Goal: Task Accomplishment & Management: Complete application form

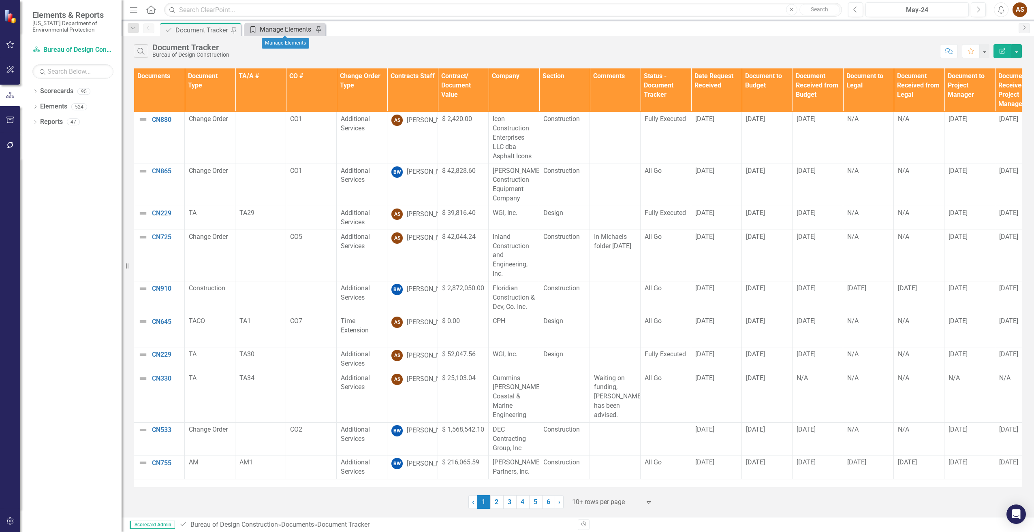
click at [275, 32] on div "Manage Elements" at bounding box center [286, 29] width 53 height 10
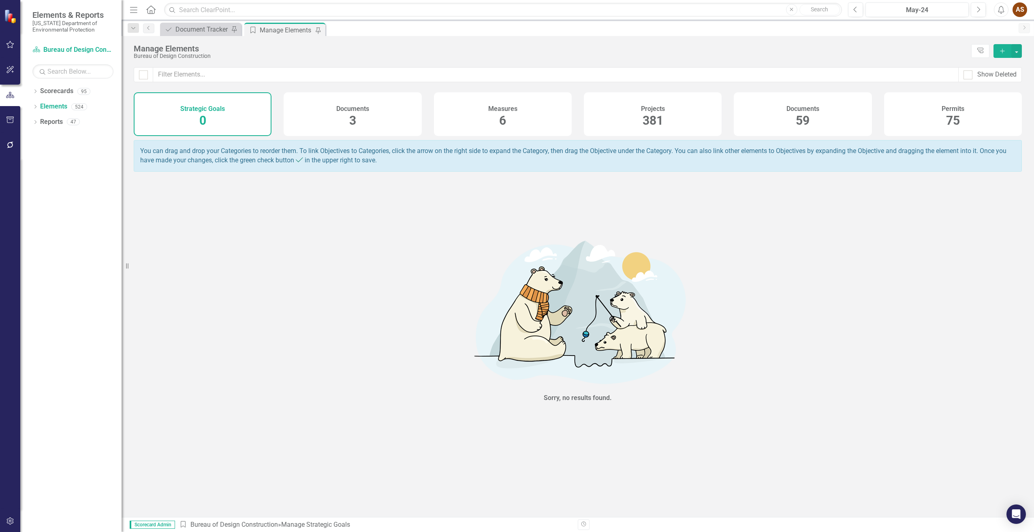
click at [791, 121] on div "Documents 59" at bounding box center [803, 114] width 138 height 44
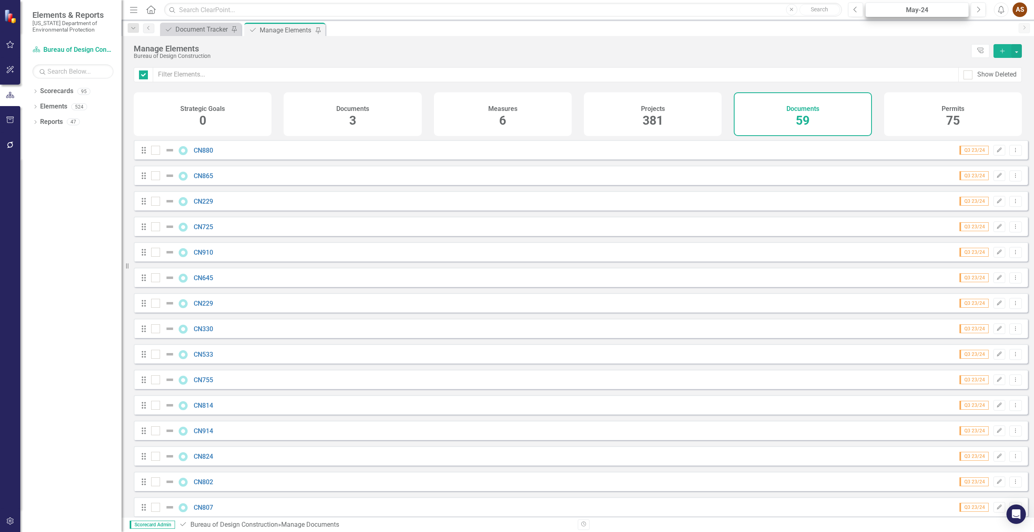
checkbox input "false"
click at [1002, 50] on icon "button" at bounding box center [1002, 51] width 4 height 4
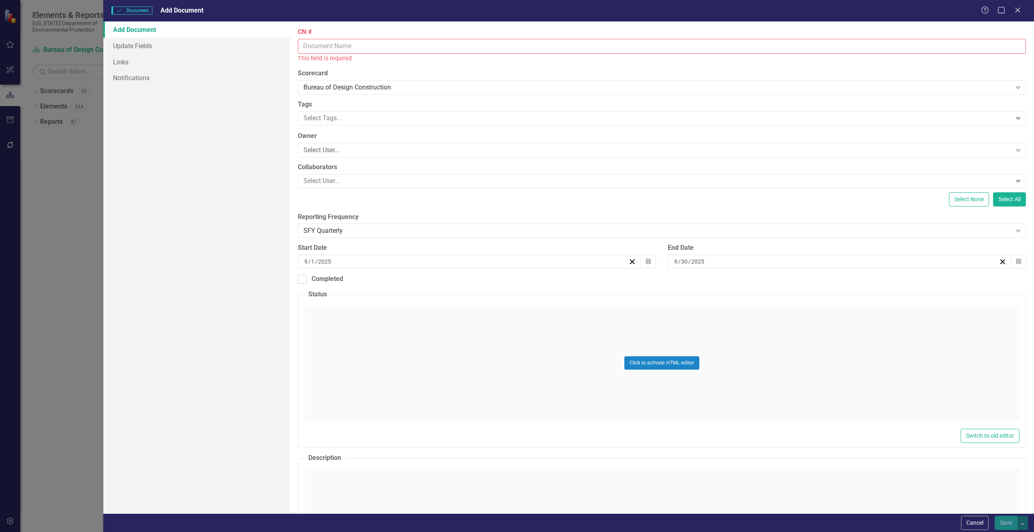
click at [348, 47] on input "CN #" at bounding box center [662, 46] width 728 height 15
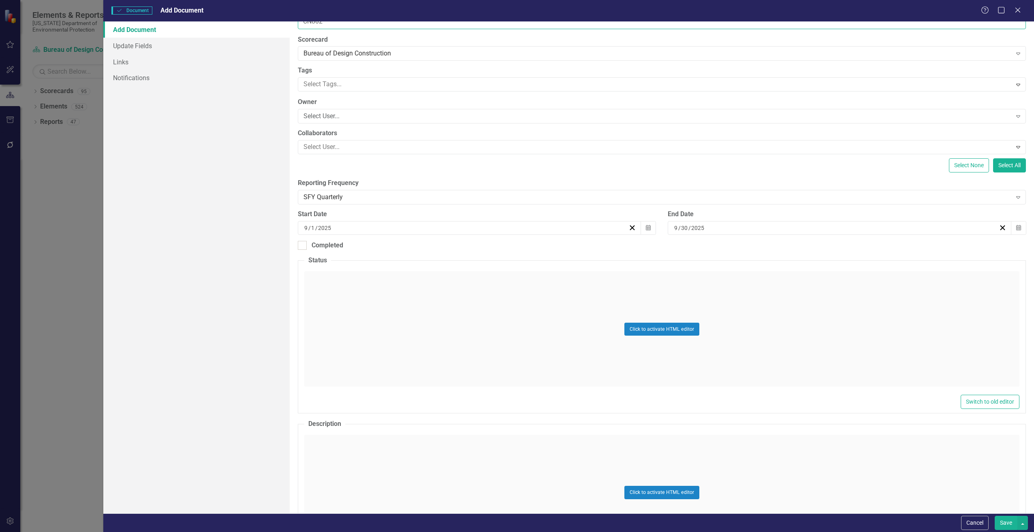
scroll to position [122, 0]
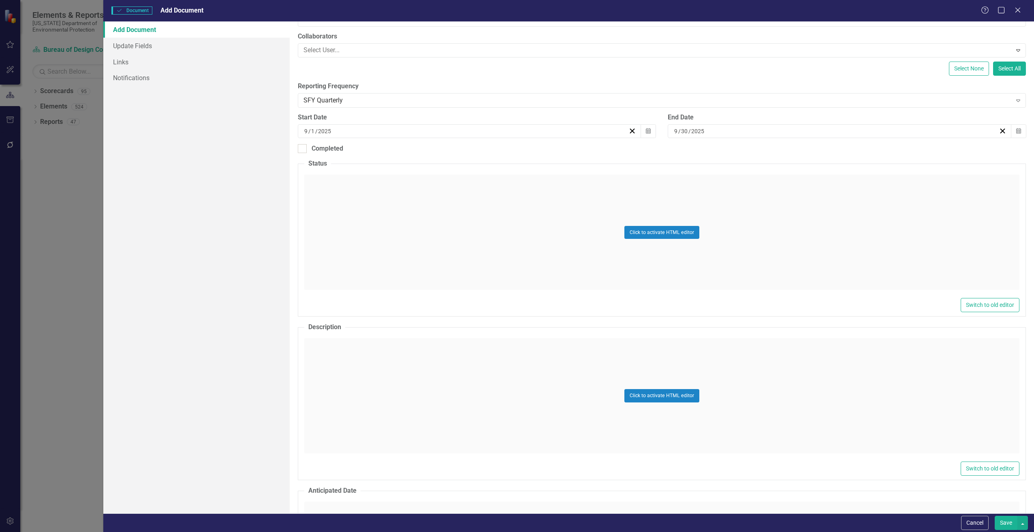
type input "CN802"
click at [346, 359] on div "Click to activate HTML editor" at bounding box center [661, 395] width 715 height 115
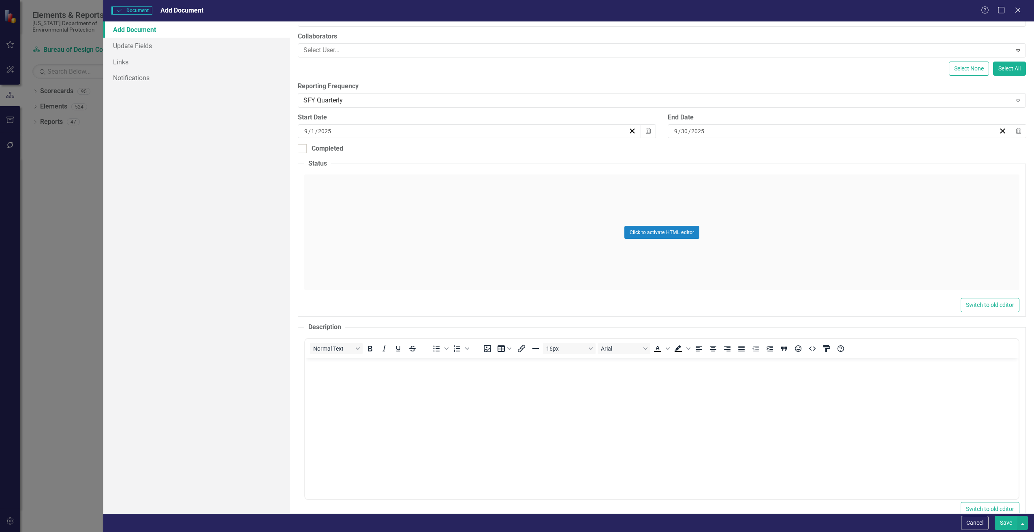
scroll to position [0, 0]
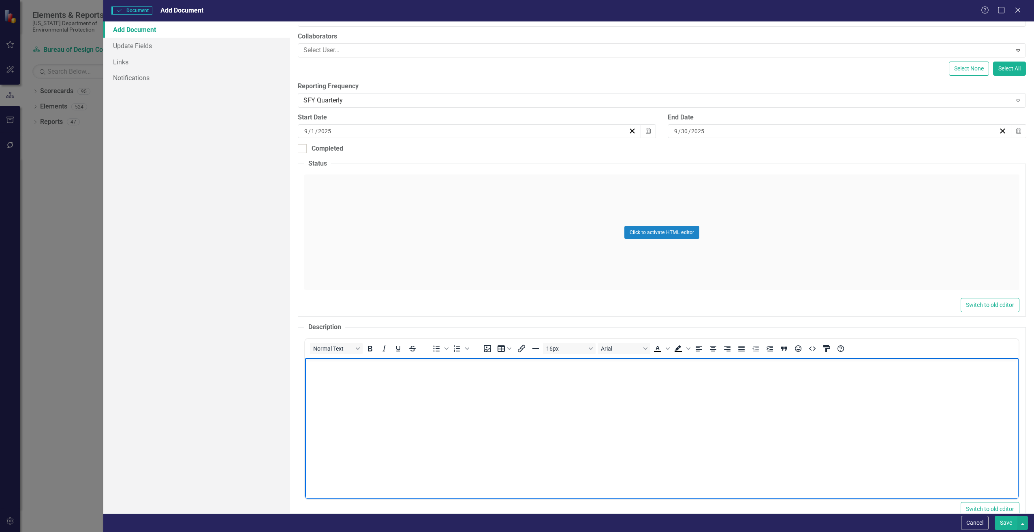
click at [326, 377] on body "Rich Text Area. Press ALT-0 for help." at bounding box center [661, 419] width 713 height 122
paste body "Rich Text Area. Press ALT-0 for help."
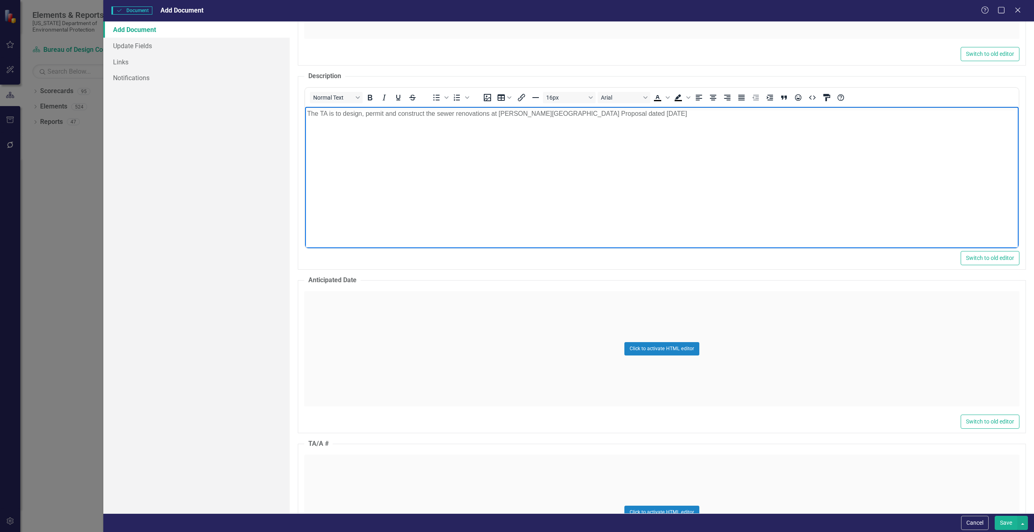
scroll to position [446, 0]
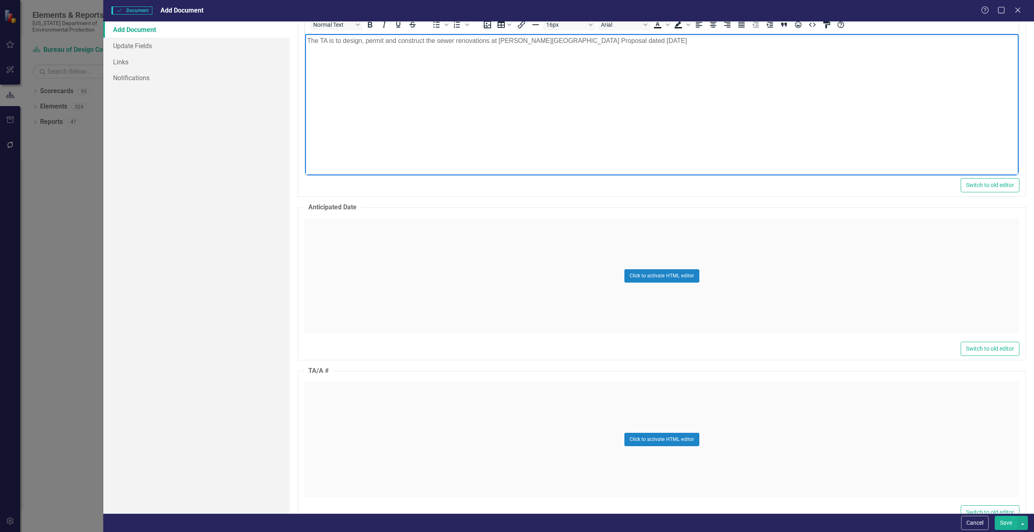
click at [346, 411] on div "Click to activate HTML editor" at bounding box center [661, 439] width 715 height 115
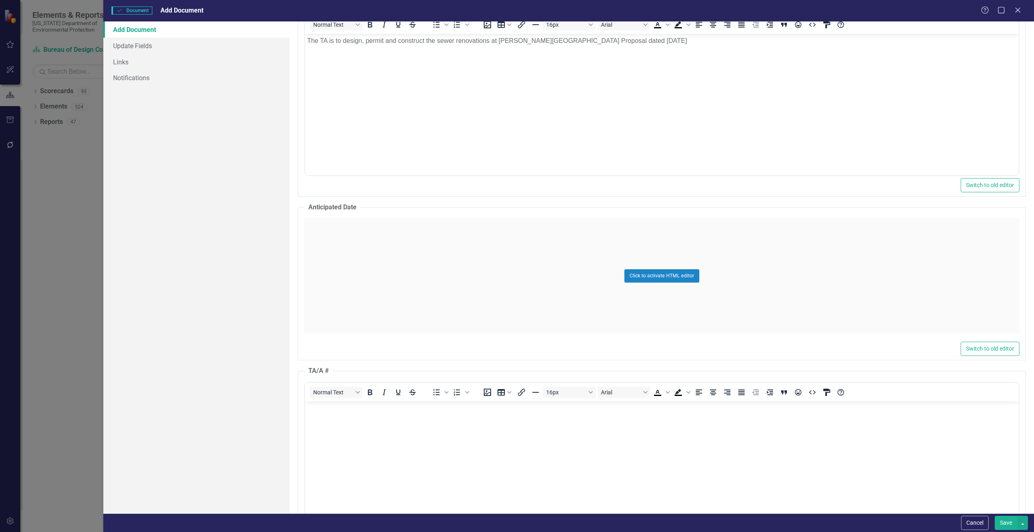
scroll to position [0, 0]
click at [344, 417] on body "Rich Text Area. Press ALT-0 for help." at bounding box center [661, 462] width 713 height 122
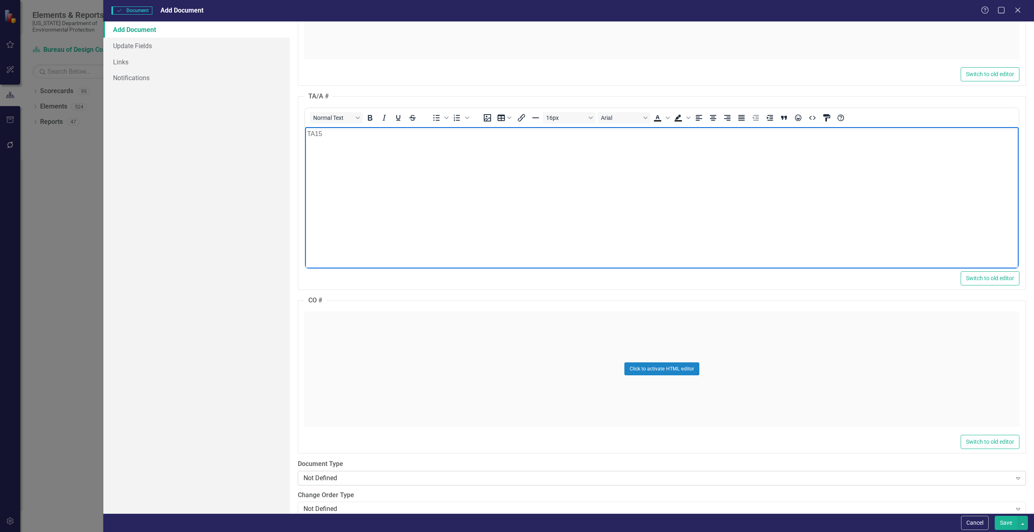
scroll to position [810, 0]
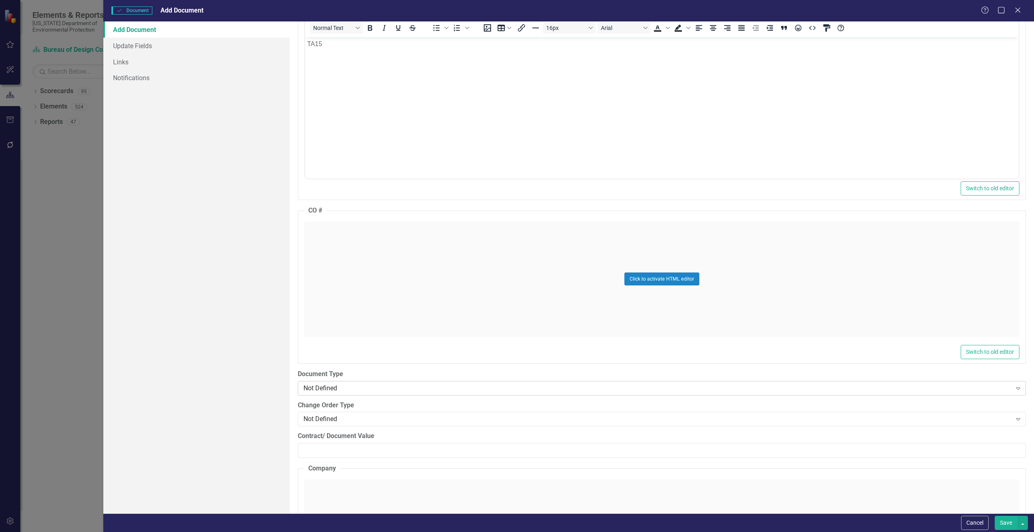
click at [391, 389] on div "Not Defined" at bounding box center [657, 388] width 708 height 9
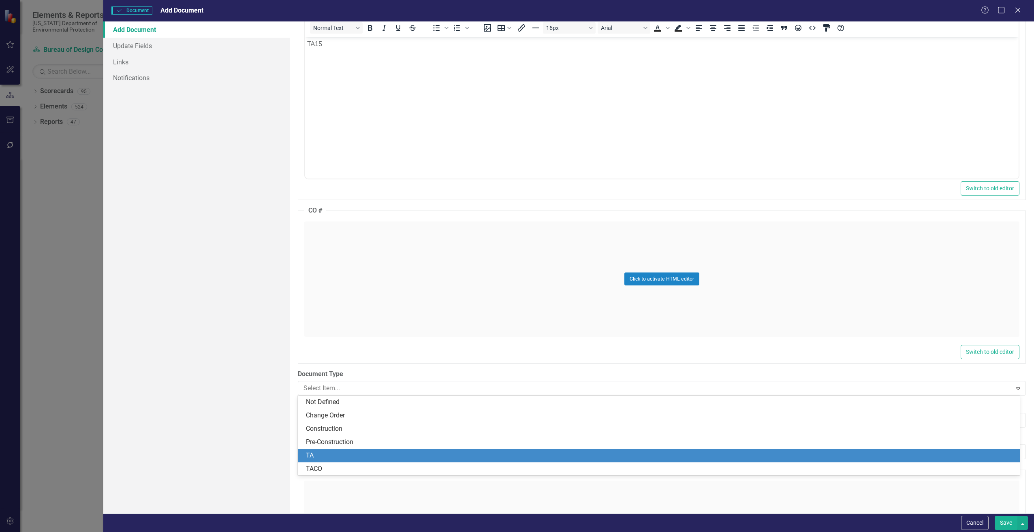
click at [333, 452] on div "TA" at bounding box center [660, 455] width 709 height 9
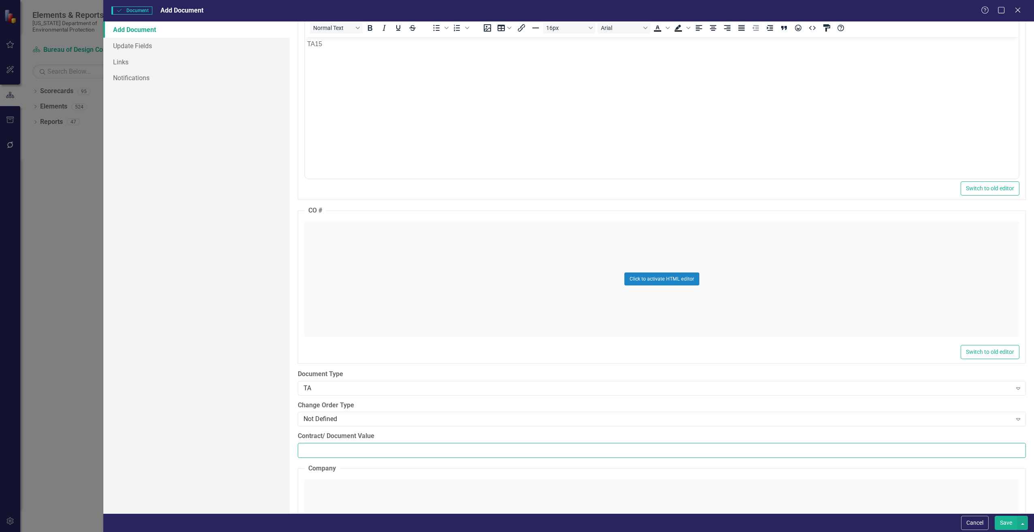
click at [314, 447] on input "Contract/ Document Value" at bounding box center [662, 450] width 728 height 15
paste input "99994.2"
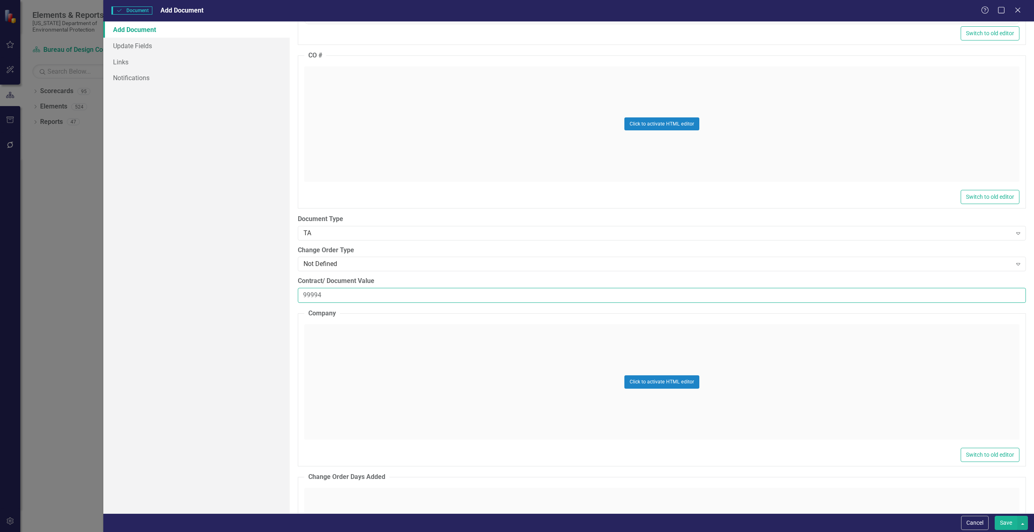
scroll to position [972, 0]
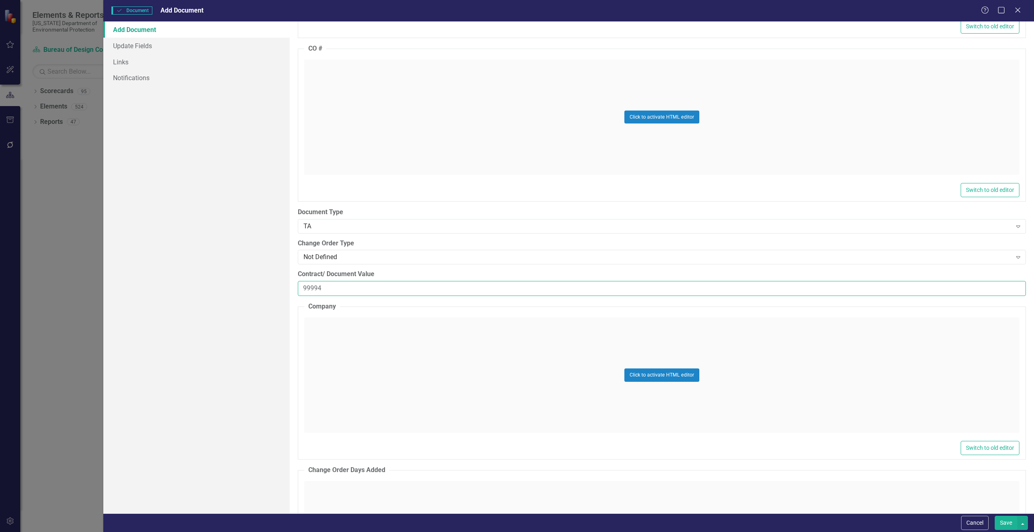
type input "99994"
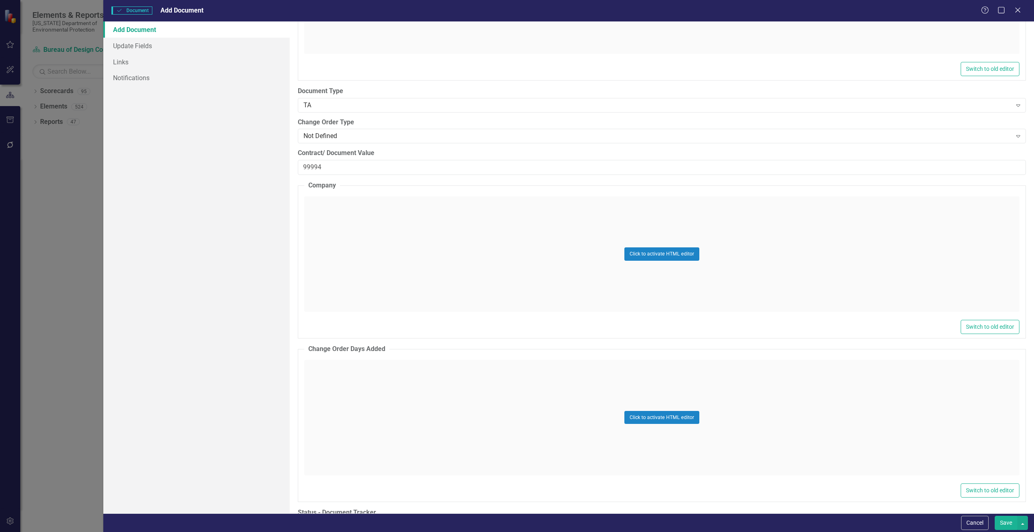
scroll to position [1094, 0]
click at [346, 231] on div "Click to activate HTML editor" at bounding box center [661, 253] width 715 height 115
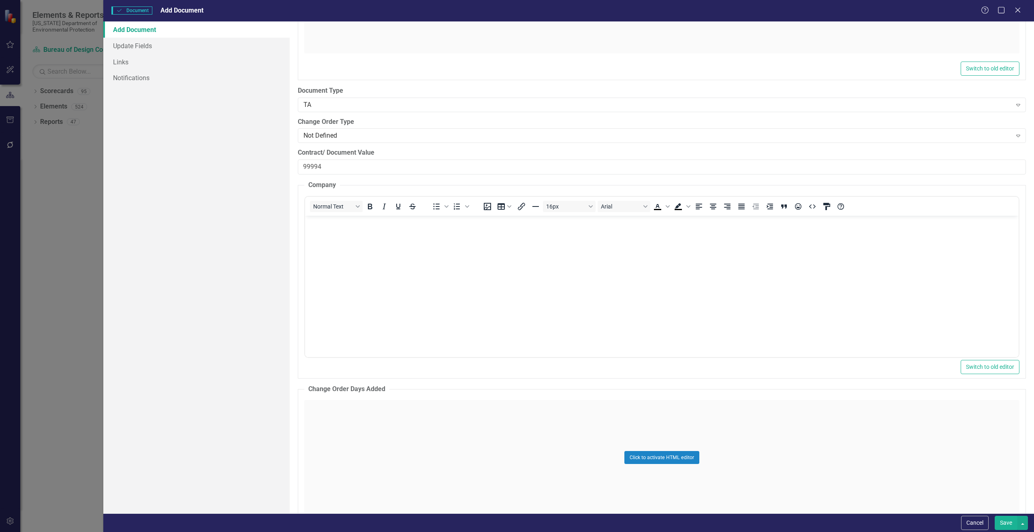
scroll to position [0, 0]
click at [329, 232] on body "Rich Text Area. Press ALT-0 for help." at bounding box center [661, 277] width 713 height 122
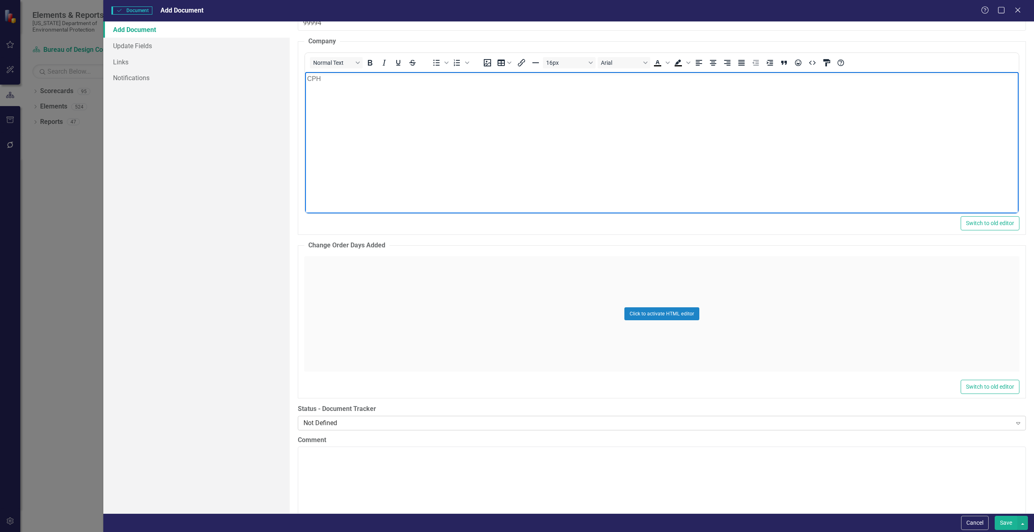
scroll to position [1337, 0]
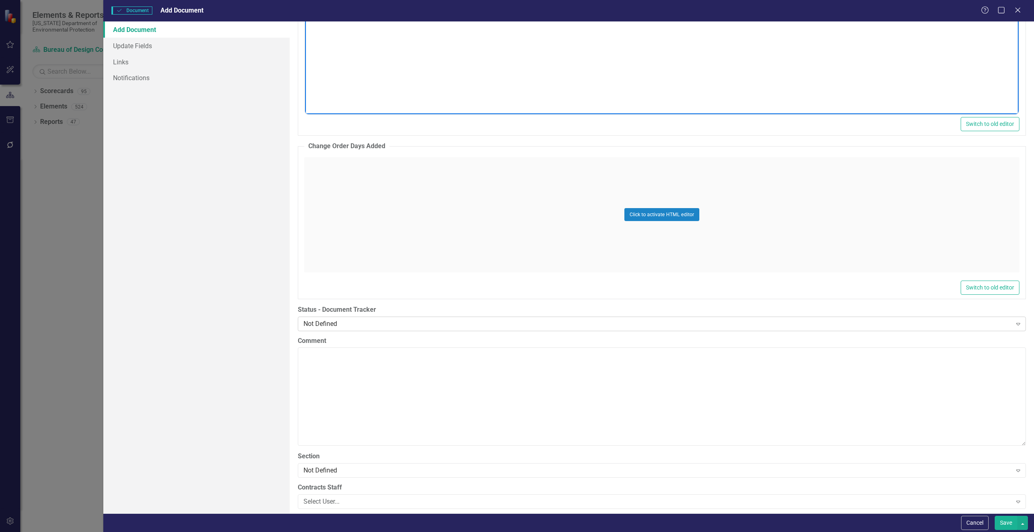
click at [367, 324] on div "Not Defined" at bounding box center [657, 323] width 708 height 9
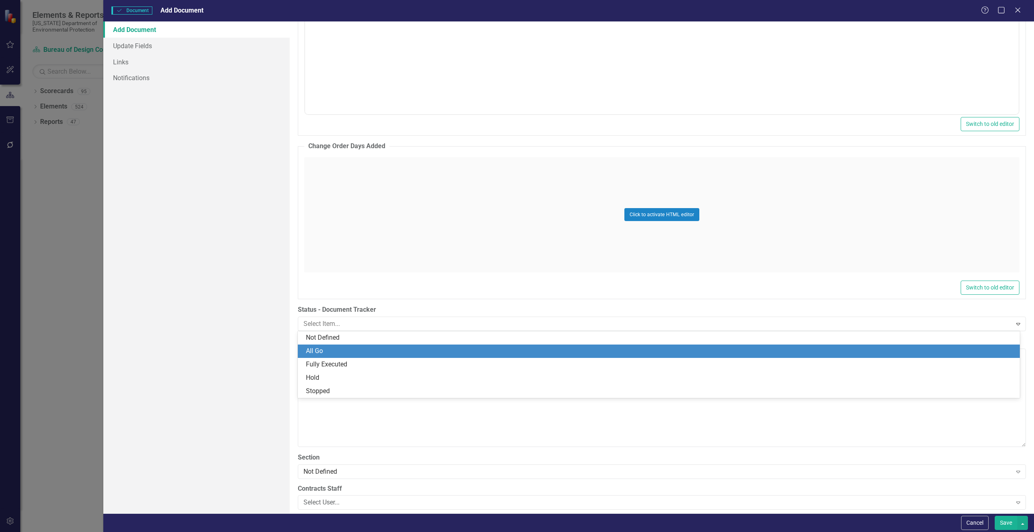
click at [341, 352] on div "All Go" at bounding box center [660, 351] width 709 height 9
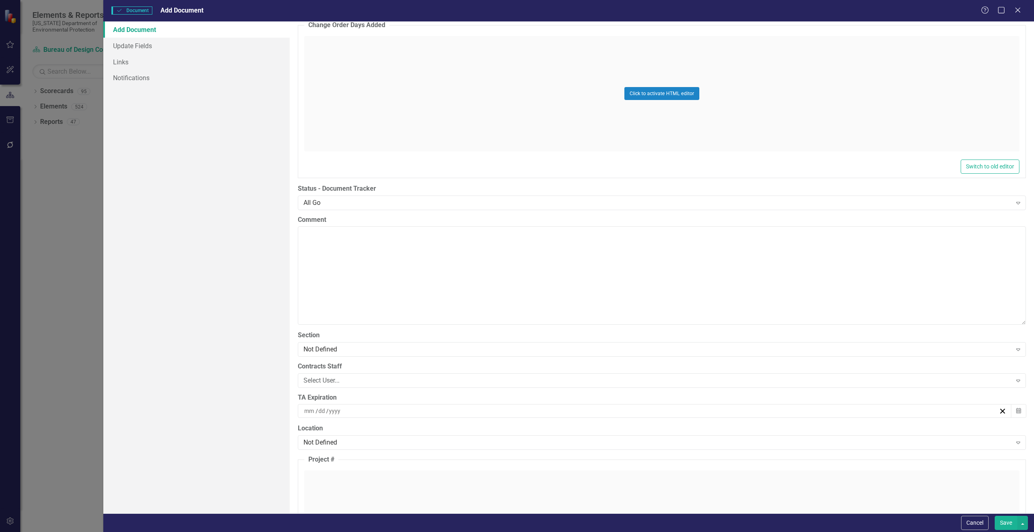
scroll to position [1458, 0]
click at [357, 349] on div "Not Defined" at bounding box center [657, 348] width 708 height 9
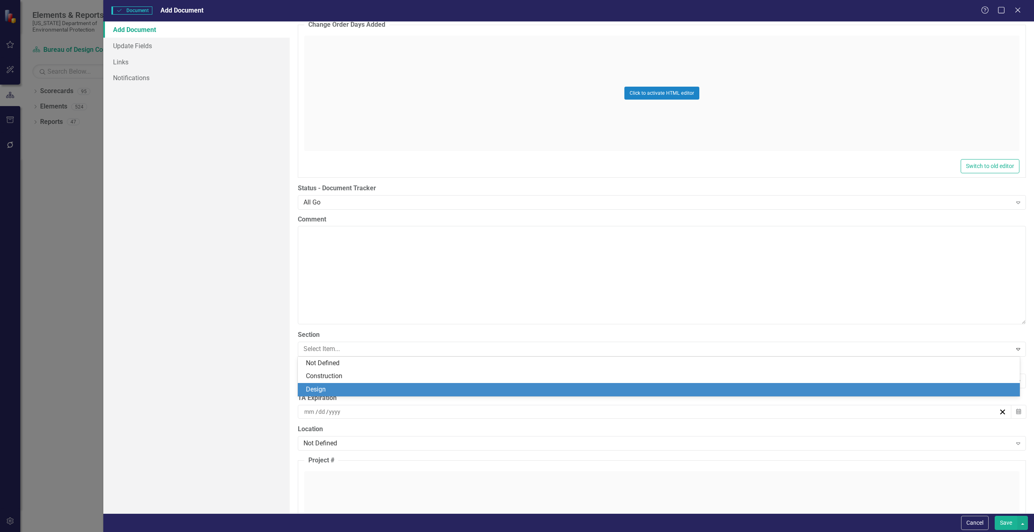
click at [322, 389] on div "Design" at bounding box center [660, 389] width 709 height 9
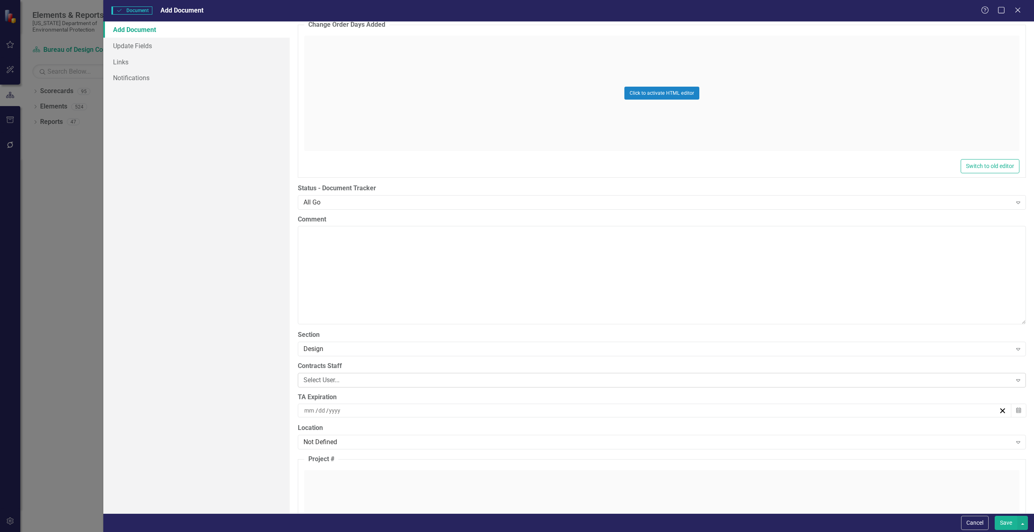
click at [346, 380] on div "Select User..." at bounding box center [657, 380] width 708 height 9
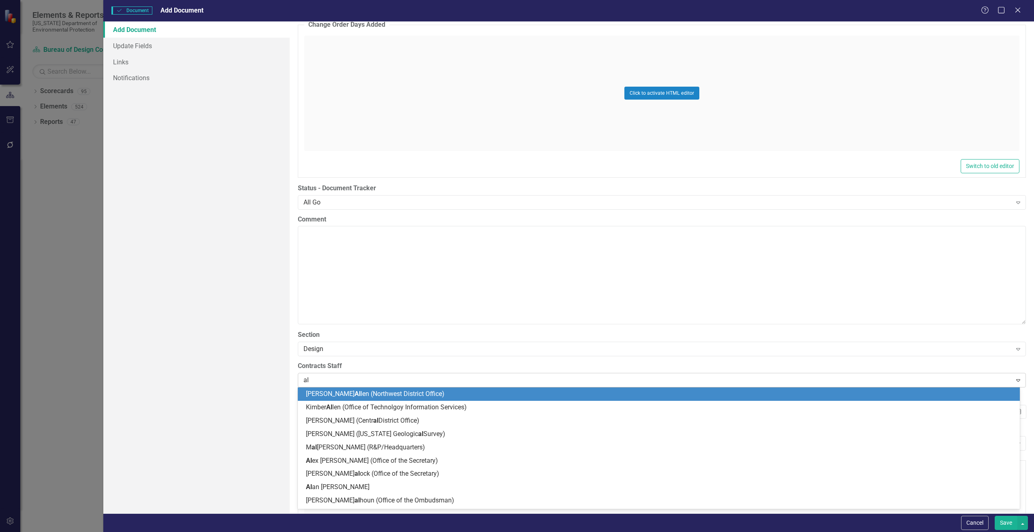
type input "ali"
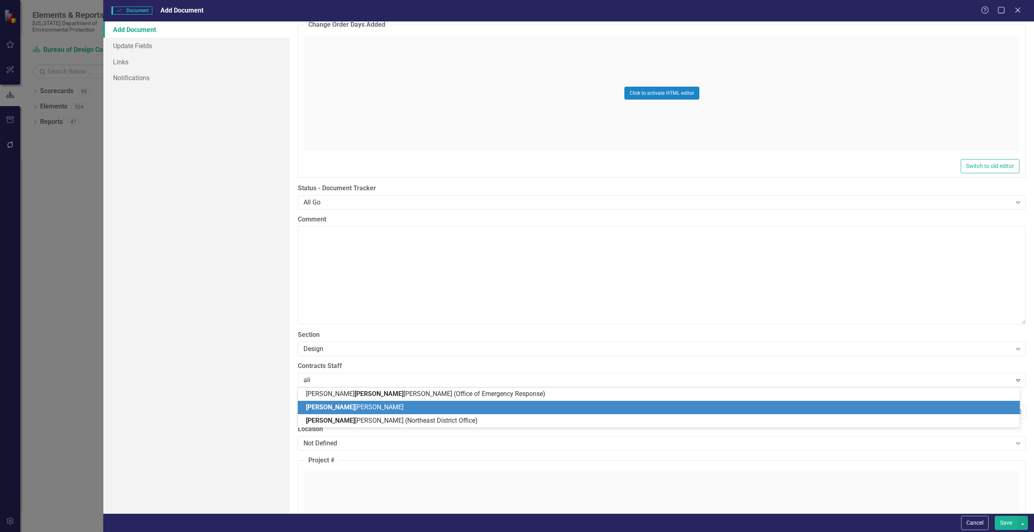
click at [330, 407] on span "[PERSON_NAME]" at bounding box center [355, 408] width 98 height 8
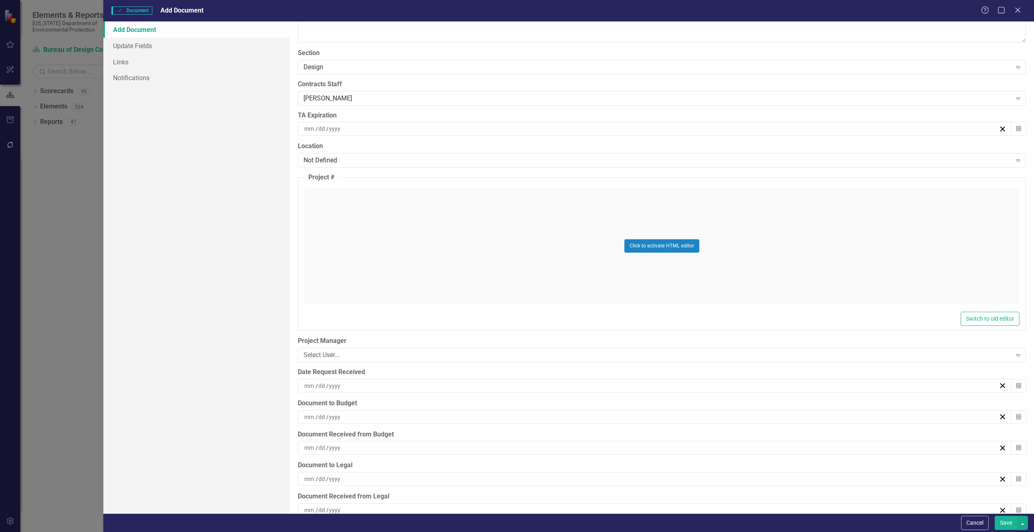
scroll to position [1783, 0]
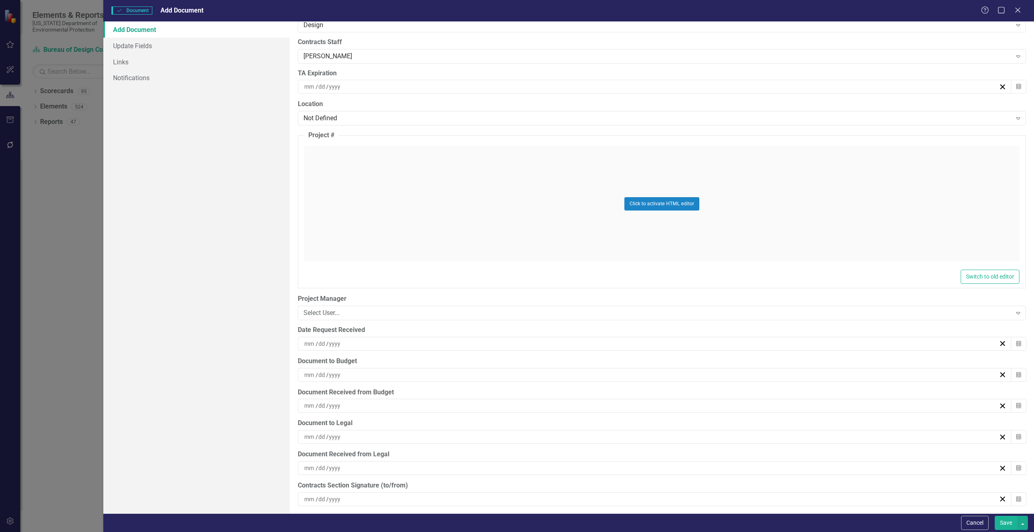
click at [353, 346] on div "/ /" at bounding box center [651, 344] width 696 height 8
click at [634, 404] on button "9" at bounding box center [631, 405] width 20 height 15
click at [348, 376] on div "/ /" at bounding box center [651, 375] width 696 height 8
click at [636, 437] on button "9" at bounding box center [631, 436] width 20 height 15
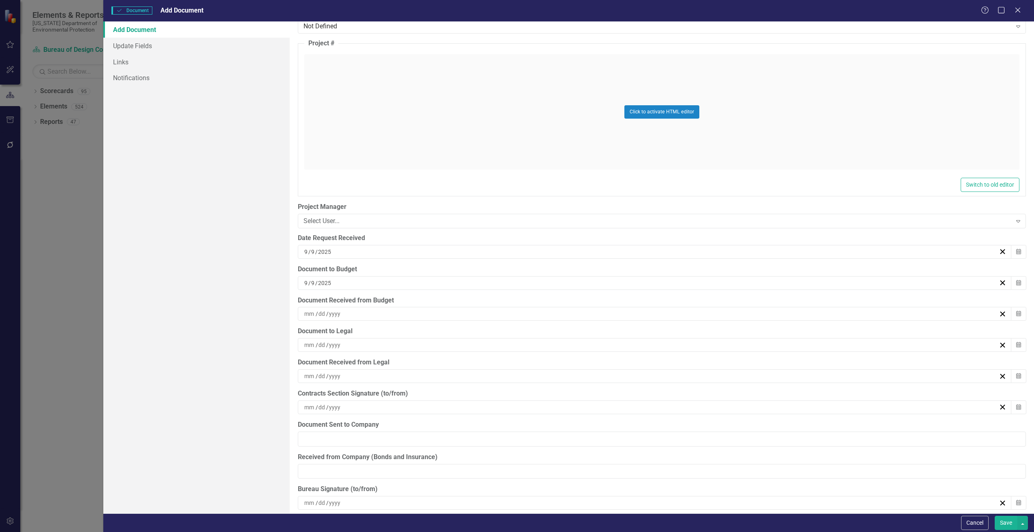
scroll to position [1985, 0]
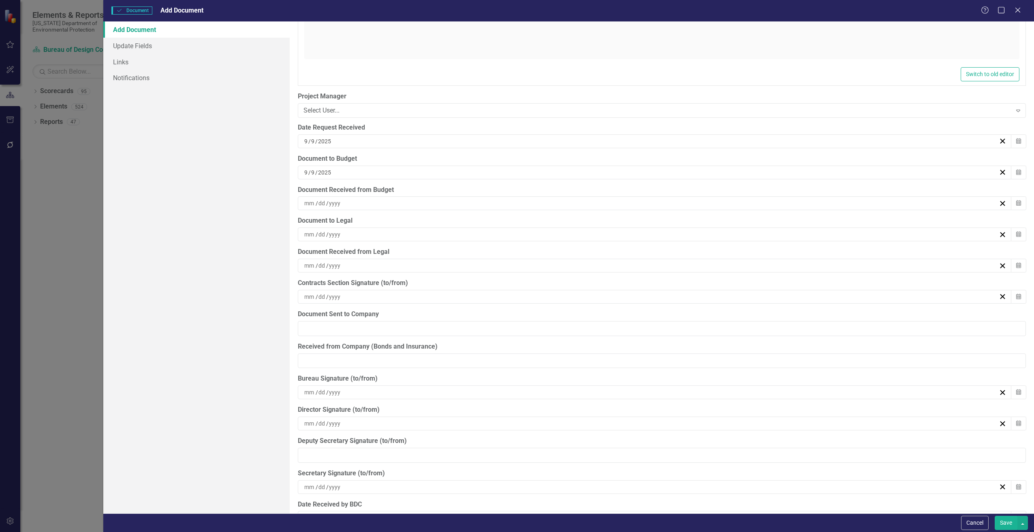
click at [1005, 523] on button "Save" at bounding box center [1006, 523] width 23 height 14
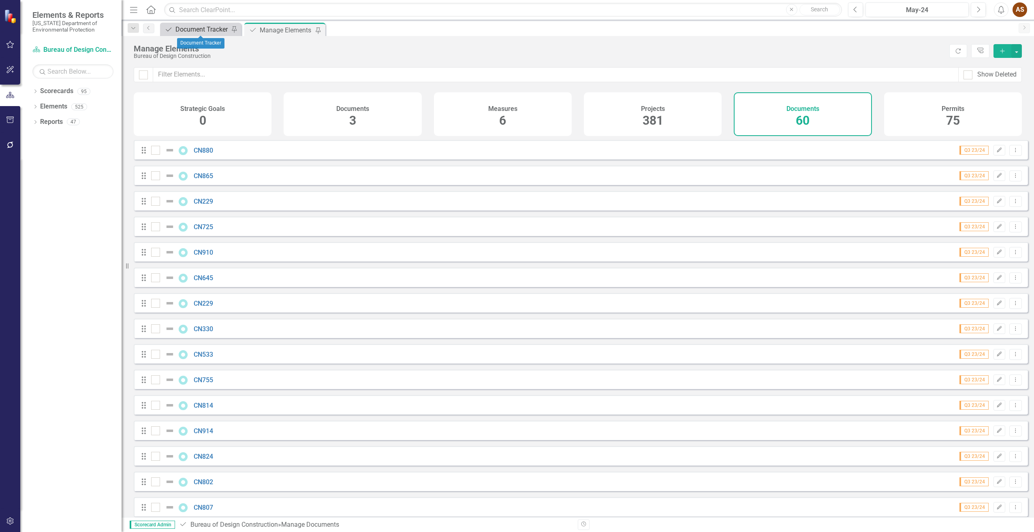
click at [188, 28] on div "Document Tracker" at bounding box center [201, 29] width 53 height 10
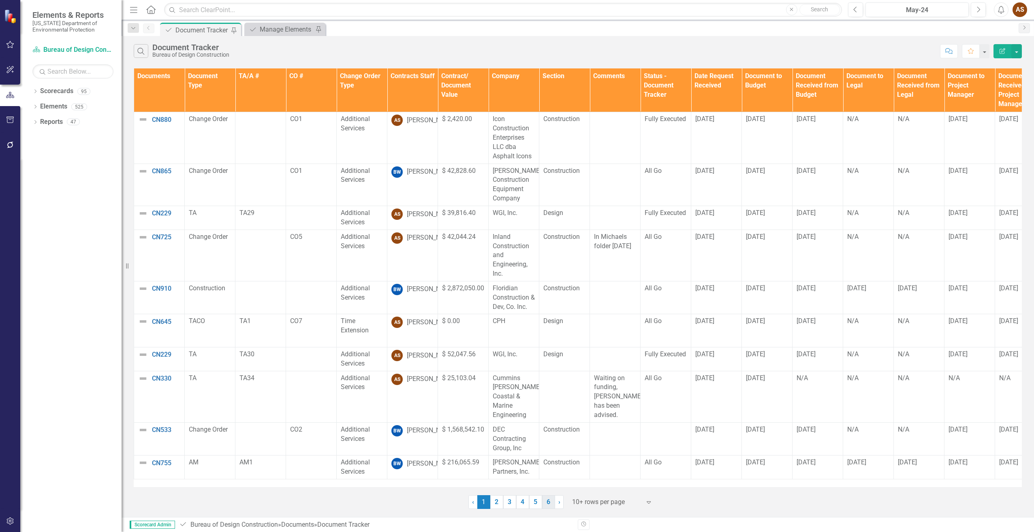
click at [549, 500] on link "6" at bounding box center [548, 502] width 13 height 14
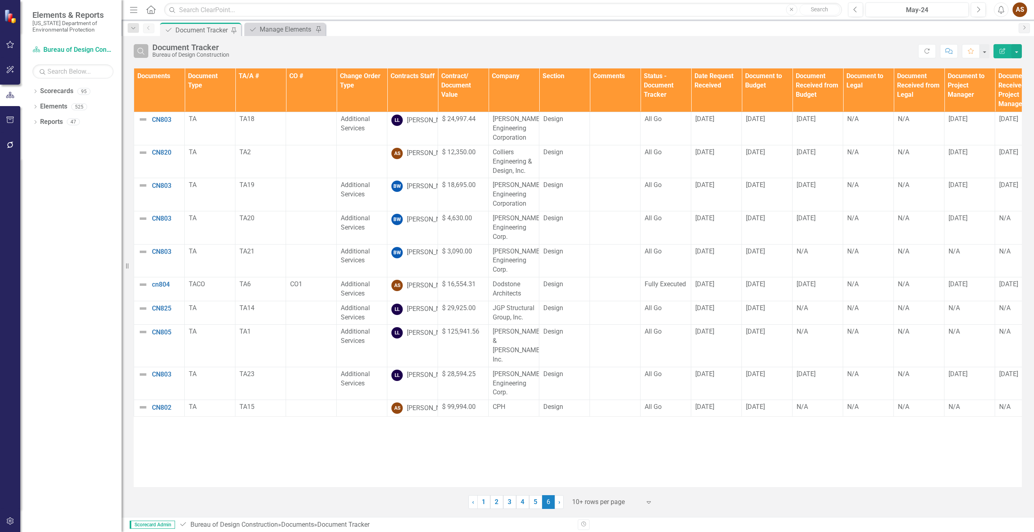
click at [144, 52] on icon "Search" at bounding box center [141, 50] width 9 height 7
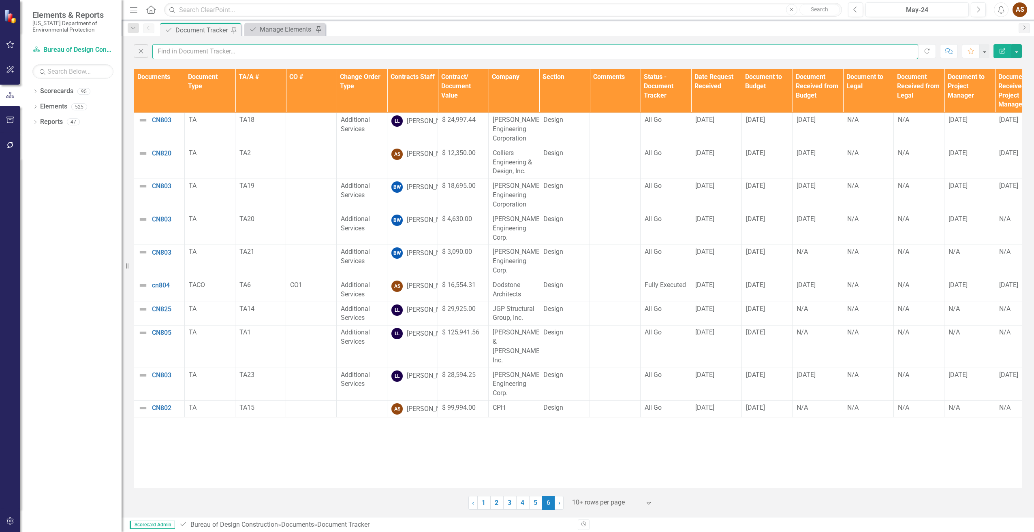
click at [205, 49] on input "text" at bounding box center [535, 51] width 766 height 15
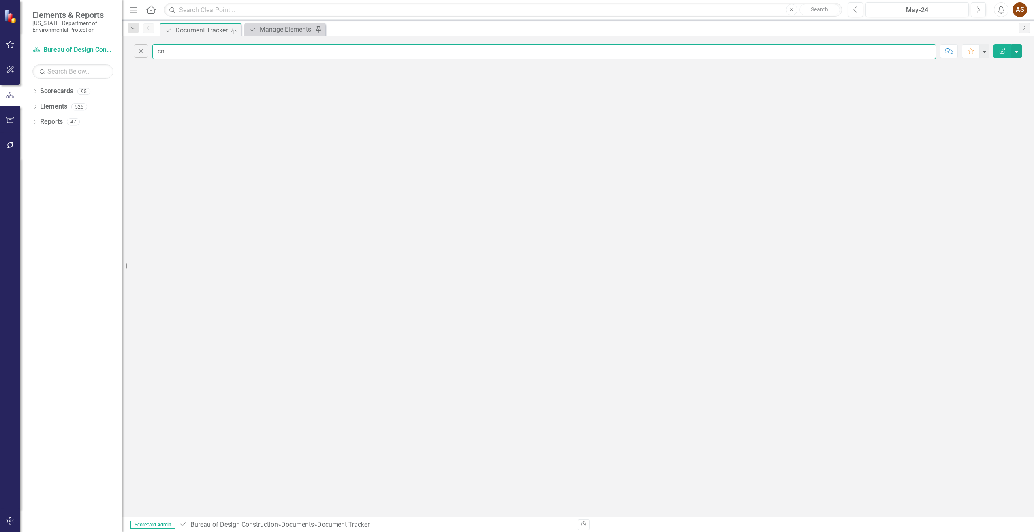
type input "c"
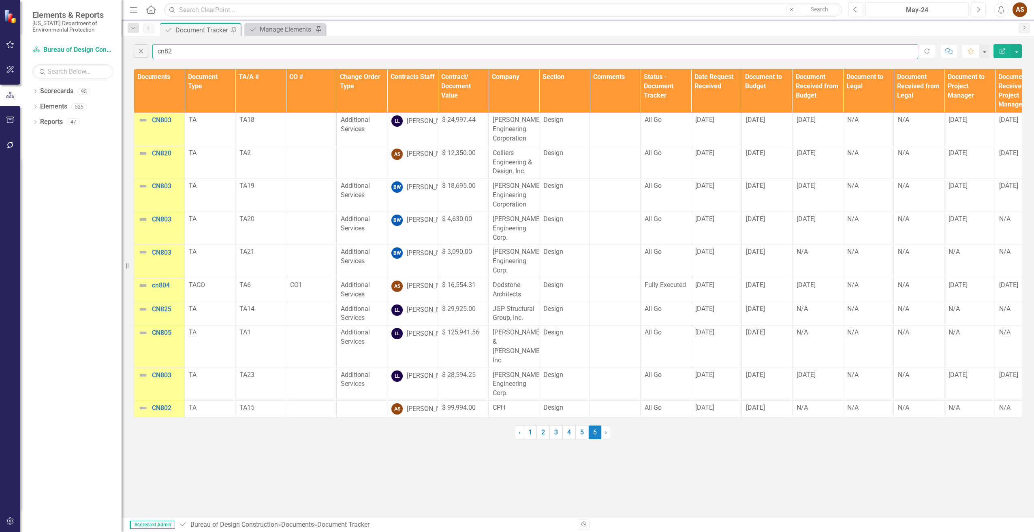
type input "cn820"
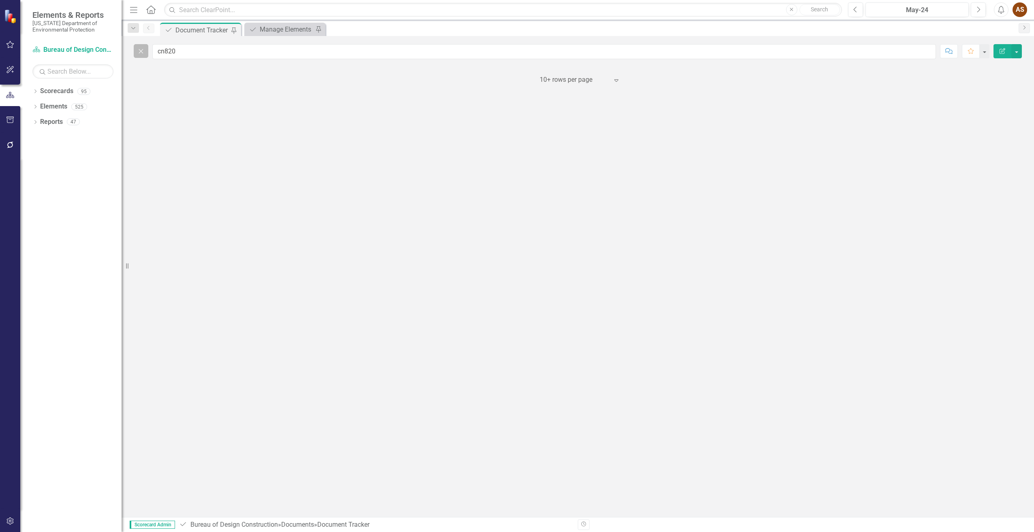
click at [140, 51] on icon "Close" at bounding box center [141, 50] width 9 height 7
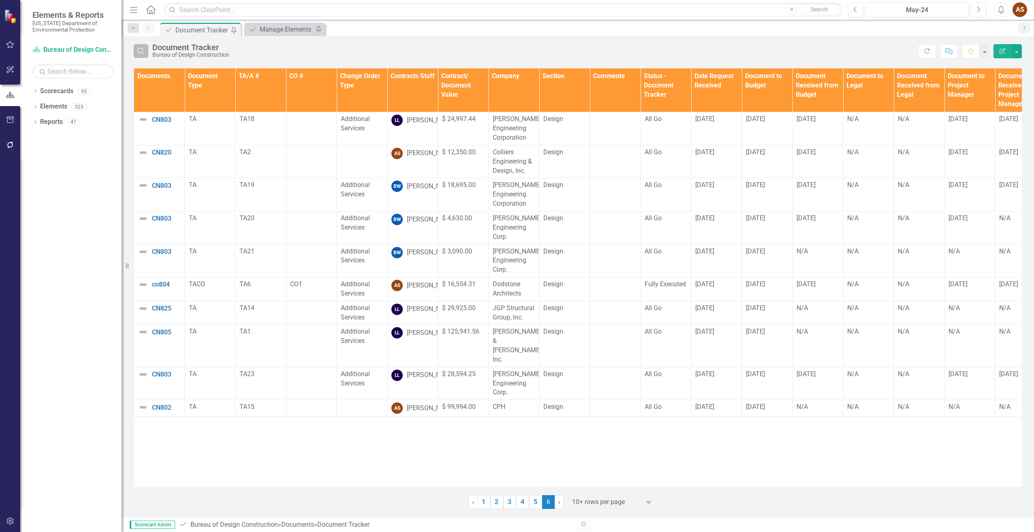
click at [134, 51] on button "Search" at bounding box center [141, 51] width 15 height 14
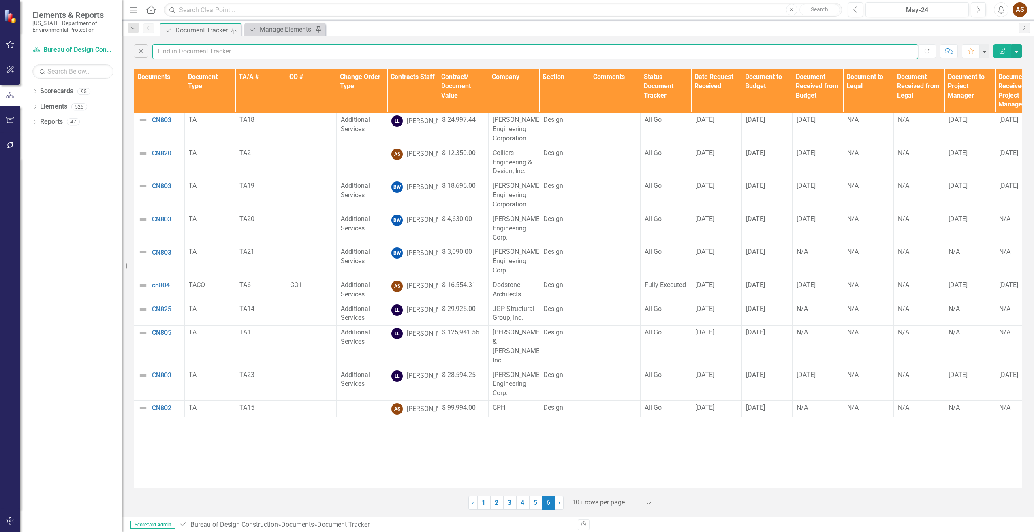
click at [184, 51] on input "text" at bounding box center [535, 51] width 766 height 15
type input "cn820"
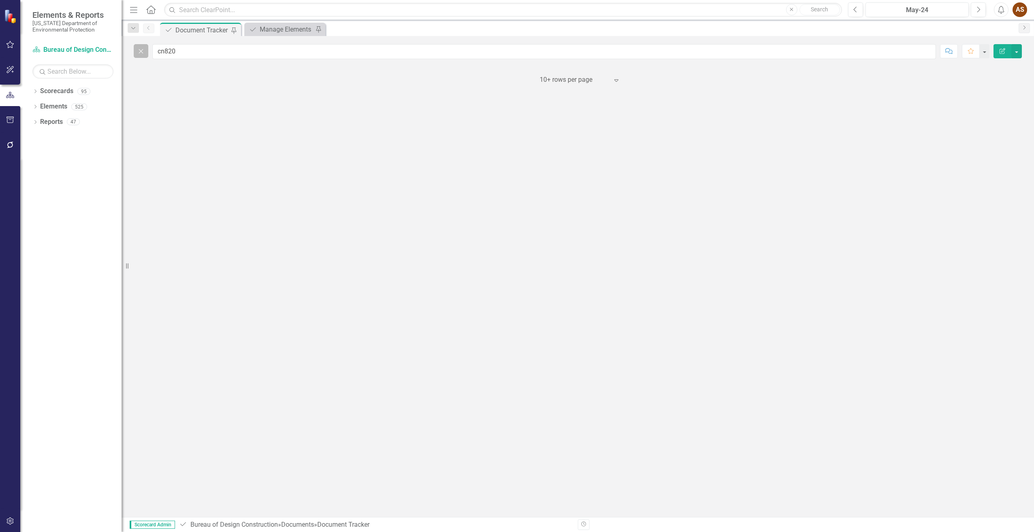
drag, startPoint x: 140, startPoint y: 49, endPoint x: 145, endPoint y: 50, distance: 4.9
click at [141, 49] on icon "Close" at bounding box center [141, 50] width 9 height 7
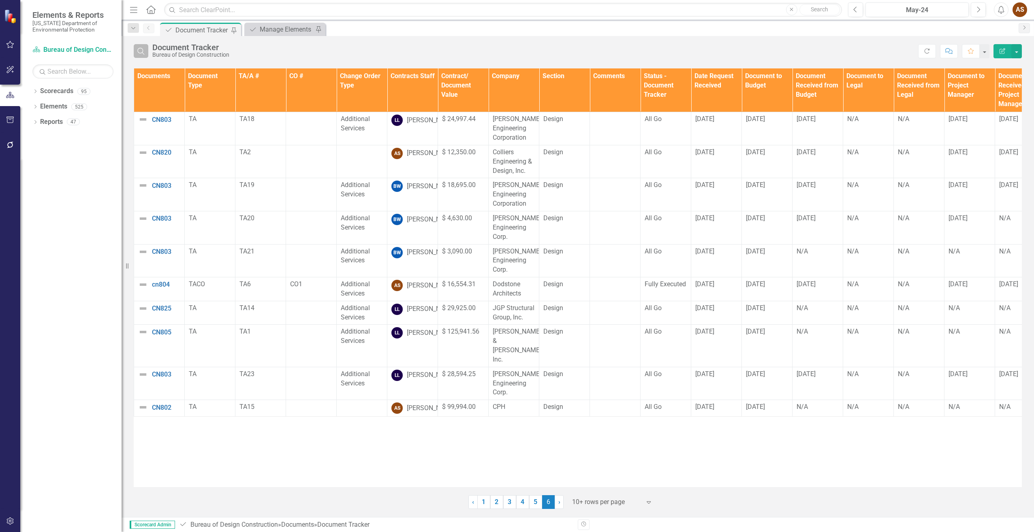
click at [141, 53] on icon "Search" at bounding box center [141, 50] width 9 height 7
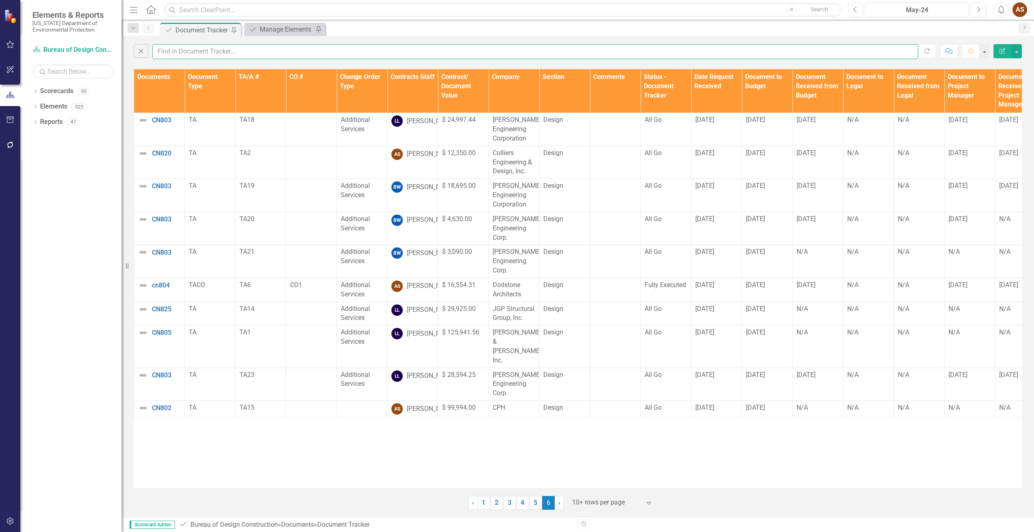
click at [164, 50] on input "text" at bounding box center [535, 51] width 766 height 15
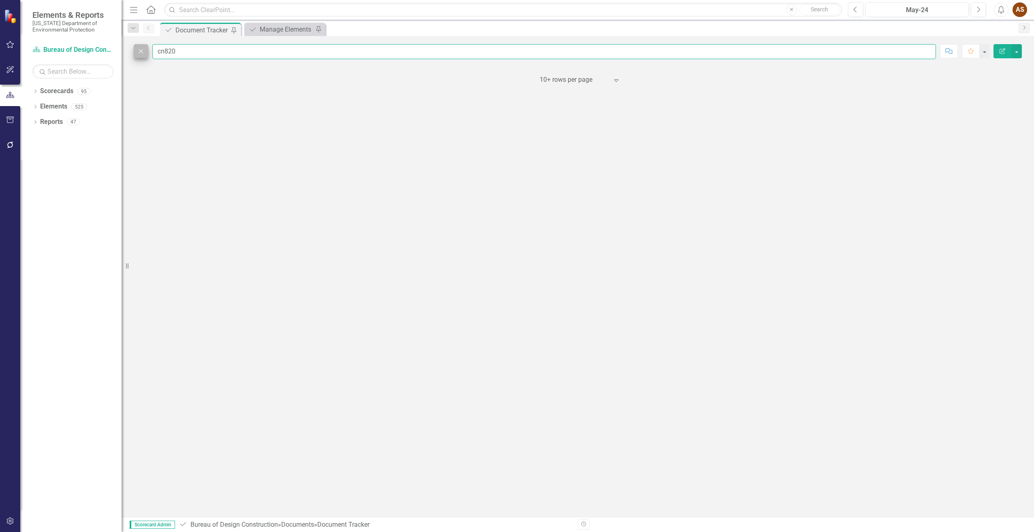
type input "cn820"
click at [147, 56] on button "Close" at bounding box center [141, 51] width 15 height 14
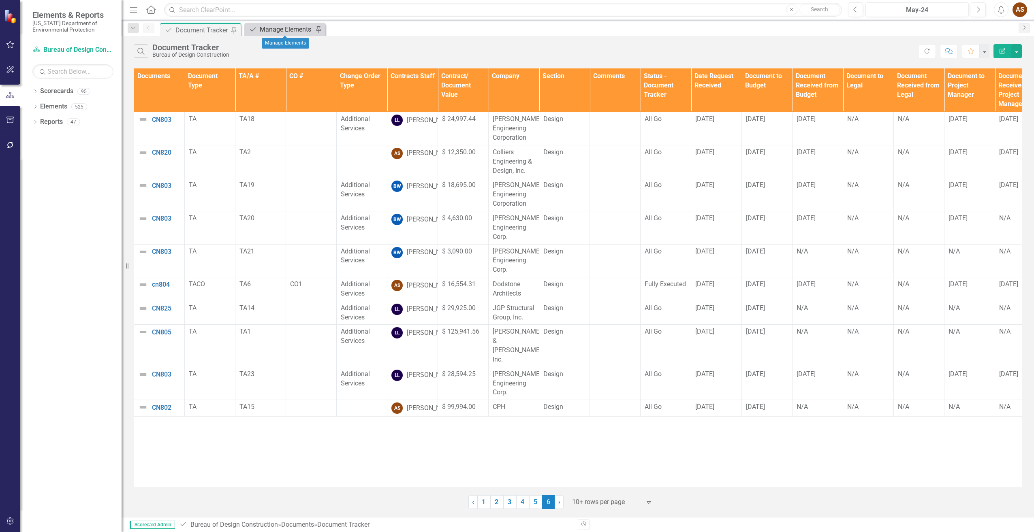
click at [273, 26] on div "Manage Elements" at bounding box center [286, 29] width 53 height 10
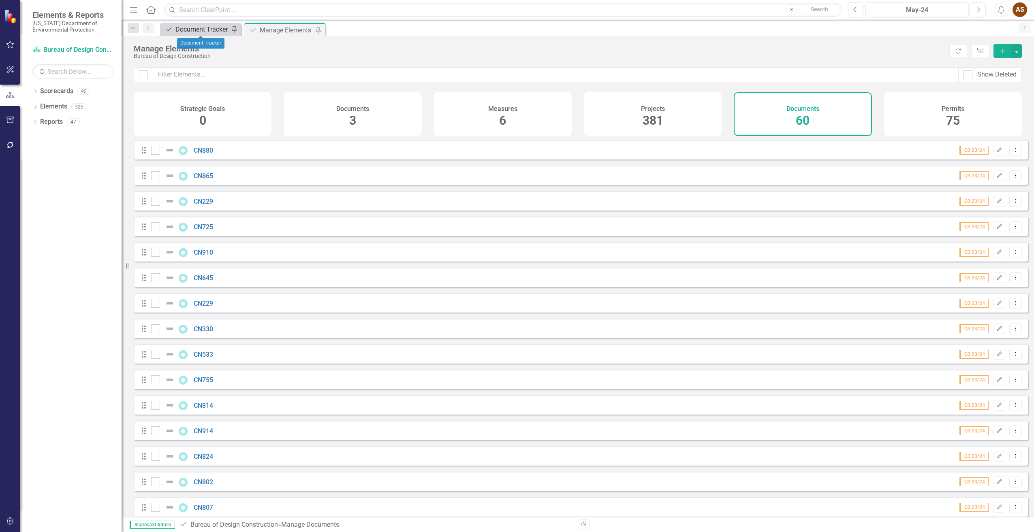
click at [194, 30] on div "Document Tracker" at bounding box center [201, 29] width 53 height 10
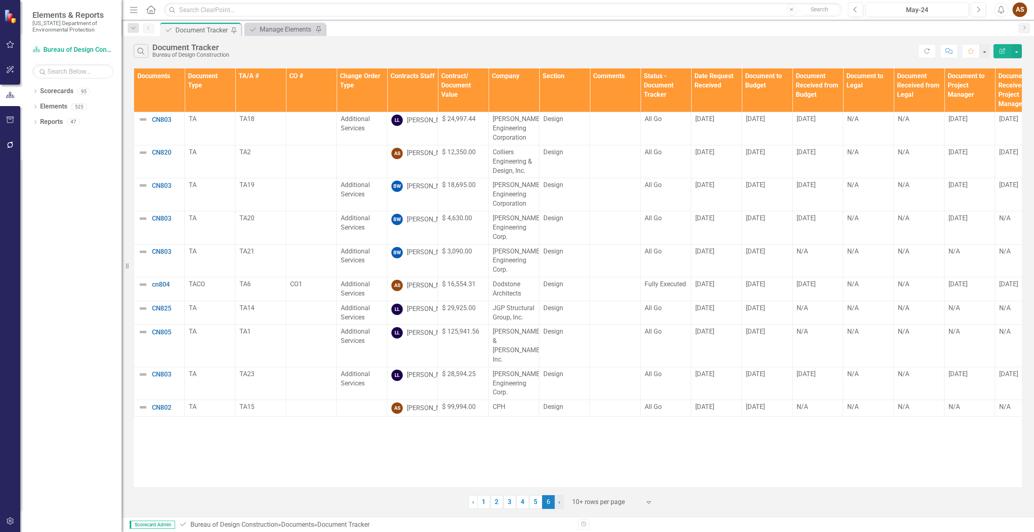
click at [558, 500] on span "›" at bounding box center [559, 502] width 2 height 8
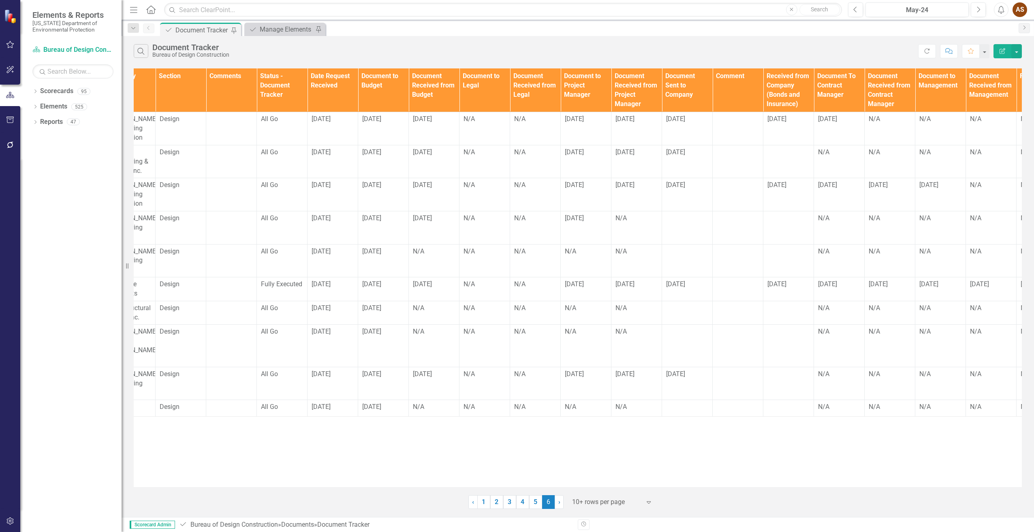
scroll to position [0, 390]
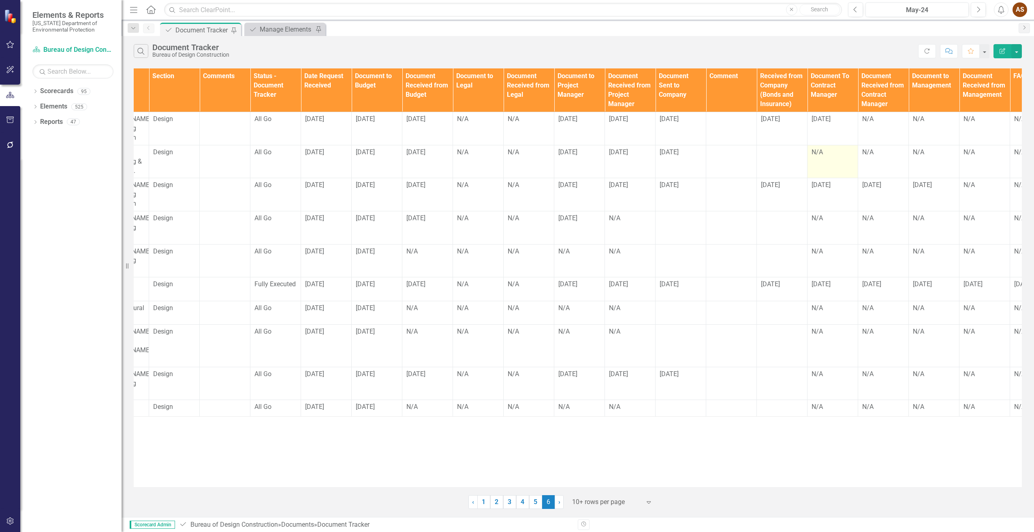
click at [820, 156] on div "N/A" at bounding box center [832, 152] width 42 height 9
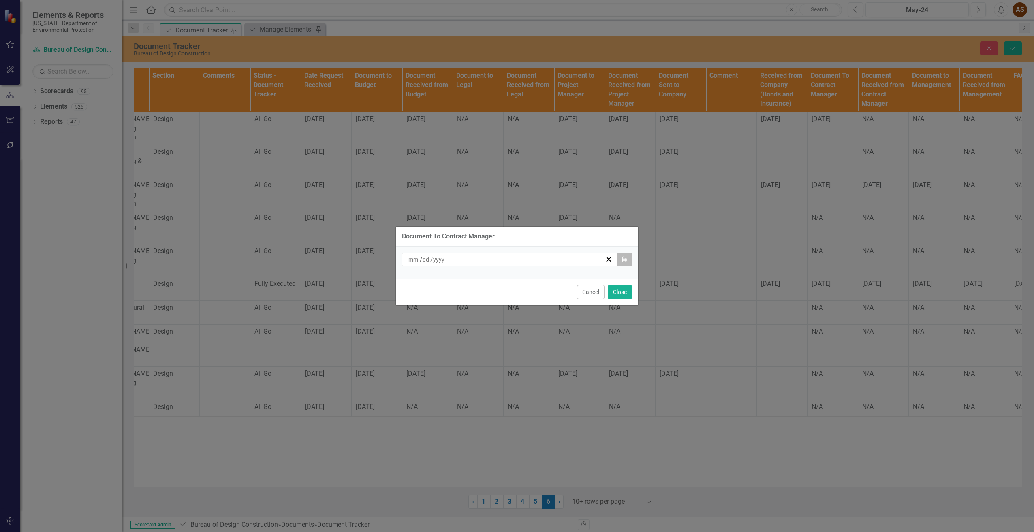
click at [624, 261] on icon "Calendar" at bounding box center [624, 260] width 5 height 6
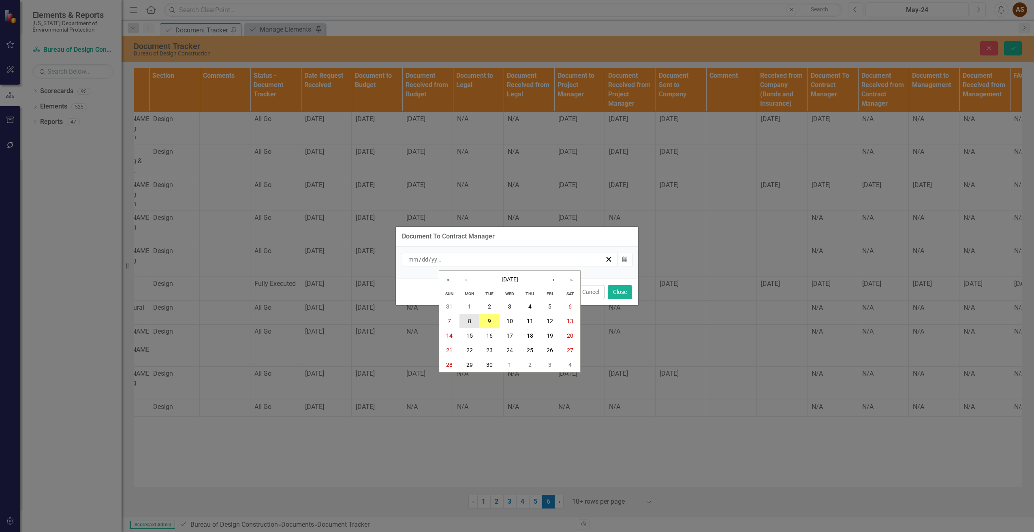
click at [468, 318] on abbr "8" at bounding box center [469, 321] width 3 height 6
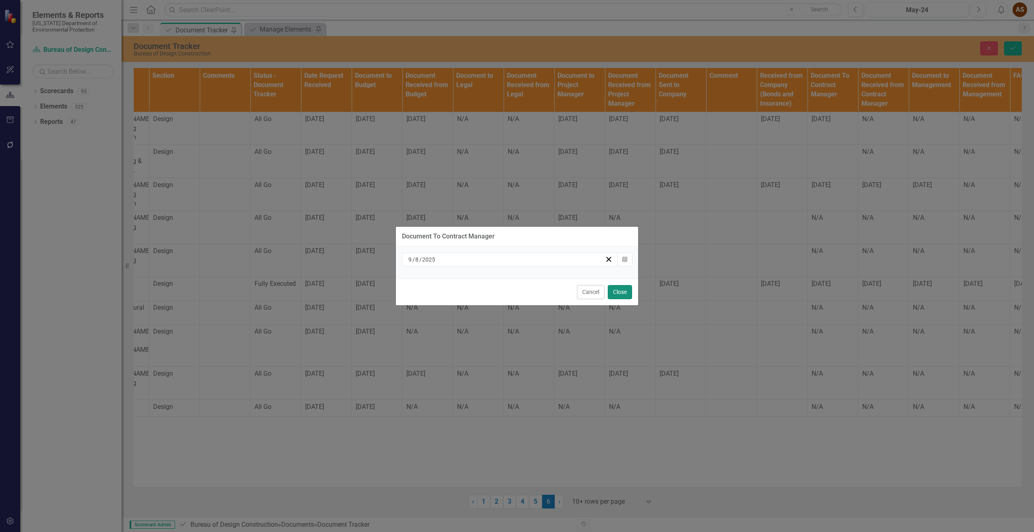
click at [622, 297] on button "Close" at bounding box center [620, 292] width 24 height 14
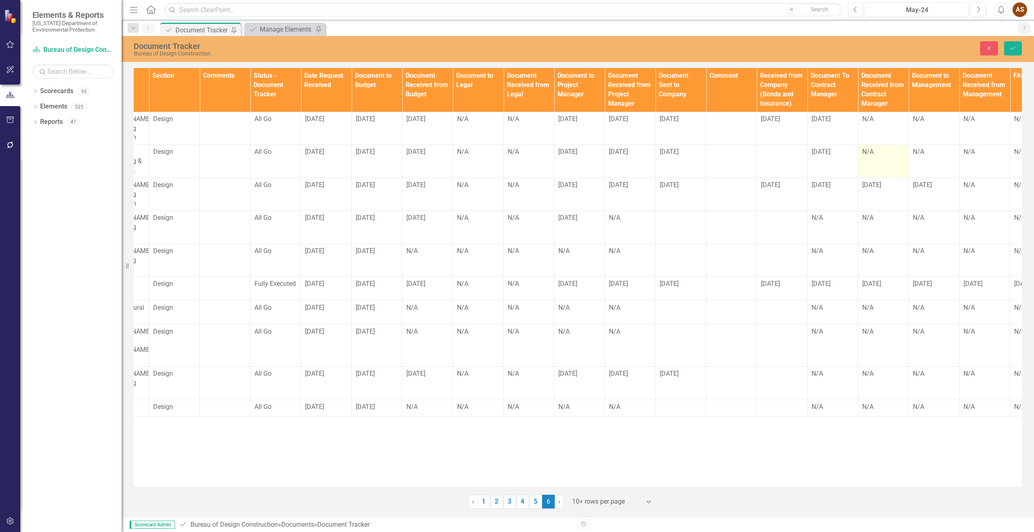
click at [877, 164] on td "N/A" at bounding box center [883, 161] width 51 height 33
click at [874, 161] on td "N/A" at bounding box center [883, 161] width 51 height 33
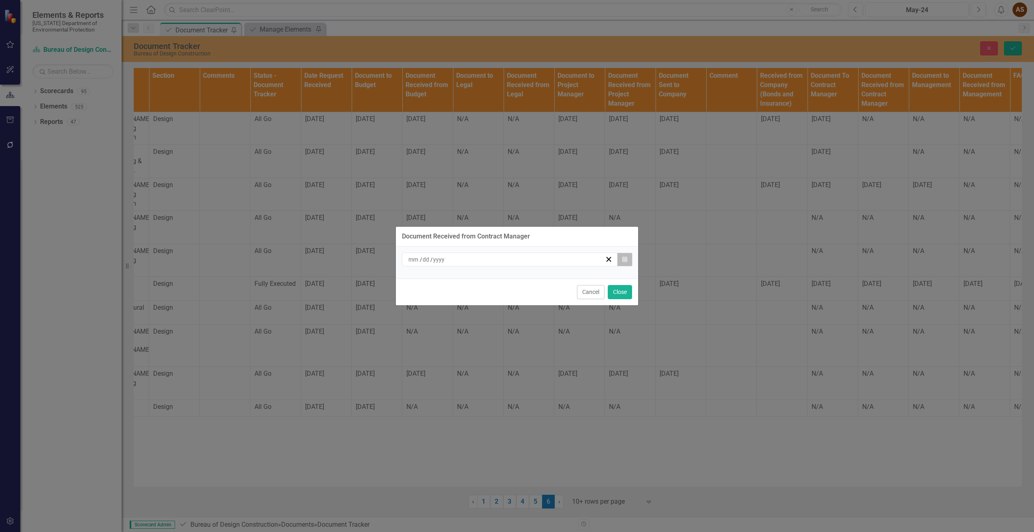
click at [626, 260] on icon "button" at bounding box center [624, 259] width 5 height 6
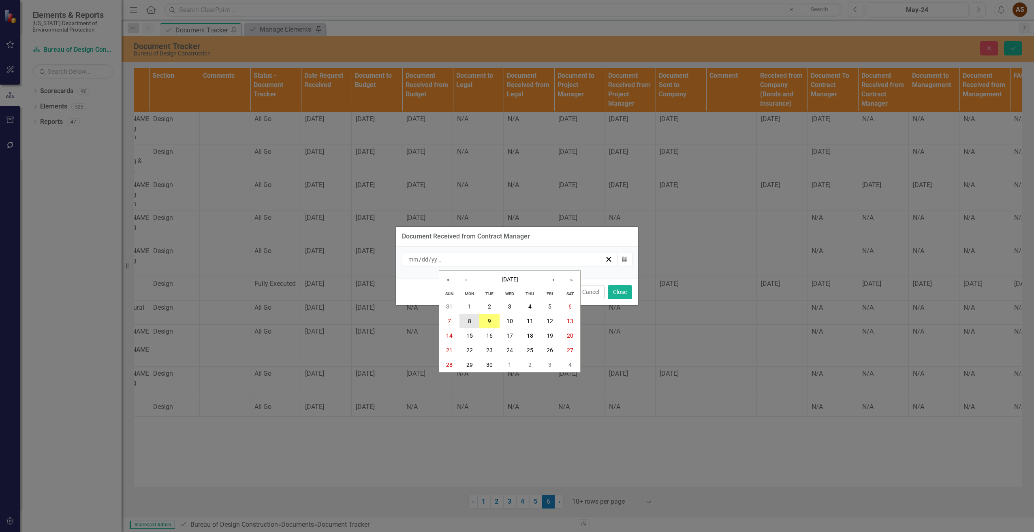
click at [470, 323] on abbr "8" at bounding box center [469, 321] width 3 height 6
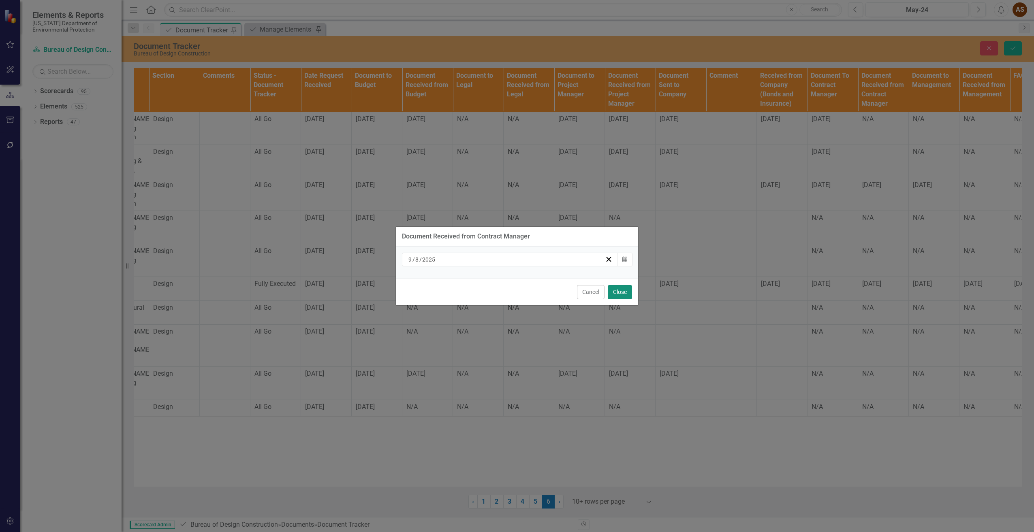
click at [616, 292] on button "Close" at bounding box center [620, 292] width 24 height 14
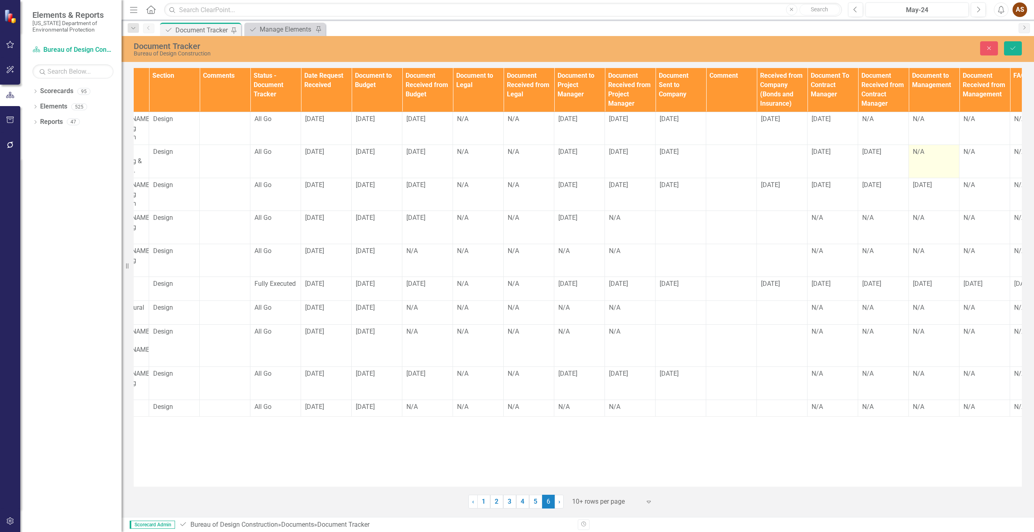
click at [919, 169] on td "N/A" at bounding box center [934, 161] width 51 height 33
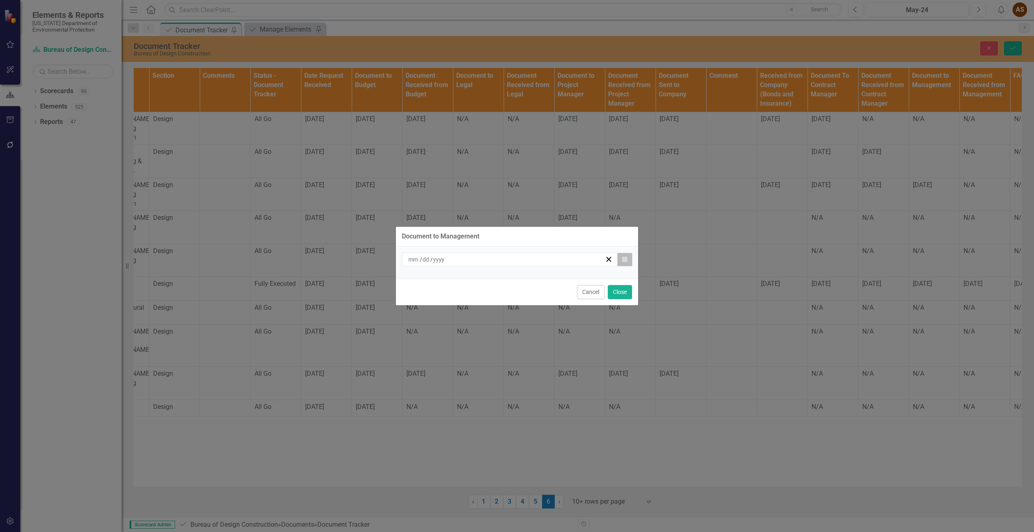
click at [628, 261] on button "Calendar" at bounding box center [624, 260] width 15 height 14
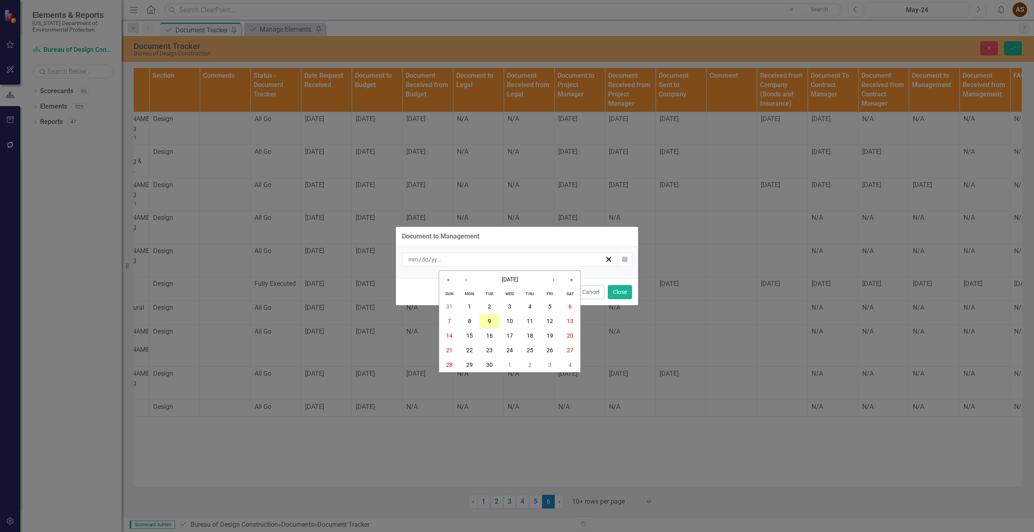
click at [485, 321] on button "9" at bounding box center [489, 321] width 20 height 15
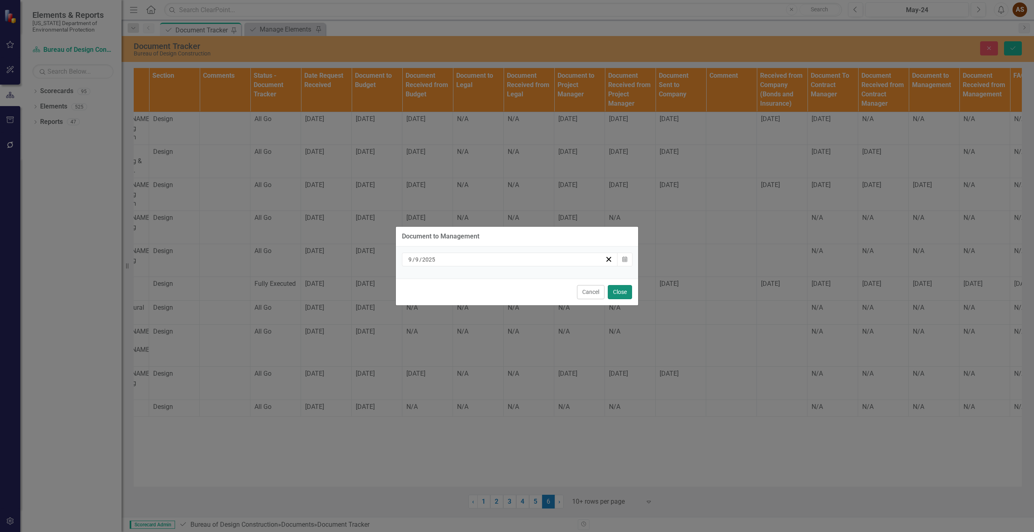
click at [615, 289] on button "Close" at bounding box center [620, 292] width 24 height 14
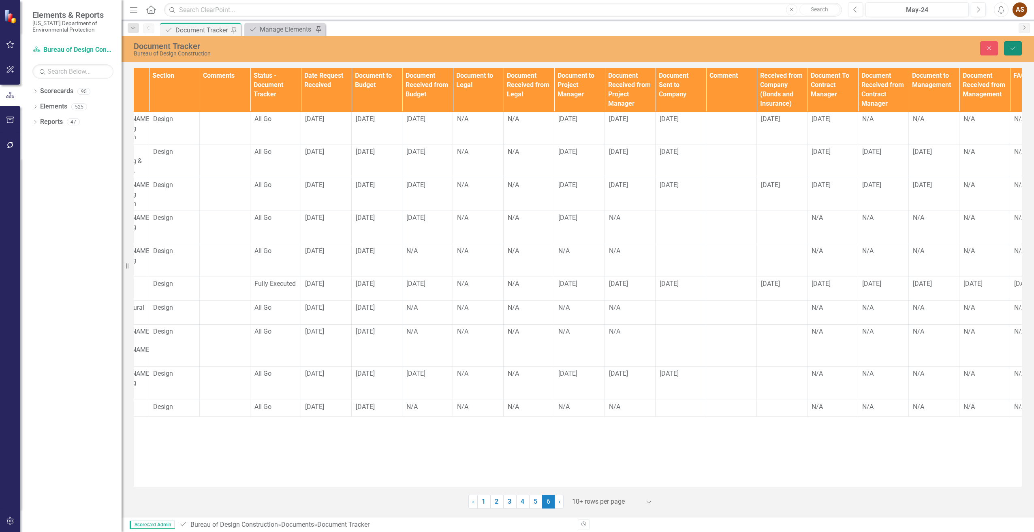
click at [1011, 50] on icon "Save" at bounding box center [1012, 48] width 7 height 6
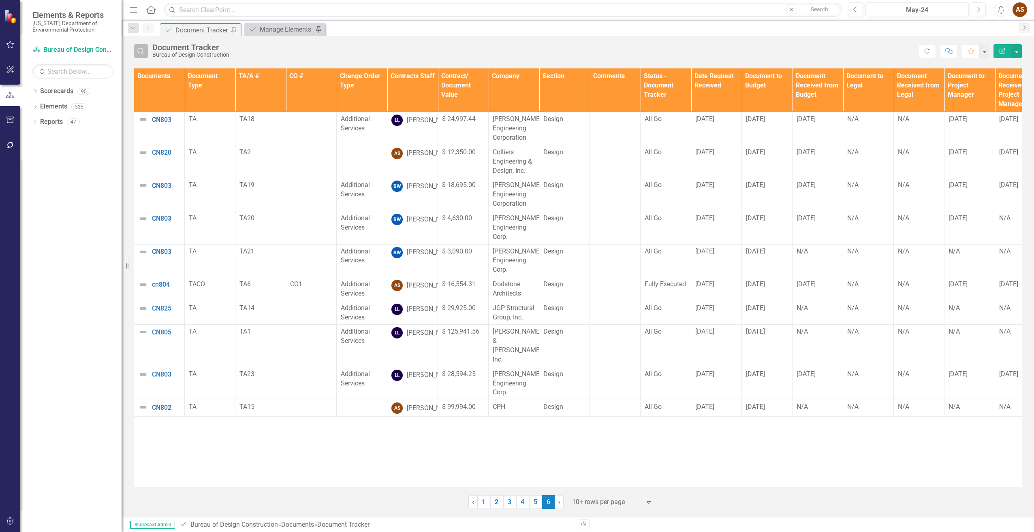
click at [141, 53] on icon "Search" at bounding box center [141, 50] width 9 height 7
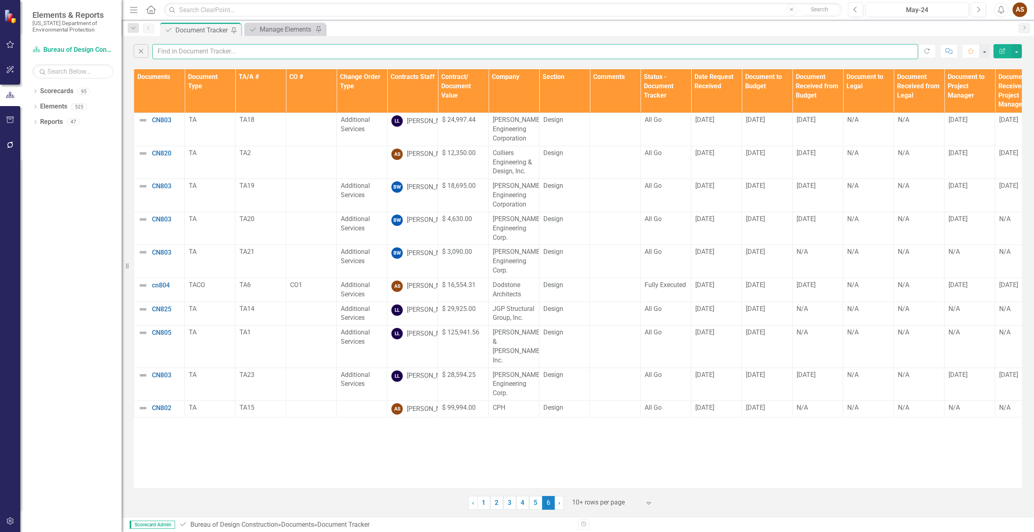
click at [188, 53] on input "text" at bounding box center [535, 51] width 766 height 15
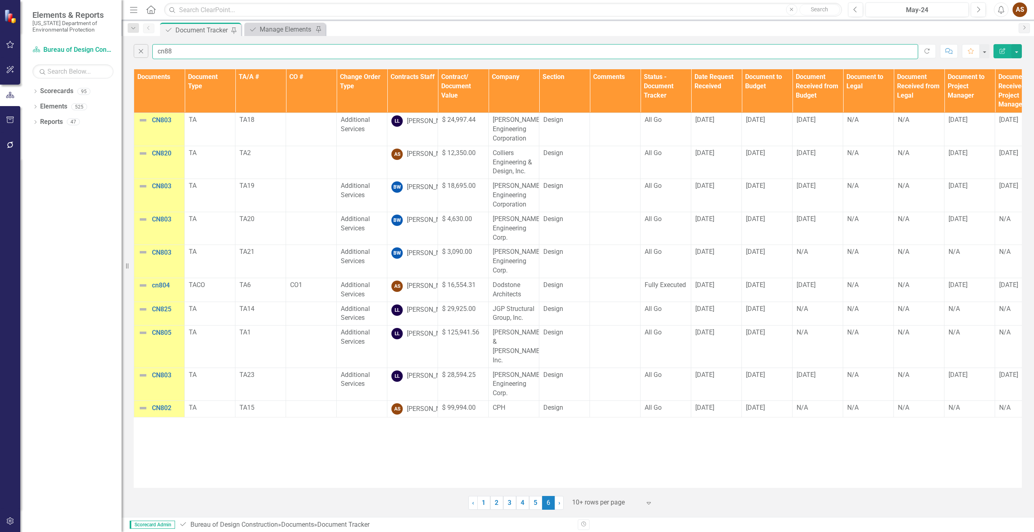
type input "cn882"
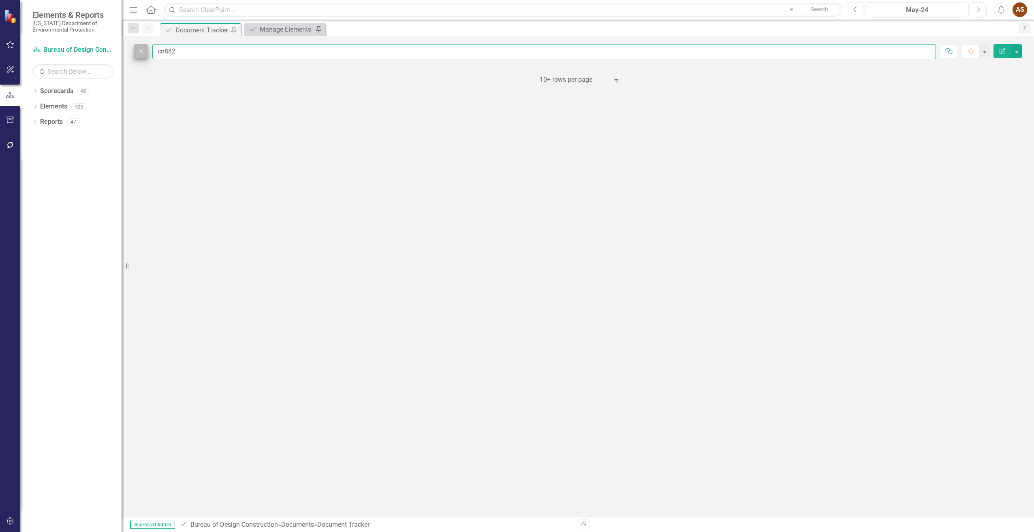
drag, startPoint x: 179, startPoint y: 51, endPoint x: 139, endPoint y: 55, distance: 40.7
click at [139, 55] on div "Close cn882" at bounding box center [535, 51] width 802 height 15
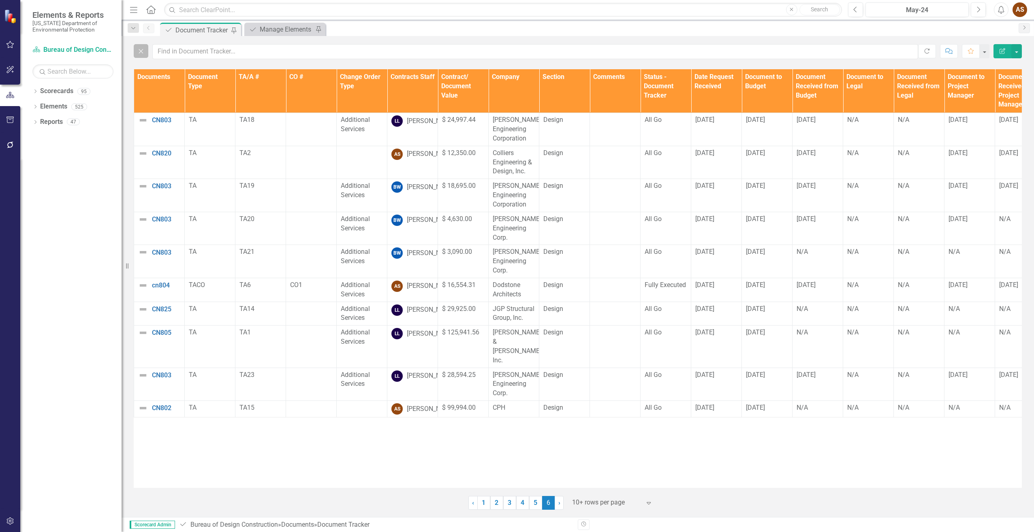
click at [144, 47] on icon "Close" at bounding box center [141, 50] width 9 height 7
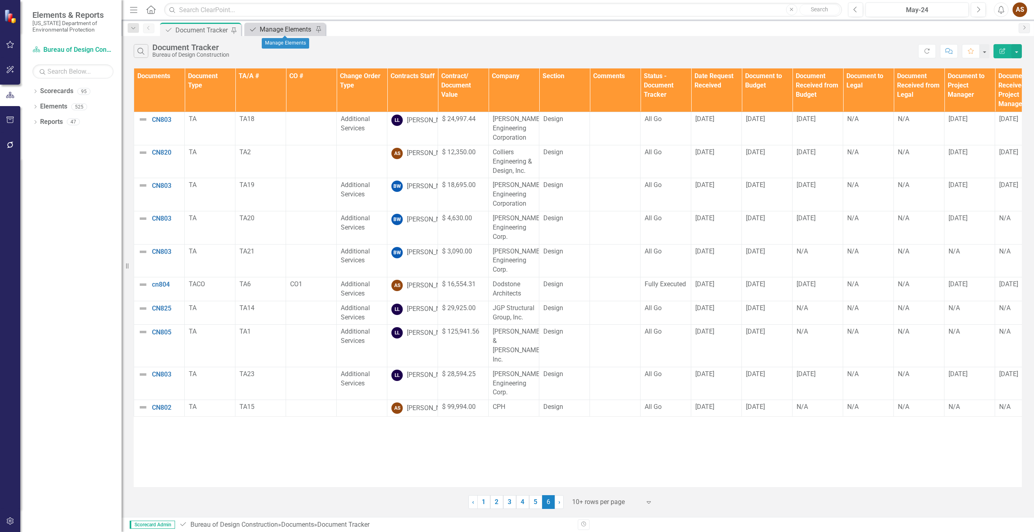
click at [264, 31] on div "Manage Elements" at bounding box center [286, 29] width 53 height 10
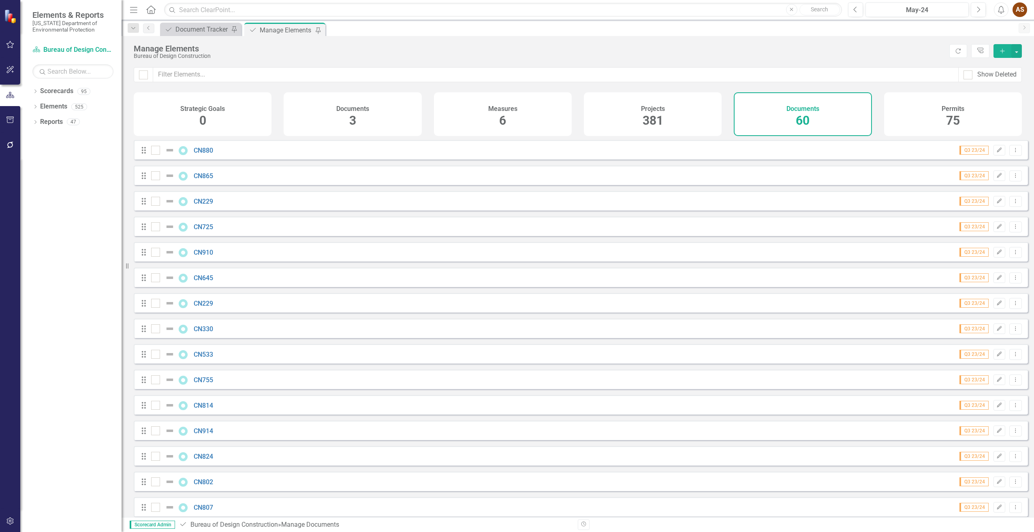
click at [1001, 51] on icon "Add" at bounding box center [1002, 51] width 7 height 6
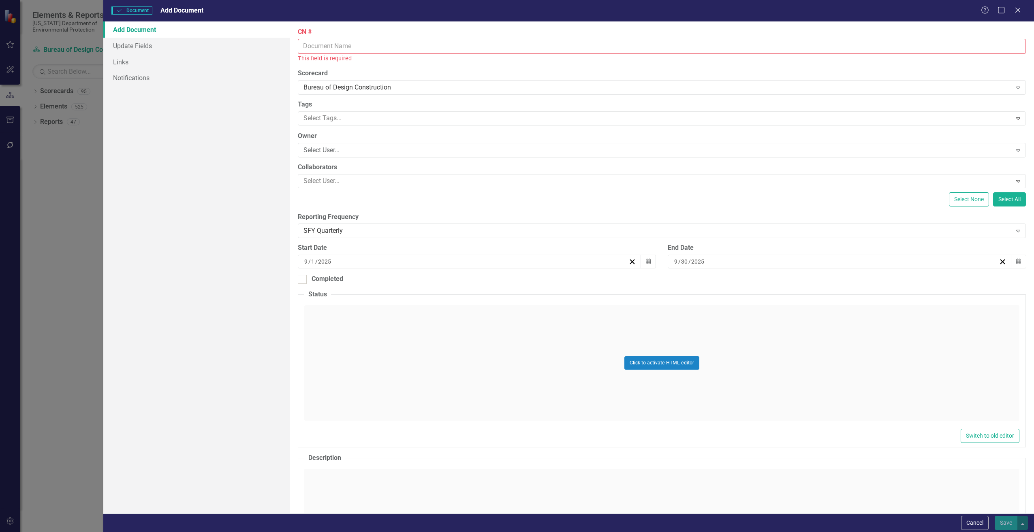
click at [337, 46] on input "CN #" at bounding box center [662, 46] width 728 height 15
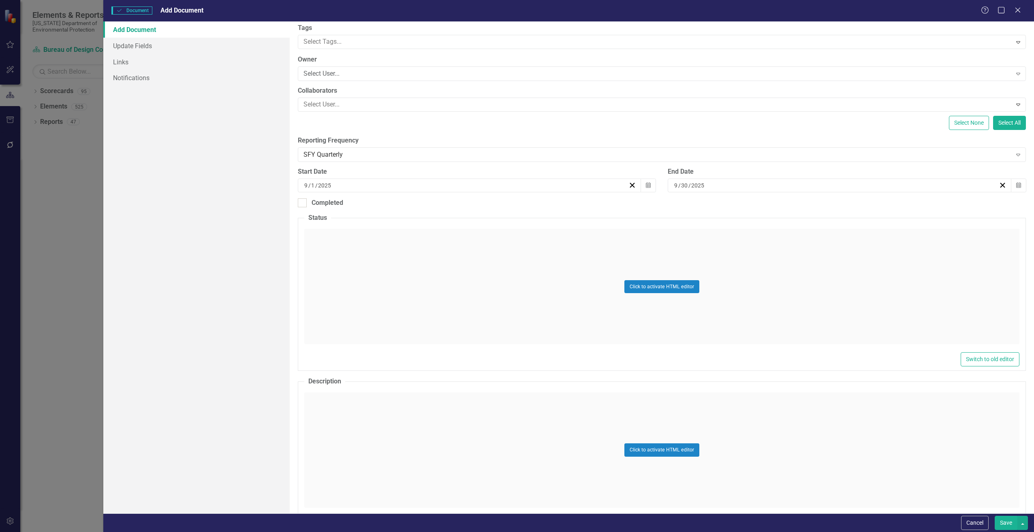
scroll to position [81, 0]
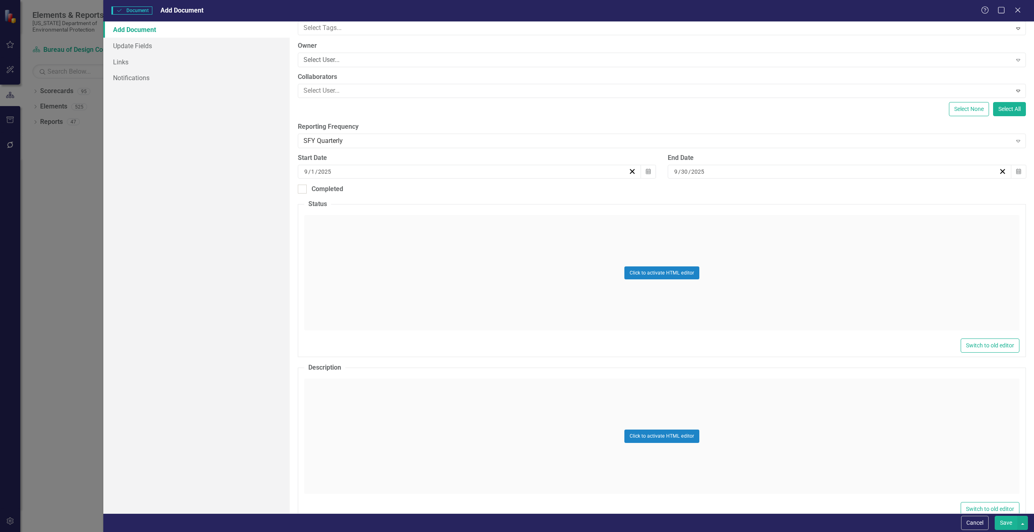
type input "CN882"
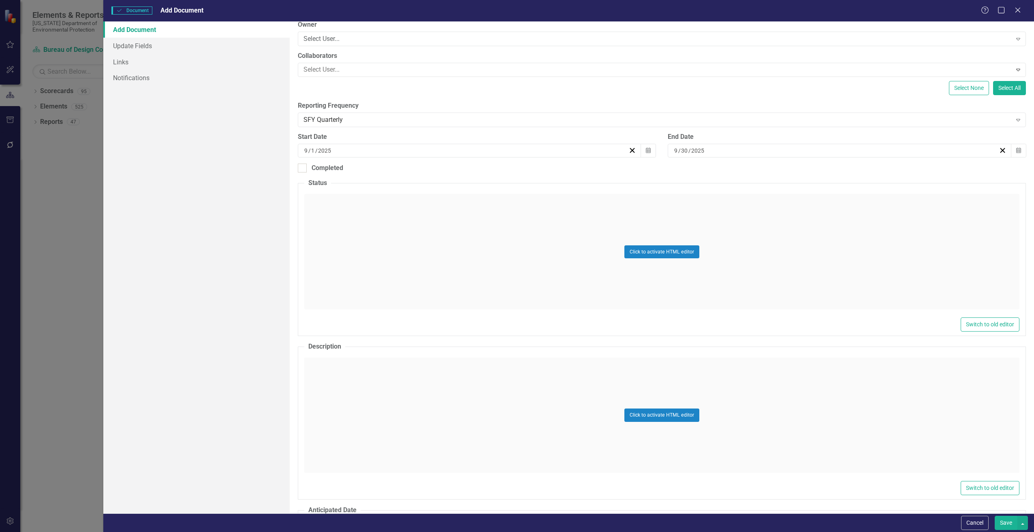
scroll to position [122, 0]
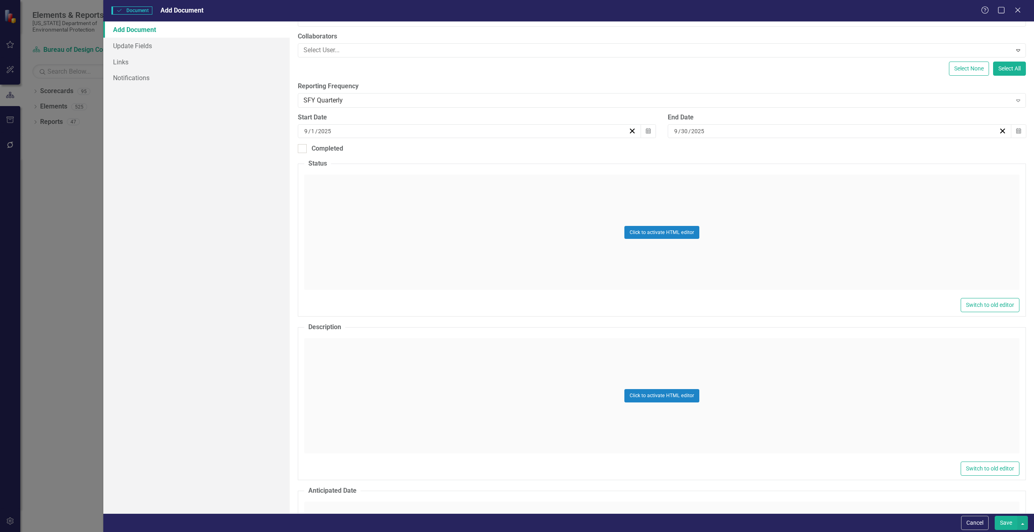
click at [341, 346] on div "Click to activate HTML editor" at bounding box center [661, 395] width 715 height 115
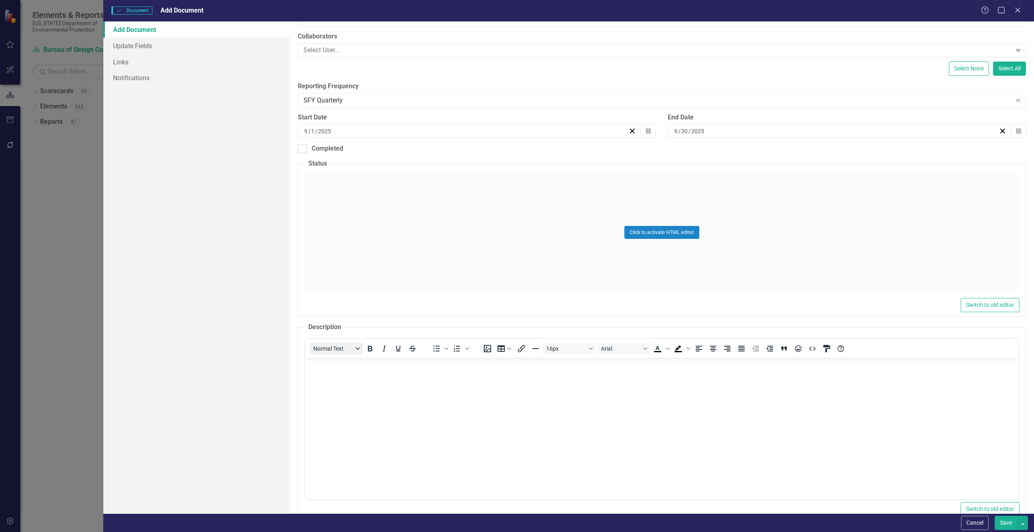
scroll to position [0, 0]
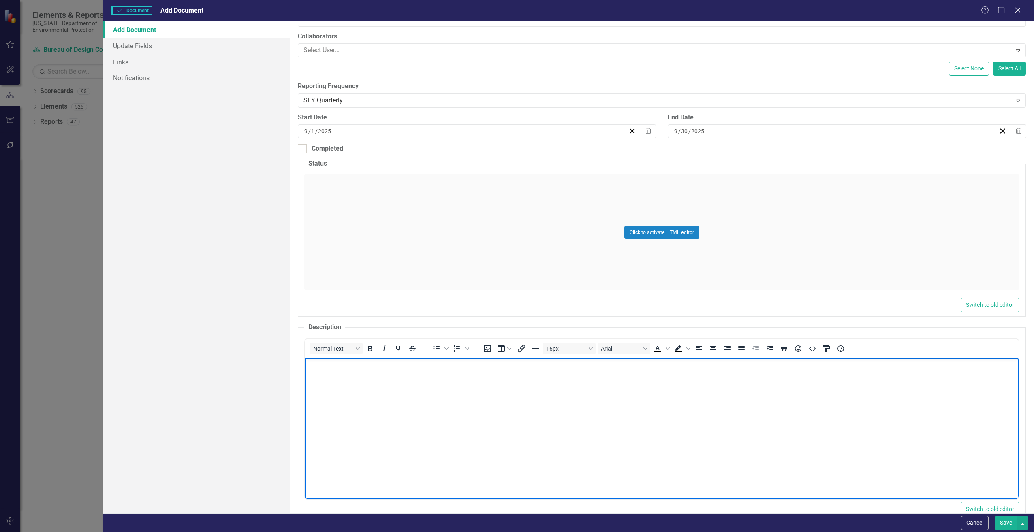
click at [315, 383] on body "Rich Text Area. Press ALT-0 for help." at bounding box center [661, 419] width 713 height 122
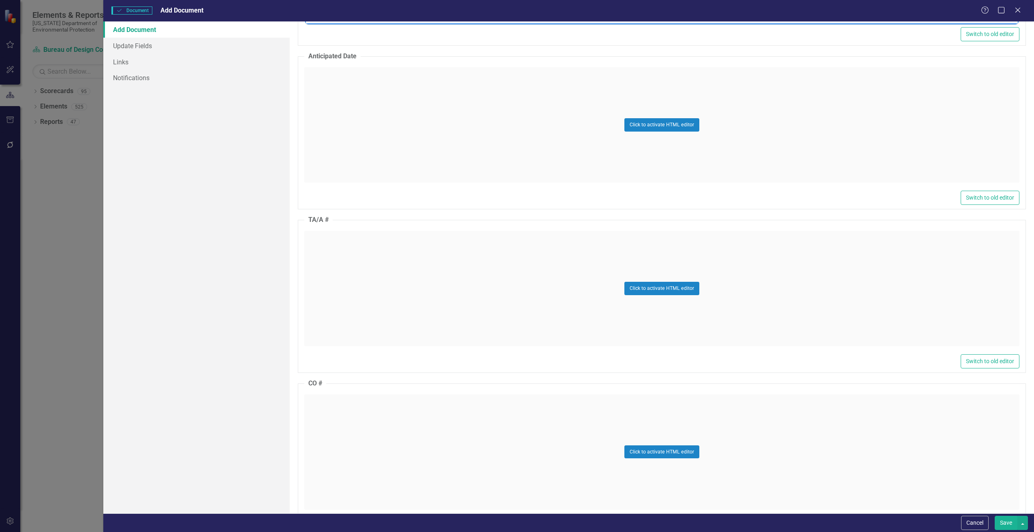
scroll to position [648, 0]
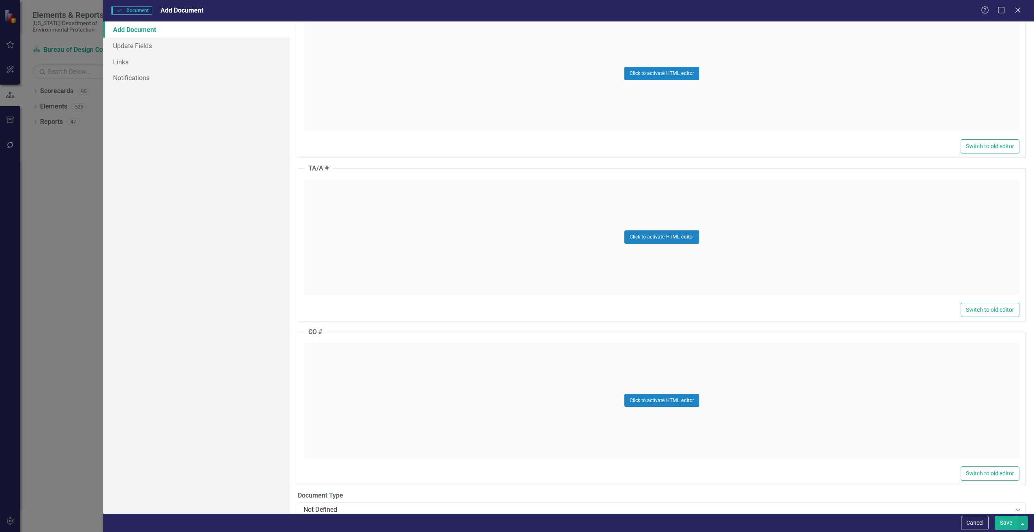
click at [341, 363] on div "Click to activate HTML editor" at bounding box center [661, 400] width 715 height 115
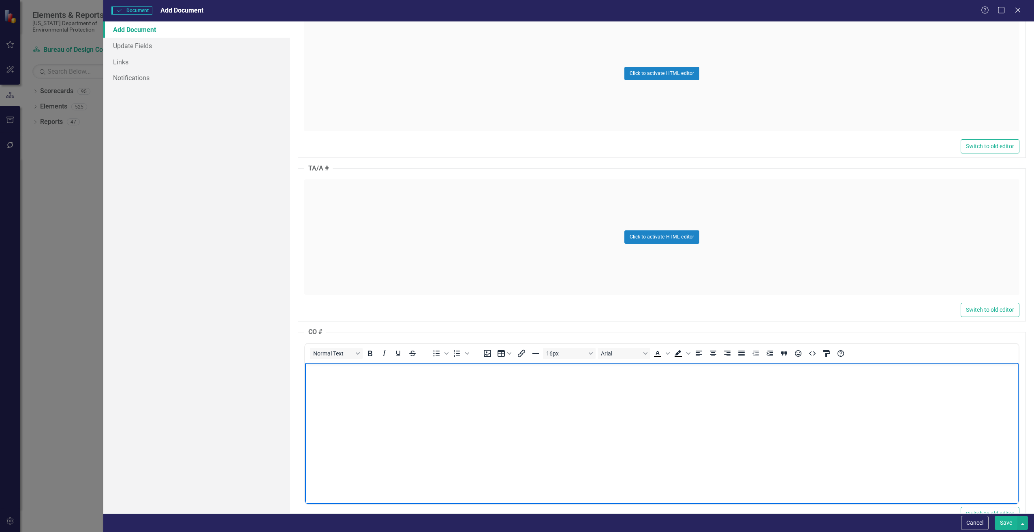
click at [322, 386] on body "Rich Text Area. Press ALT-0 for help." at bounding box center [661, 424] width 713 height 122
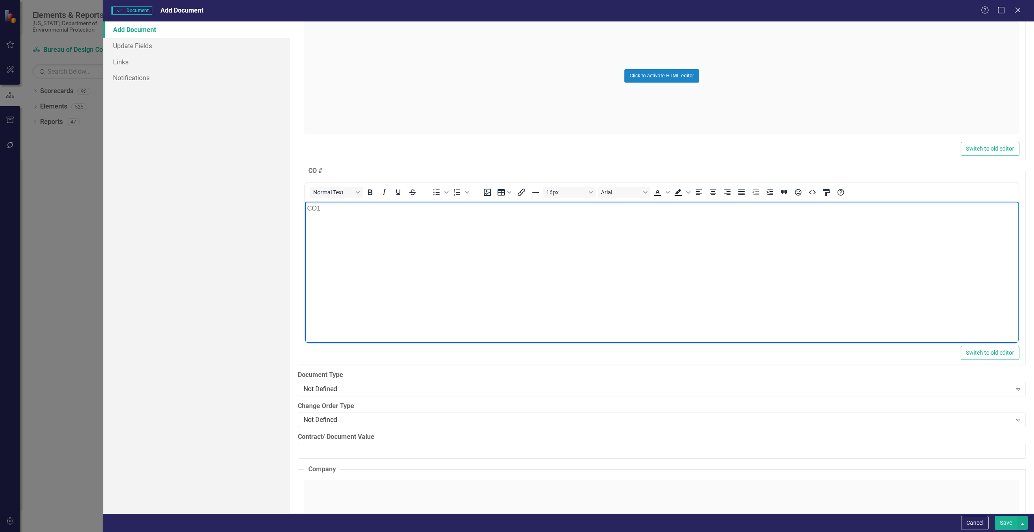
scroll to position [810, 0]
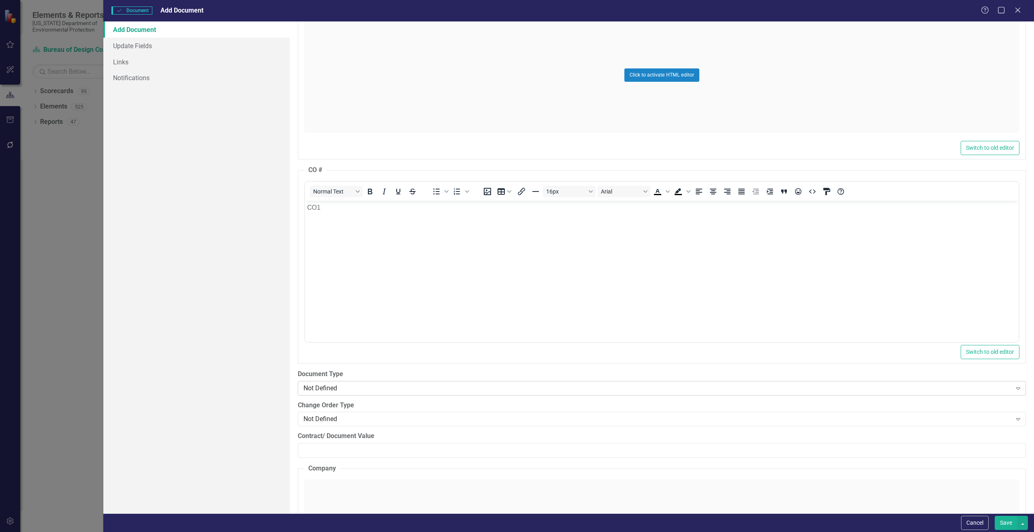
click at [352, 387] on div "Not Defined" at bounding box center [657, 388] width 708 height 9
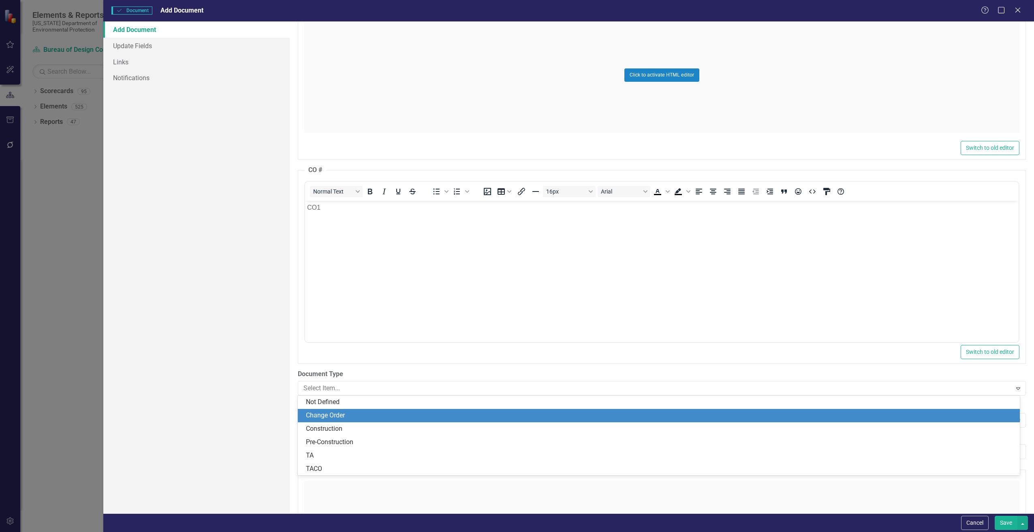
click at [346, 418] on div "Change Order" at bounding box center [660, 415] width 709 height 9
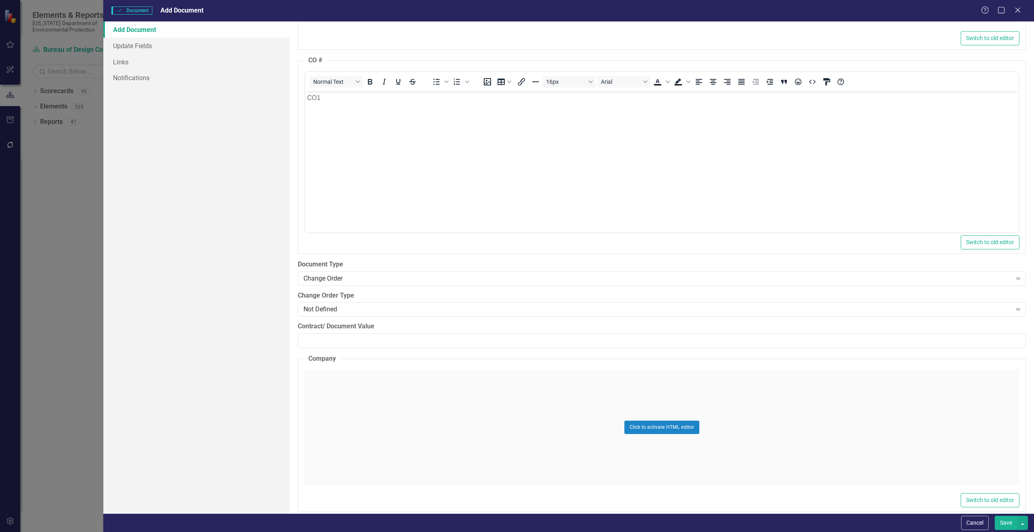
scroll to position [932, 0]
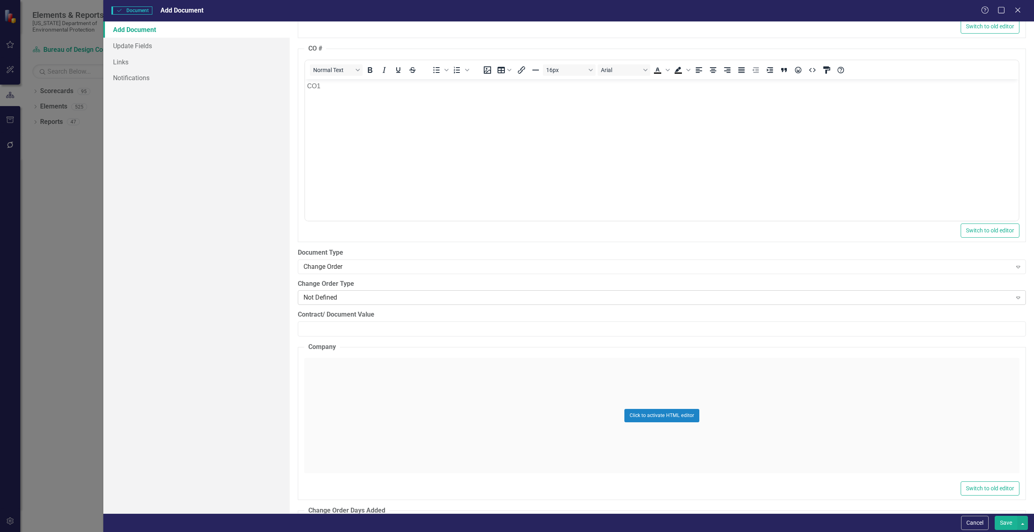
click at [350, 298] on div "Not Defined" at bounding box center [657, 297] width 708 height 9
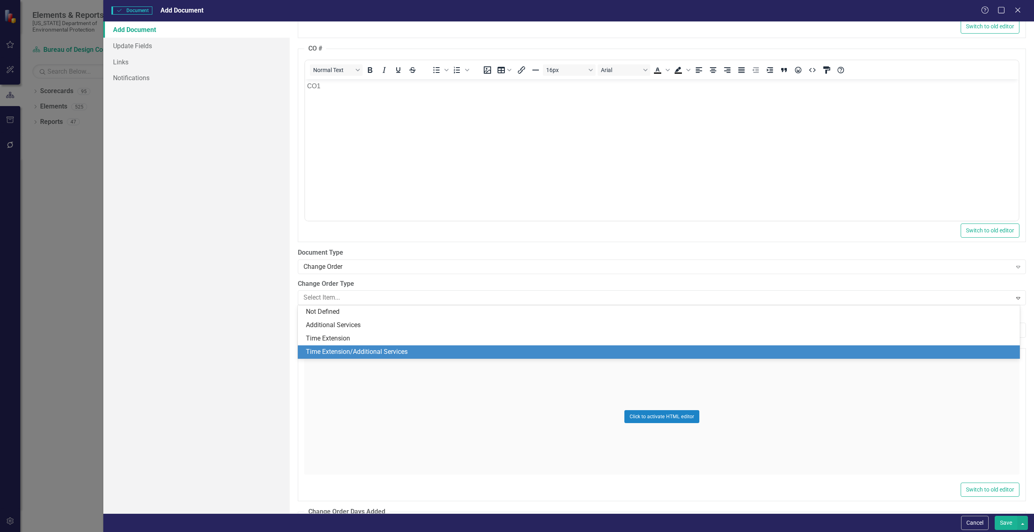
click at [363, 354] on div "Time Extension/Additional Services" at bounding box center [660, 352] width 709 height 9
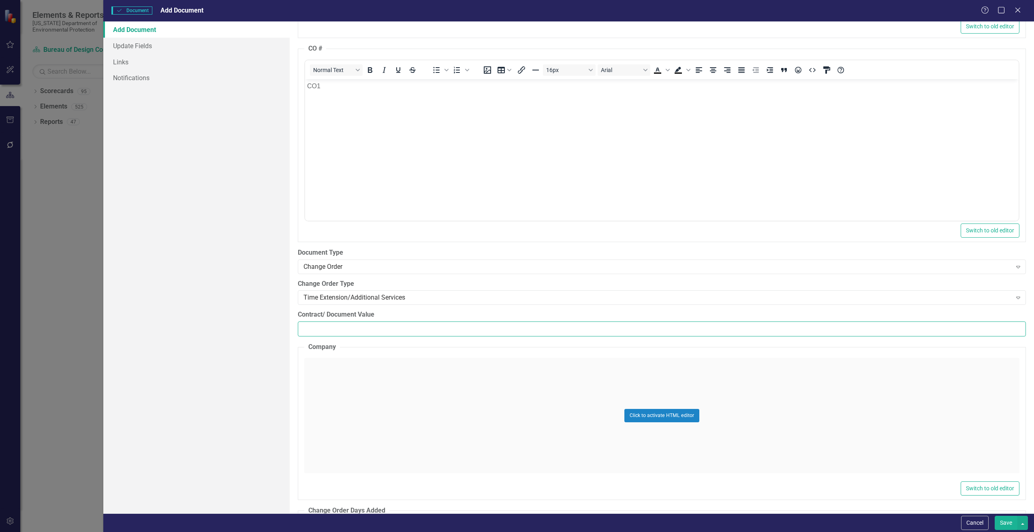
click at [318, 330] on input "Contract/ Document Value" at bounding box center [662, 329] width 728 height 15
paste input "3225"
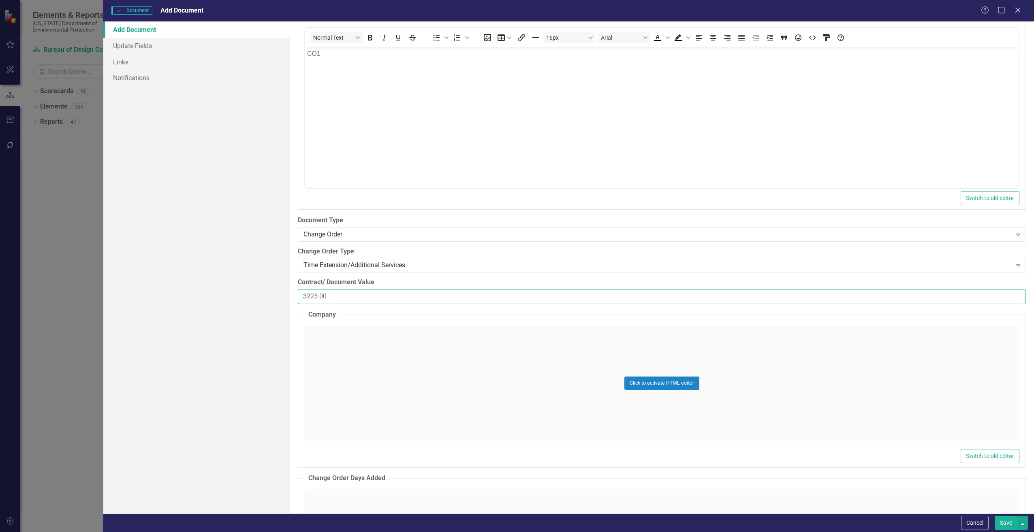
scroll to position [1094, 0]
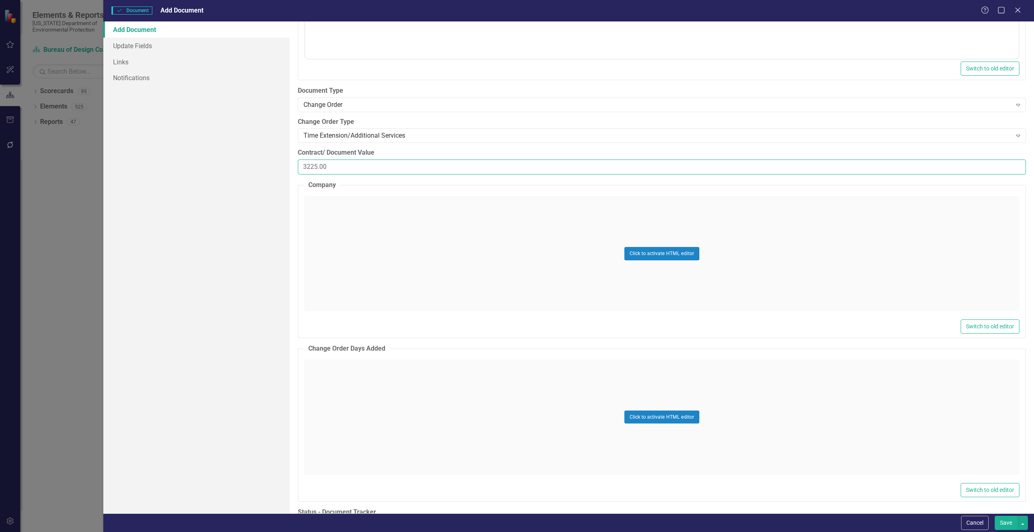
type input "3225.00"
click at [327, 215] on div "Click to activate HTML editor" at bounding box center [661, 253] width 715 height 115
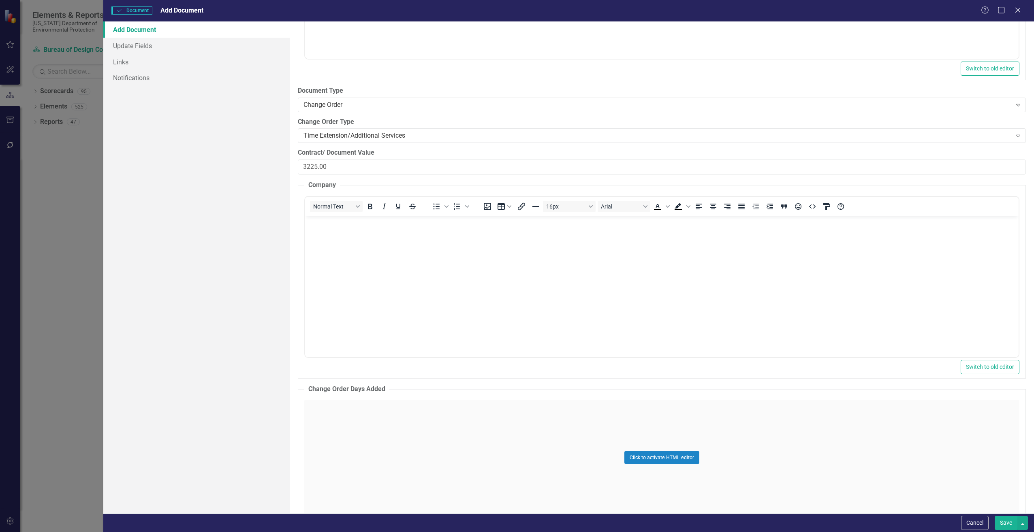
scroll to position [0, 0]
click at [318, 237] on body "Rich Text Area. Press ALT-0 for help." at bounding box center [661, 277] width 713 height 122
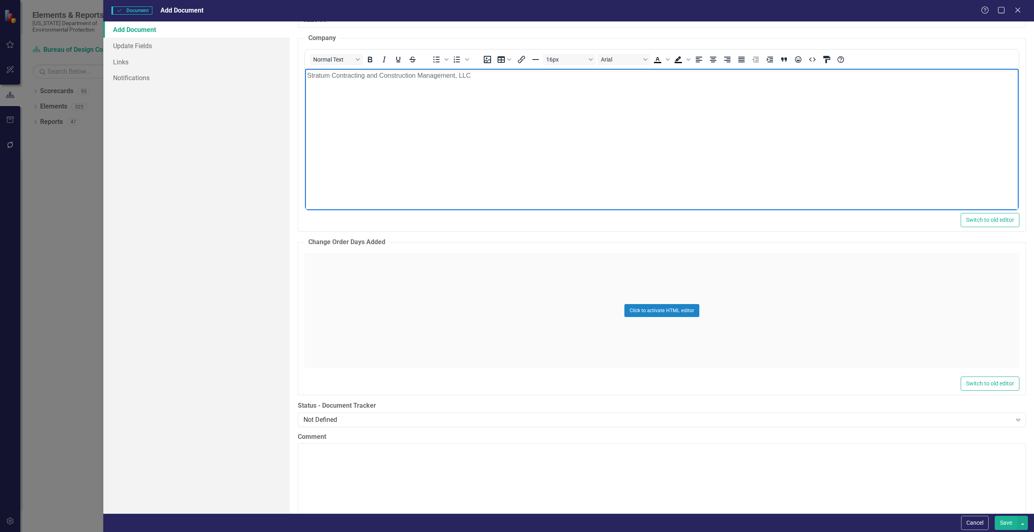
scroll to position [1256, 0]
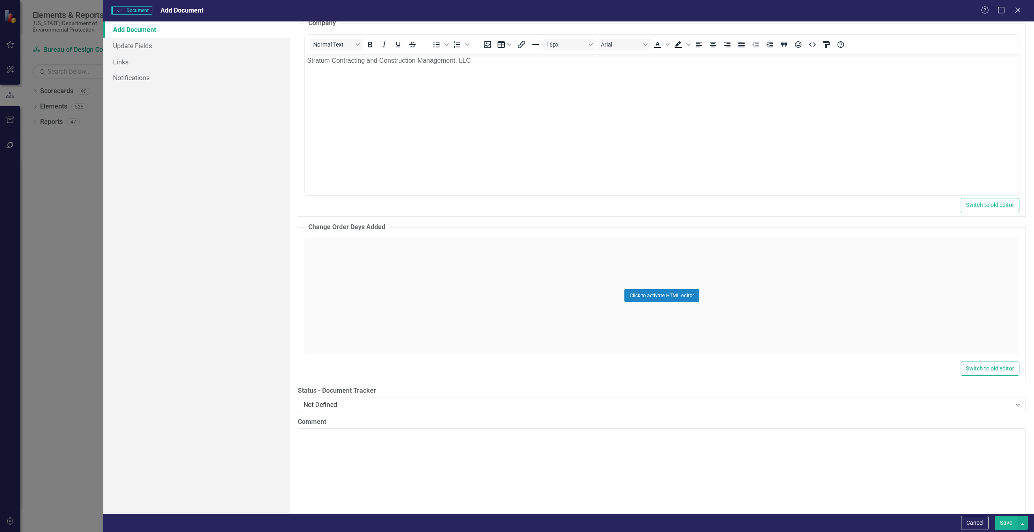
click at [359, 265] on div "Click to activate HTML editor" at bounding box center [661, 295] width 715 height 115
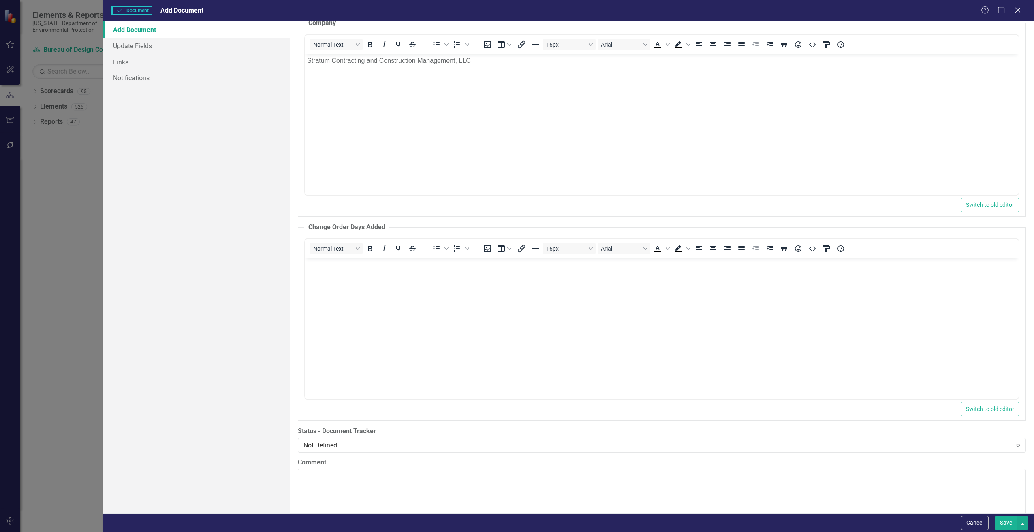
scroll to position [0, 0]
click at [335, 278] on body "Rich Text Area. Press ALT-0 for help." at bounding box center [661, 319] width 713 height 122
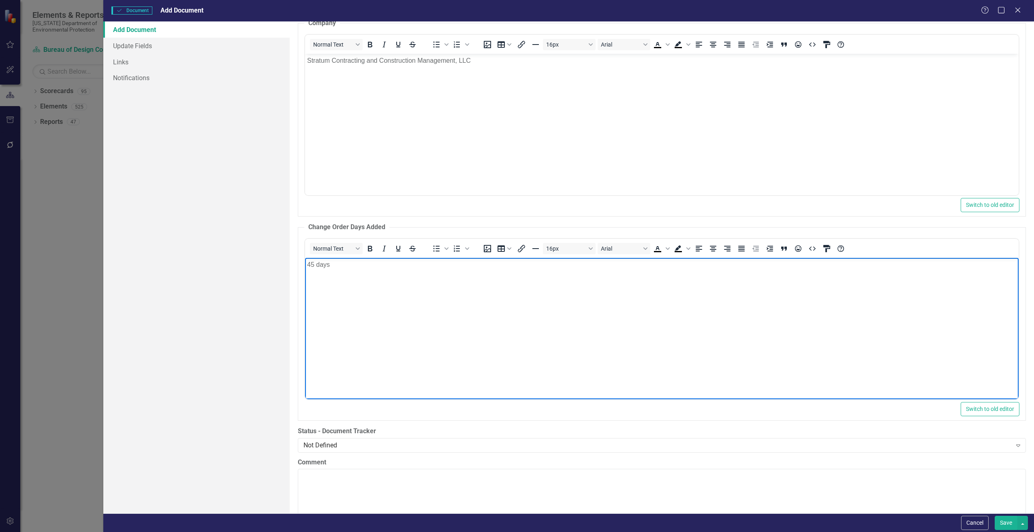
scroll to position [1418, 0]
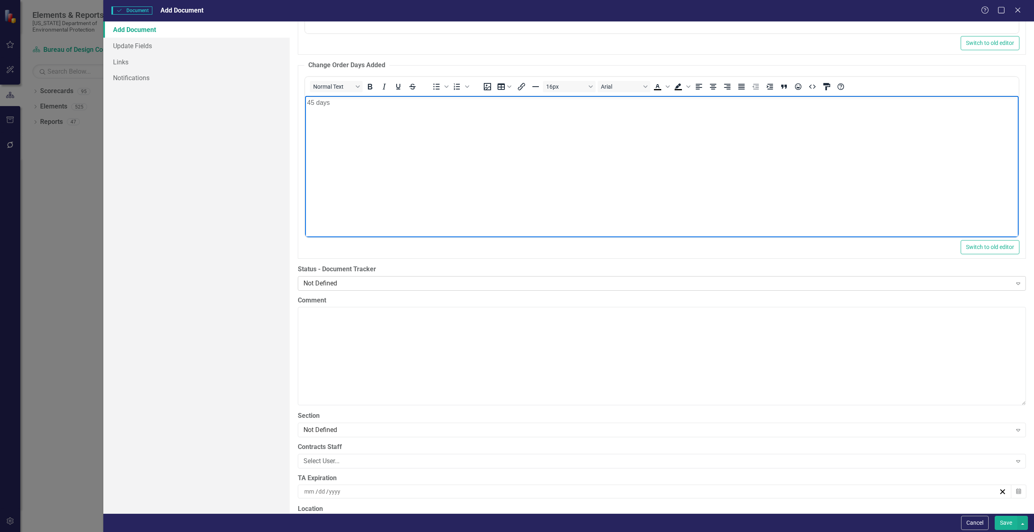
click at [370, 283] on div "Not Defined" at bounding box center [657, 283] width 708 height 9
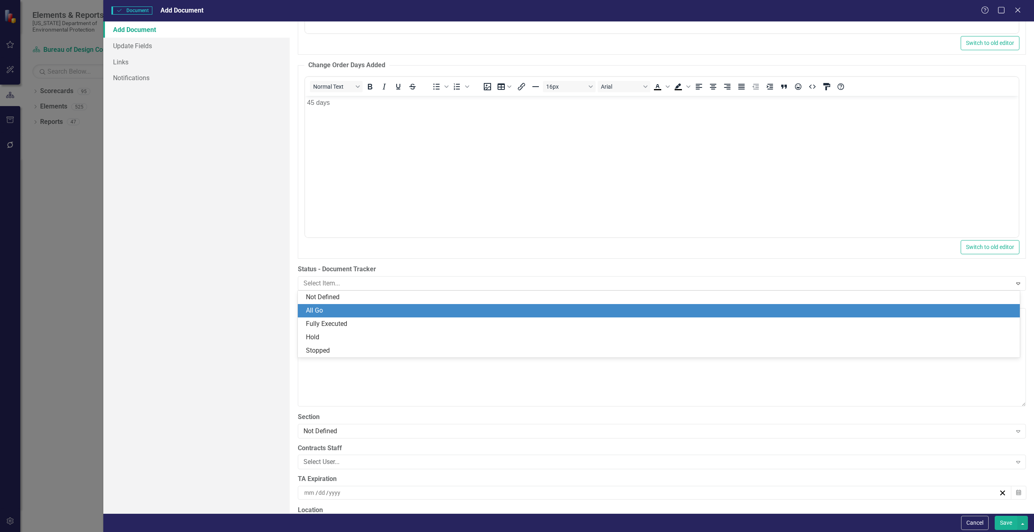
click at [328, 311] on div "All Go" at bounding box center [660, 310] width 709 height 9
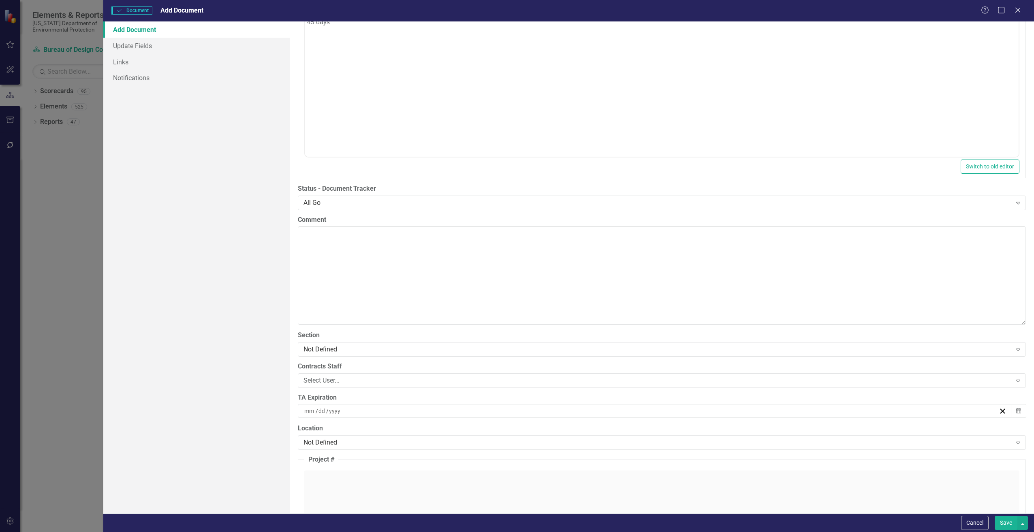
scroll to position [1499, 0]
click at [363, 349] on div "Not Defined" at bounding box center [657, 348] width 708 height 9
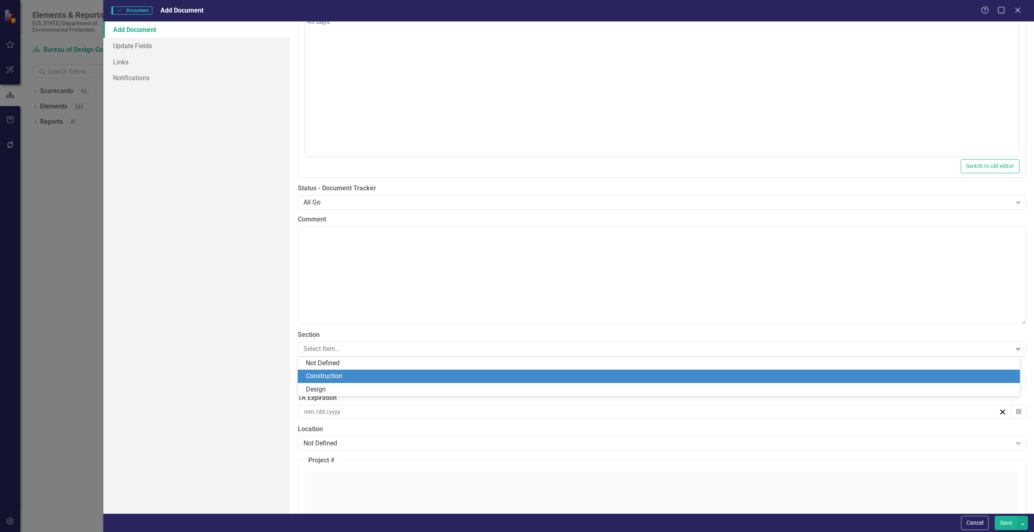
click at [337, 376] on div "Construction" at bounding box center [660, 376] width 709 height 9
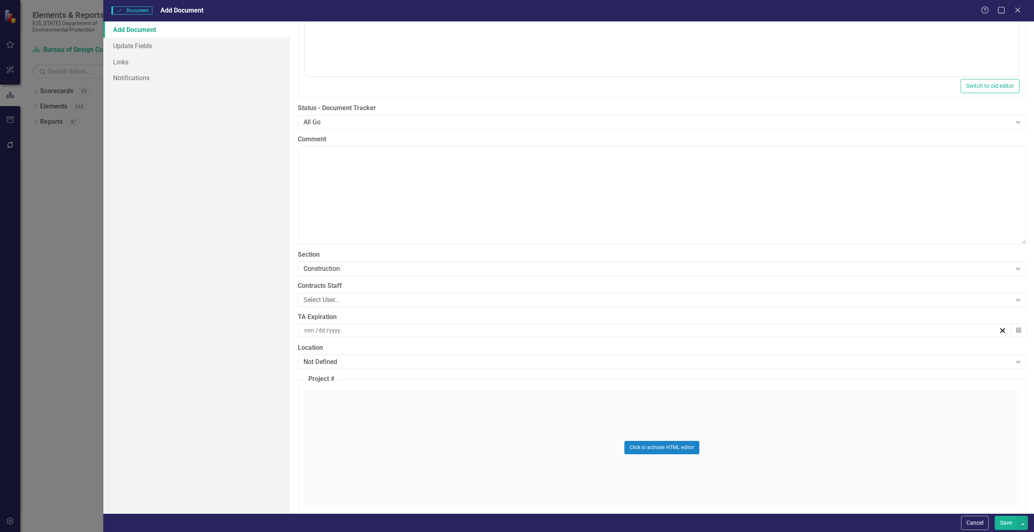
scroll to position [1580, 0]
click at [342, 301] on div "Select User..." at bounding box center [657, 299] width 708 height 9
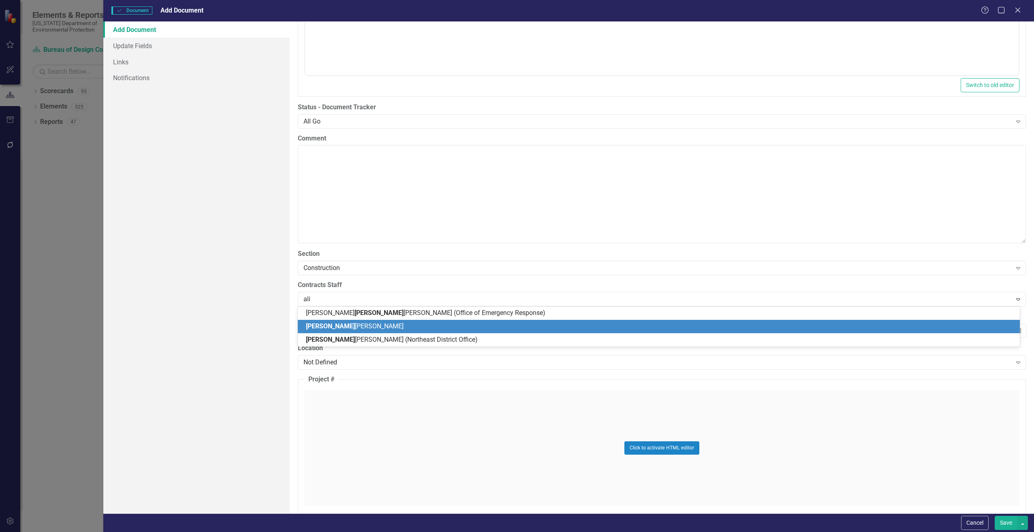
type input "alis"
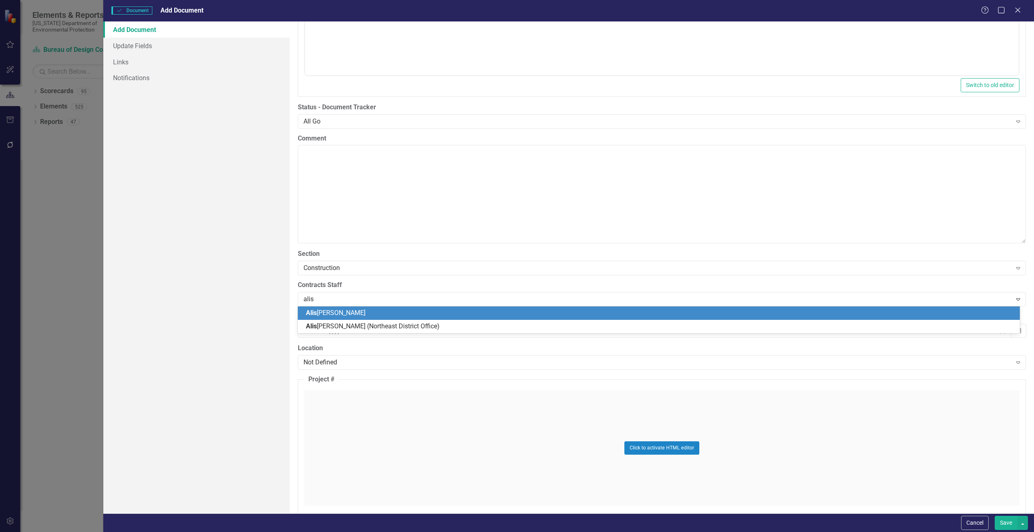
click at [369, 313] on div "Alis [PERSON_NAME]" at bounding box center [660, 313] width 709 height 9
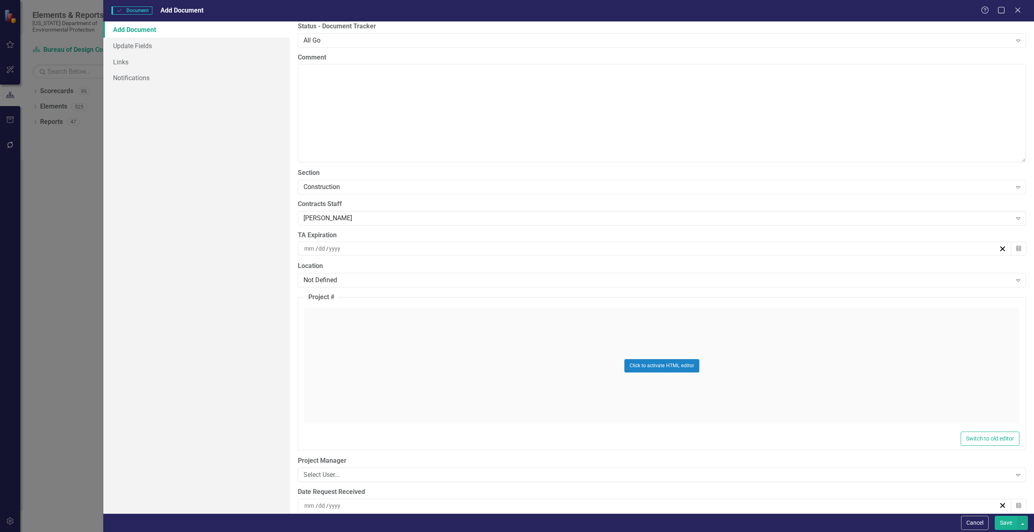
scroll to position [1823, 0]
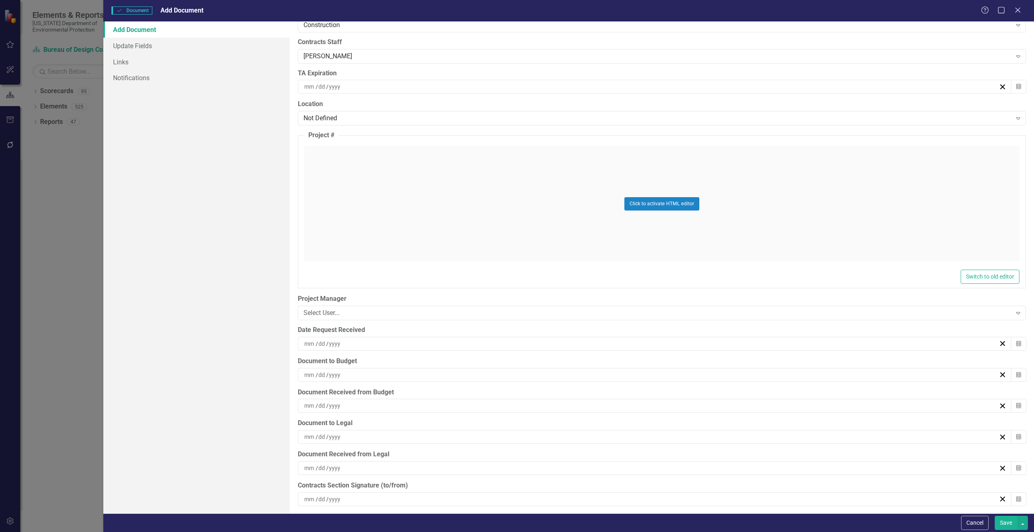
click at [343, 347] on div "/ /" at bounding box center [651, 344] width 696 height 8
click at [657, 392] on button "3" at bounding box center [651, 391] width 20 height 15
click at [349, 375] on div "/ /" at bounding box center [651, 375] width 696 height 8
click at [668, 422] on button "4" at bounding box center [672, 422] width 20 height 15
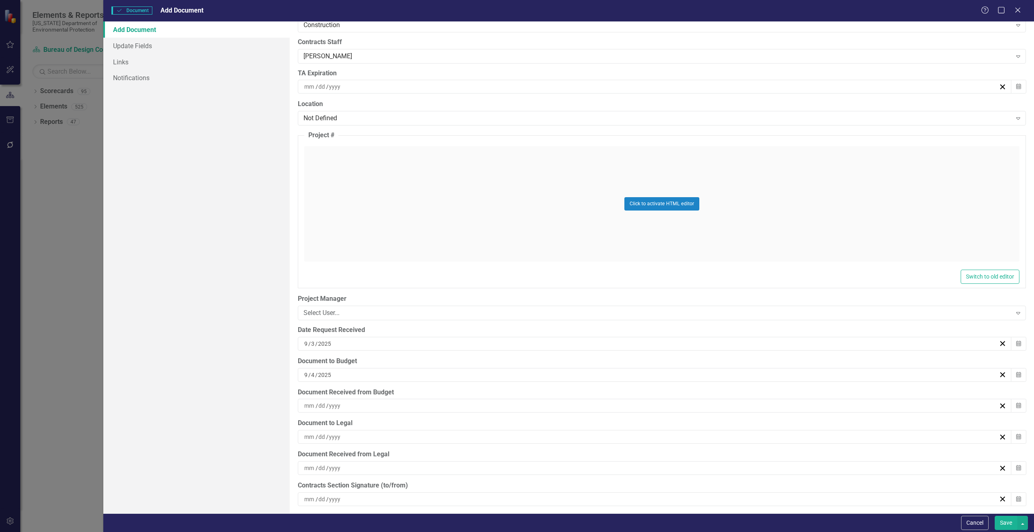
click at [372, 405] on div "/ /" at bounding box center [651, 406] width 696 height 8
click at [672, 449] on button "4" at bounding box center [672, 453] width 20 height 15
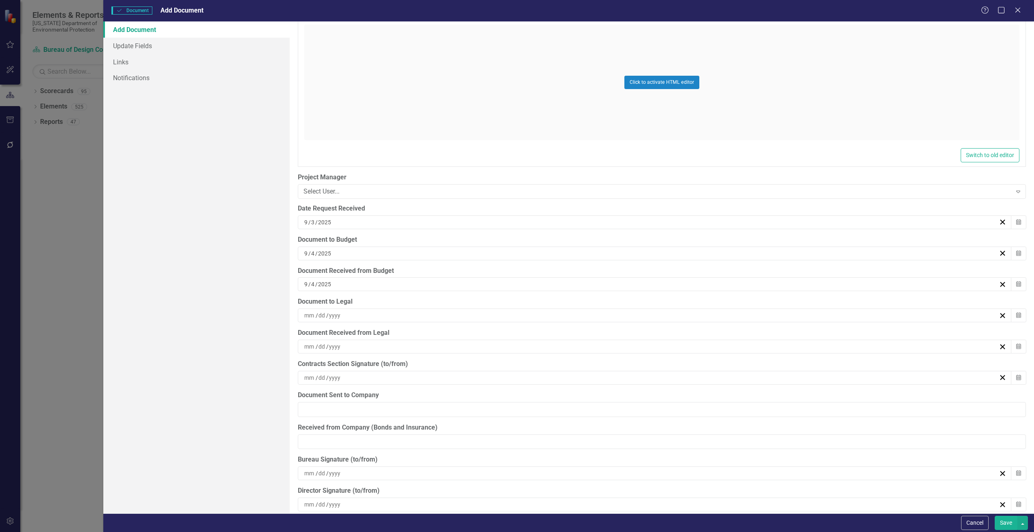
scroll to position [1783, 0]
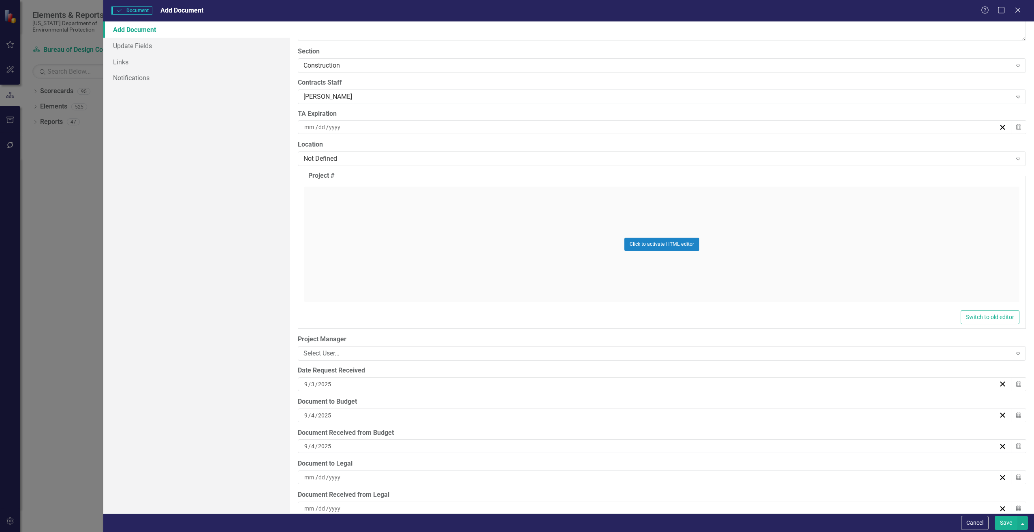
click at [1006, 521] on button "Save" at bounding box center [1006, 523] width 23 height 14
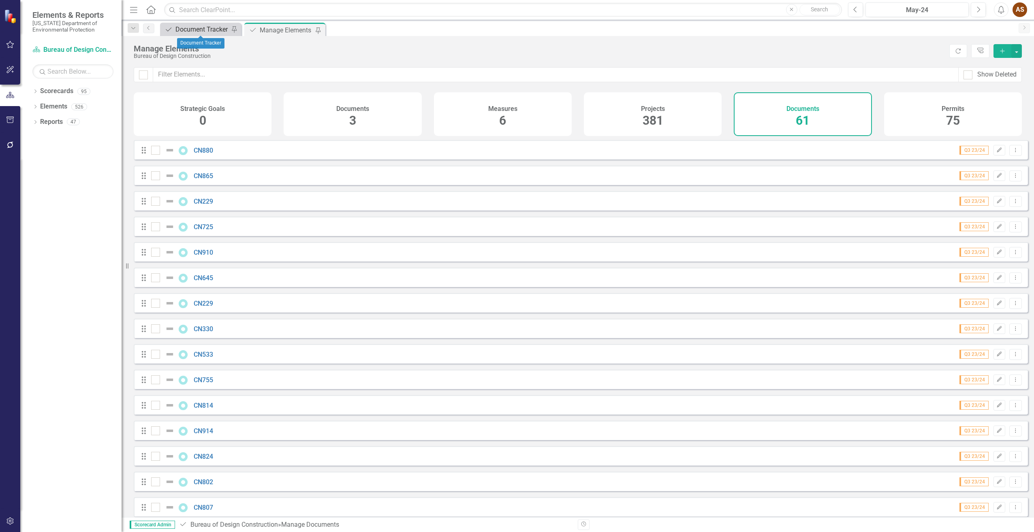
click at [199, 29] on div "Document Tracker" at bounding box center [201, 29] width 53 height 10
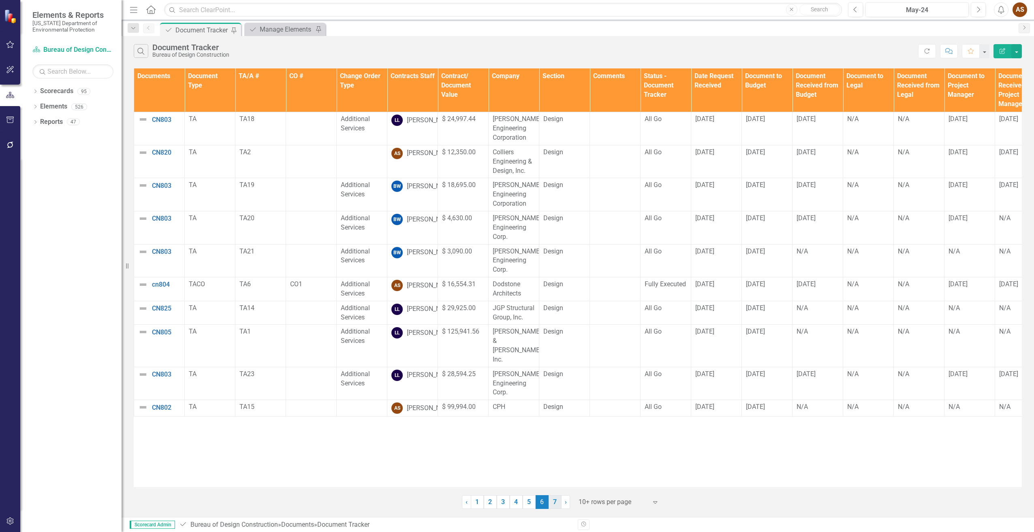
click at [553, 499] on link "7" at bounding box center [555, 502] width 13 height 14
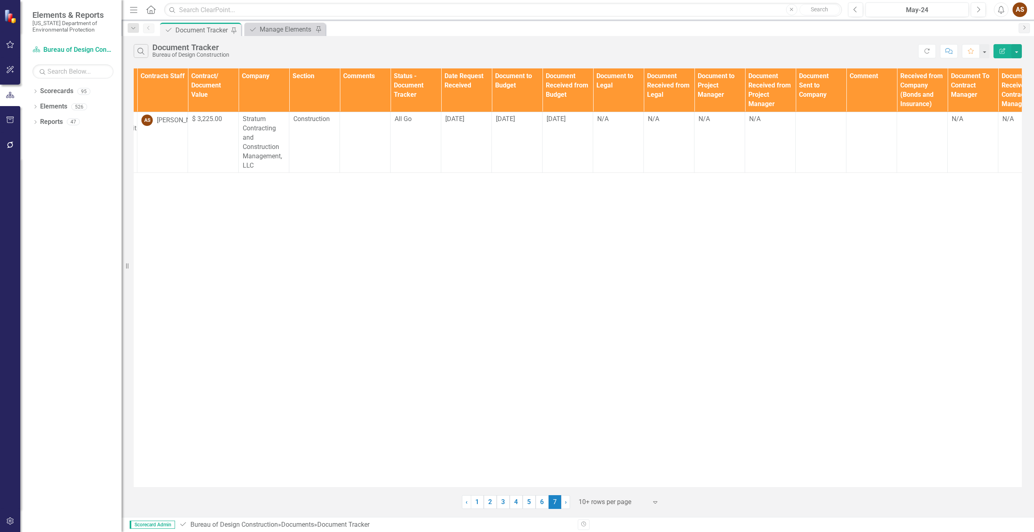
scroll to position [0, 253]
click at [703, 121] on div "N/A" at bounding box center [716, 119] width 42 height 9
click at [715, 120] on div "N/A" at bounding box center [716, 119] width 42 height 9
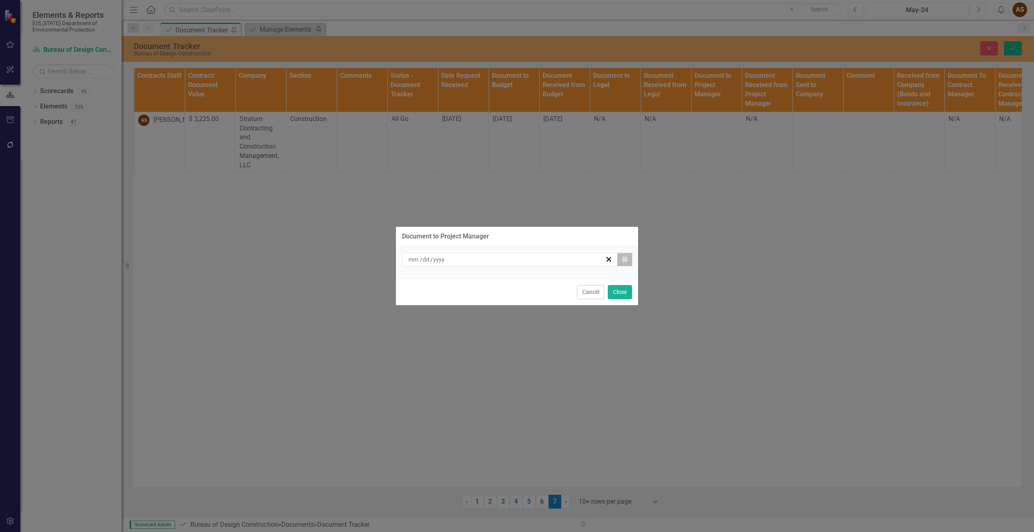
click at [626, 264] on button "Calendar" at bounding box center [624, 260] width 15 height 14
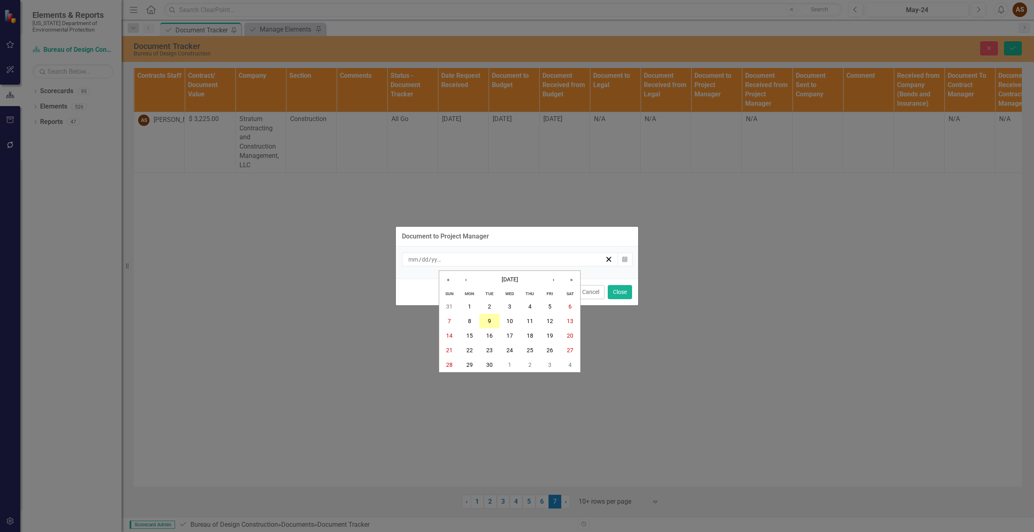
click at [485, 323] on button "9" at bounding box center [489, 321] width 20 height 15
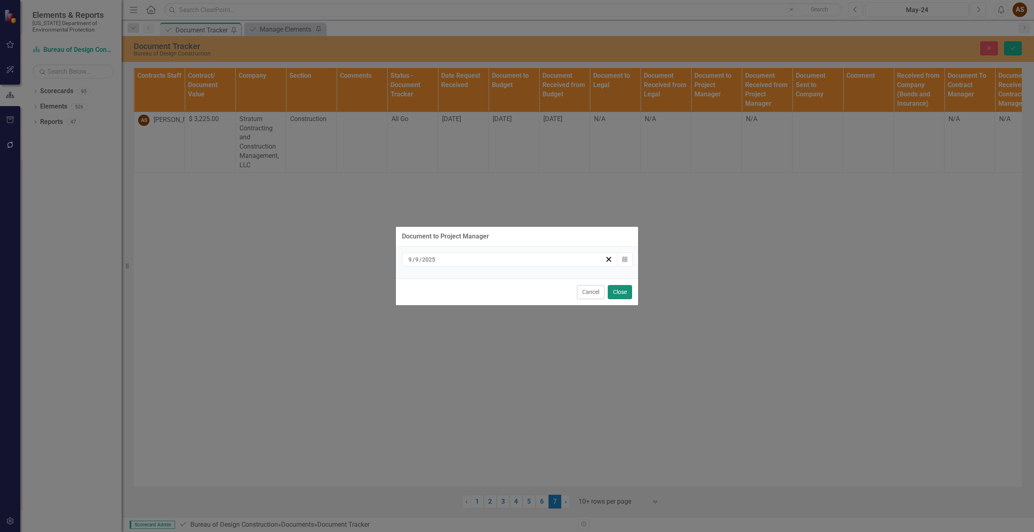
click at [625, 294] on button "Close" at bounding box center [620, 292] width 24 height 14
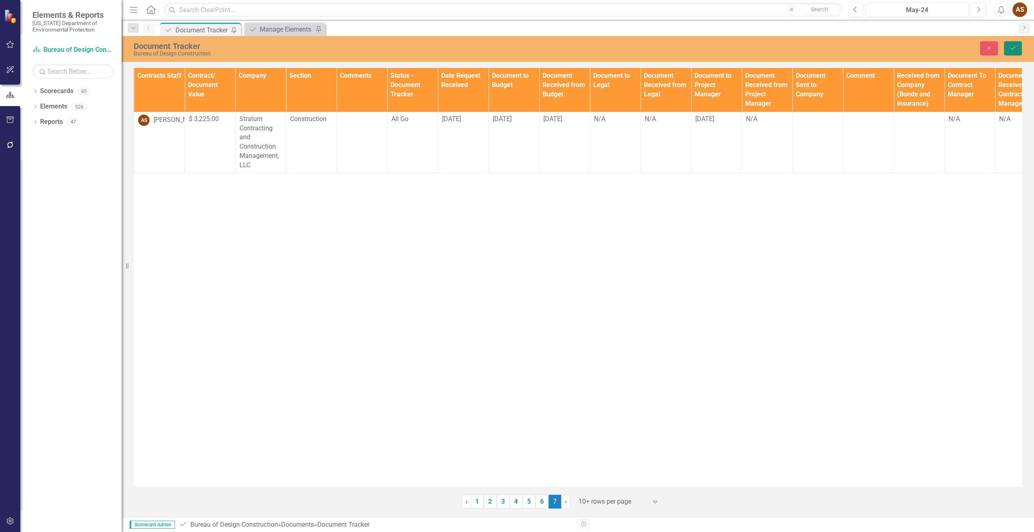
click at [1008, 48] on button "Save" at bounding box center [1013, 48] width 18 height 14
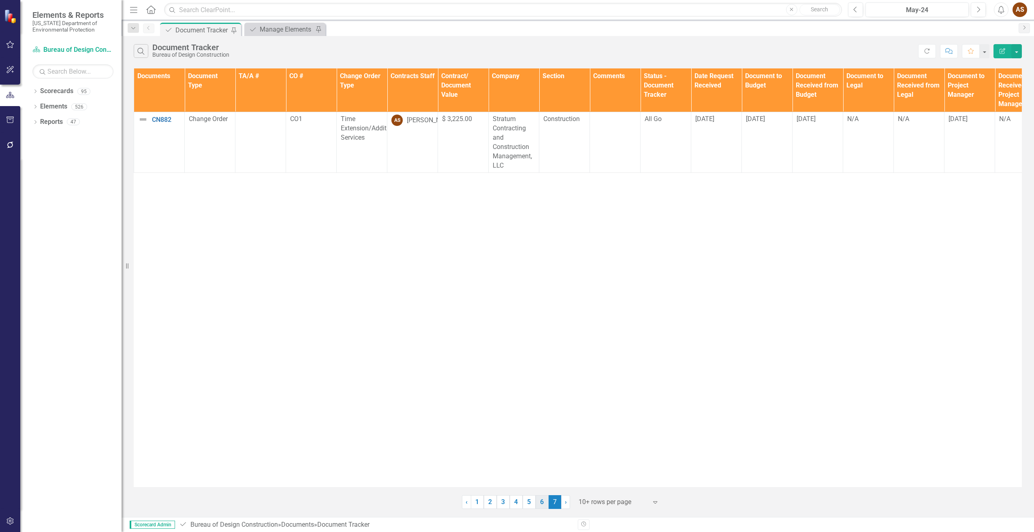
click at [540, 503] on link "6" at bounding box center [542, 502] width 13 height 14
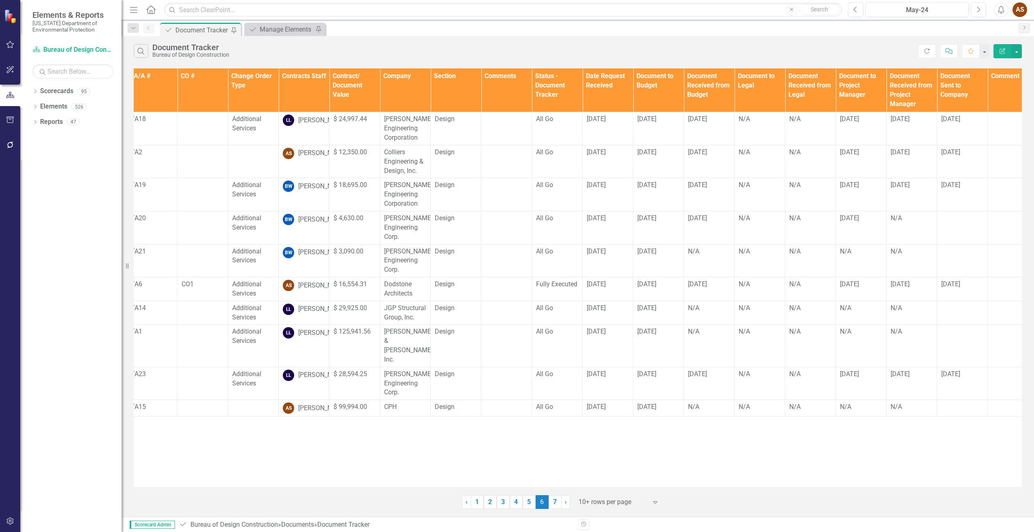
scroll to position [0, 120]
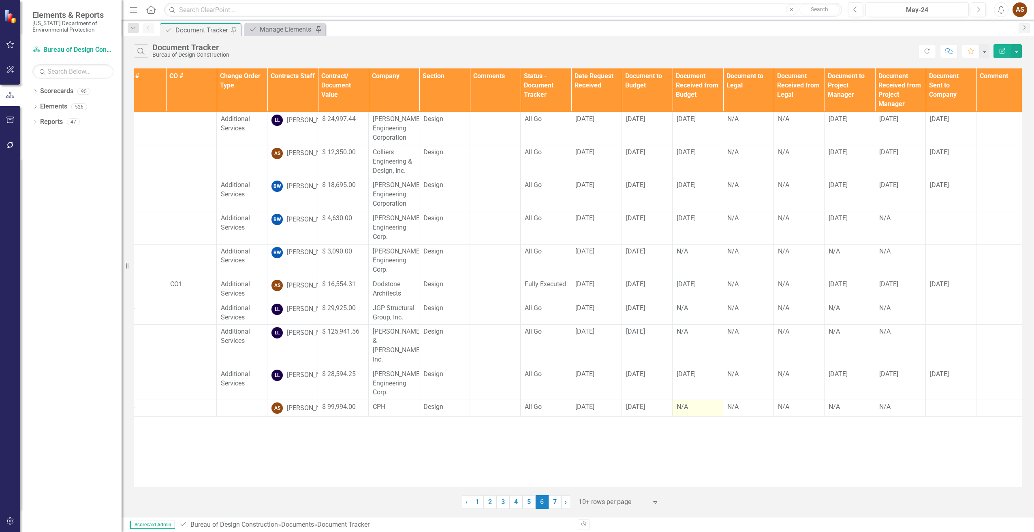
click at [690, 414] on td "N/A" at bounding box center [698, 408] width 51 height 17
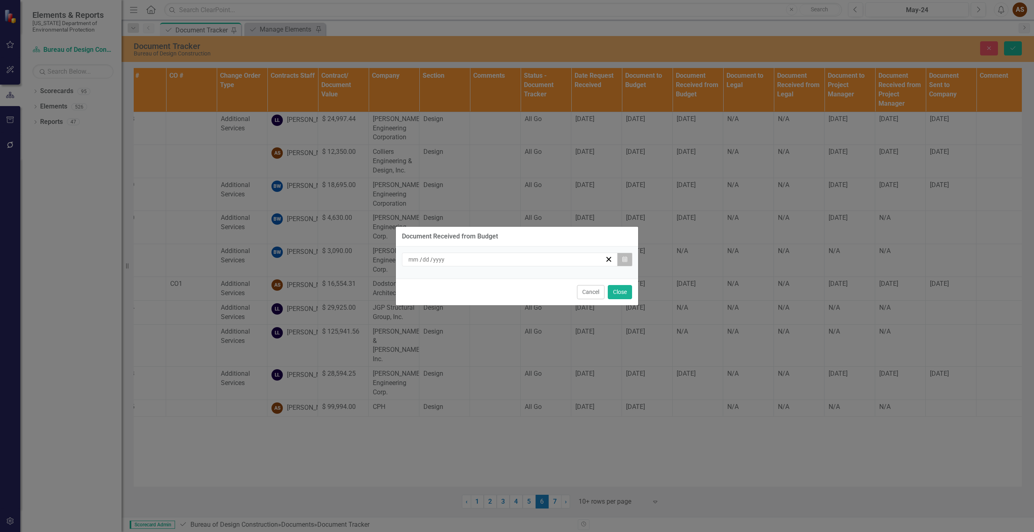
click at [624, 263] on button "Calendar" at bounding box center [624, 260] width 15 height 14
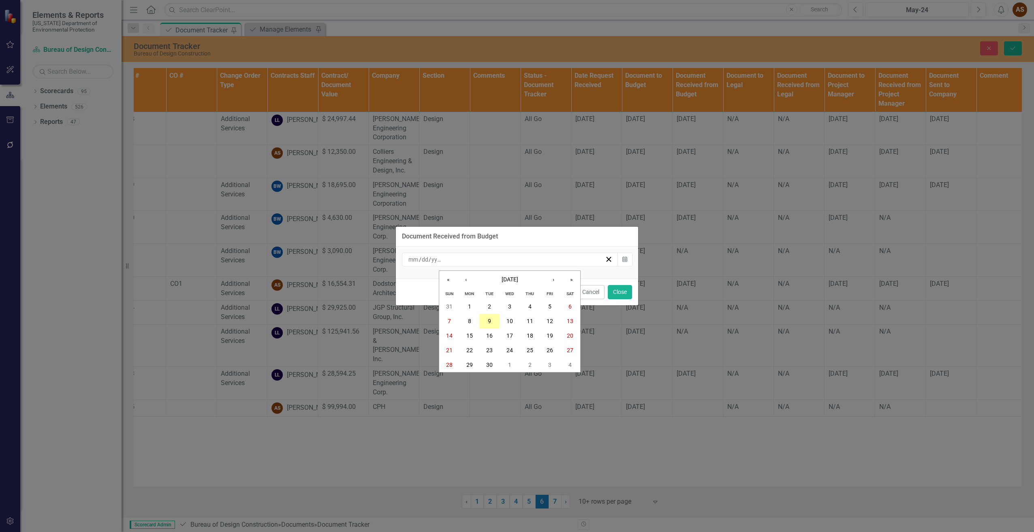
click at [494, 319] on button "9" at bounding box center [489, 321] width 20 height 15
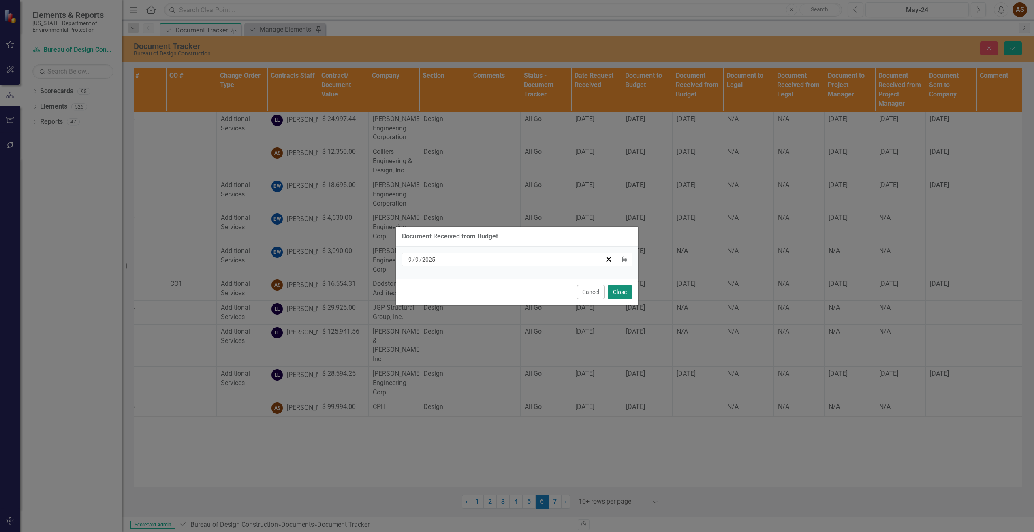
click at [622, 294] on button "Close" at bounding box center [620, 292] width 24 height 14
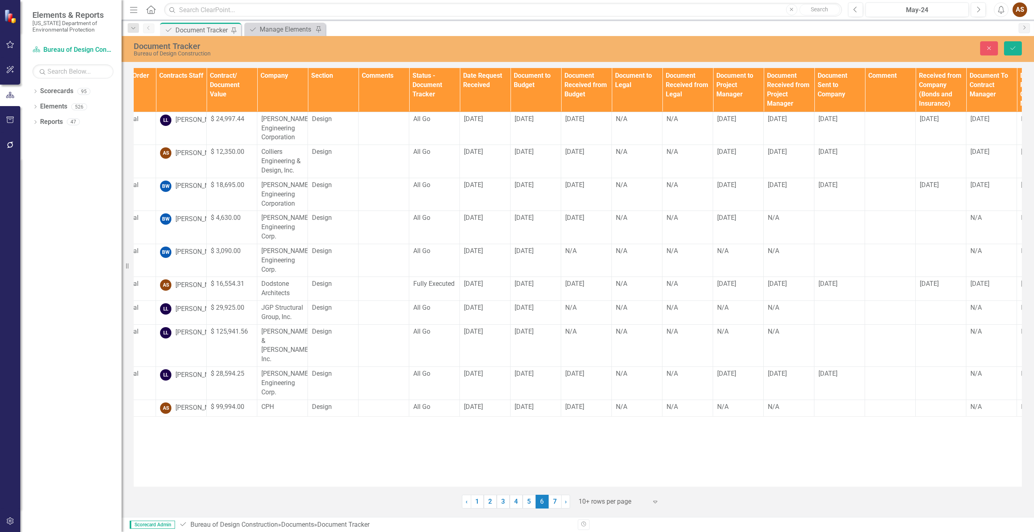
scroll to position [0, 241]
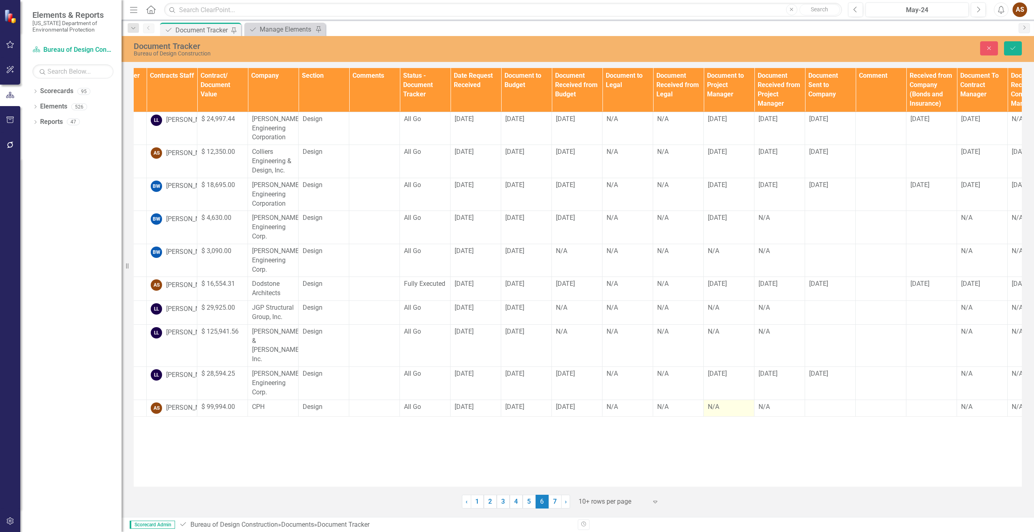
click at [720, 410] on div "N/A" at bounding box center [729, 407] width 42 height 9
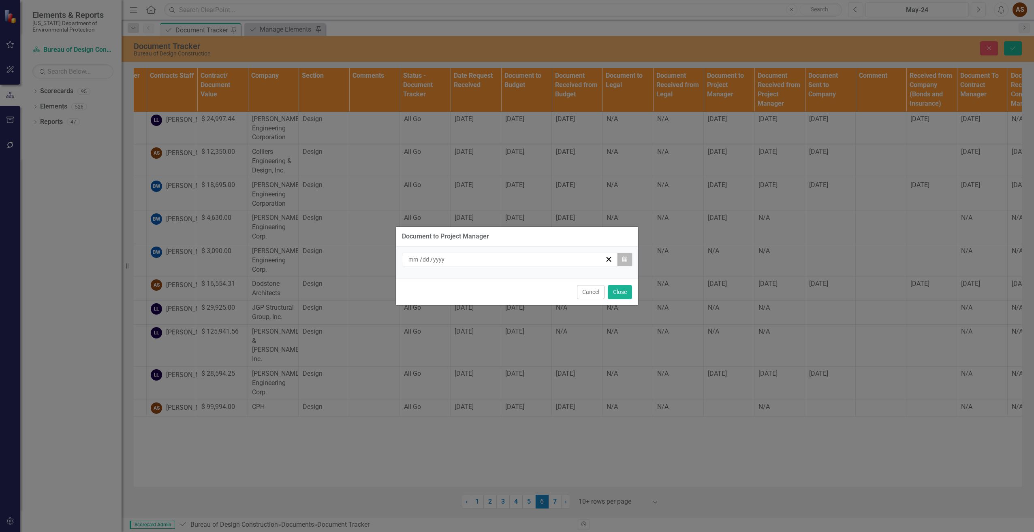
click at [625, 264] on button "Calendar" at bounding box center [624, 260] width 15 height 14
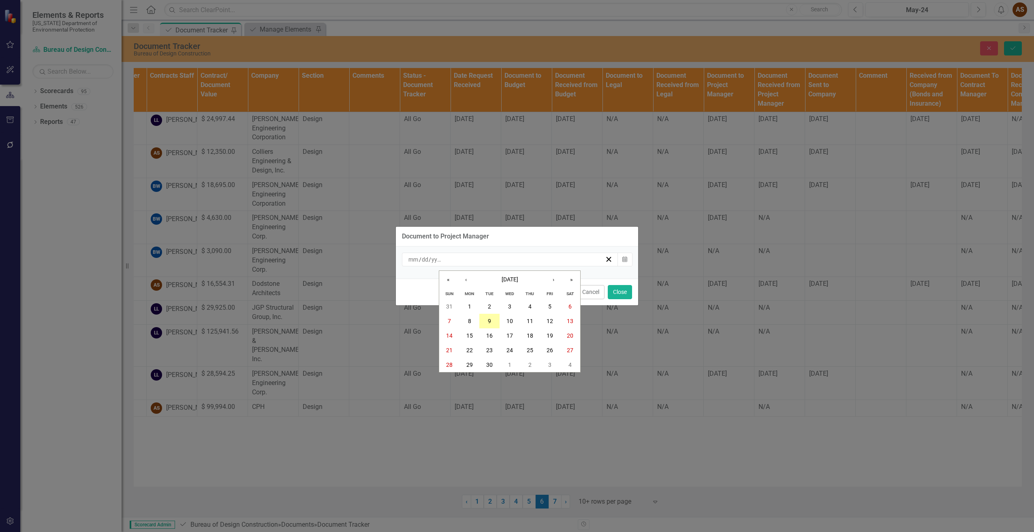
click at [491, 320] on abbr "9" at bounding box center [489, 321] width 3 height 6
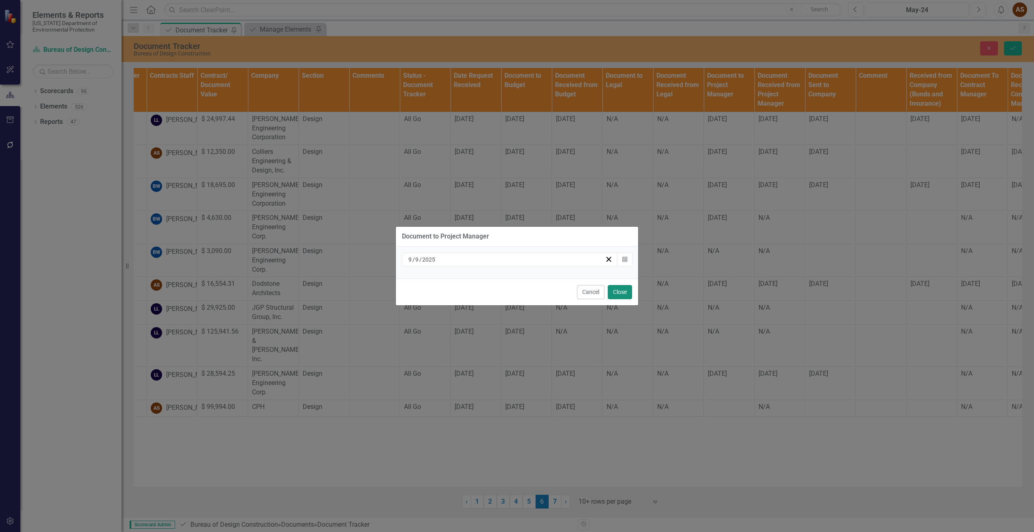
click at [618, 290] on button "Close" at bounding box center [620, 292] width 24 height 14
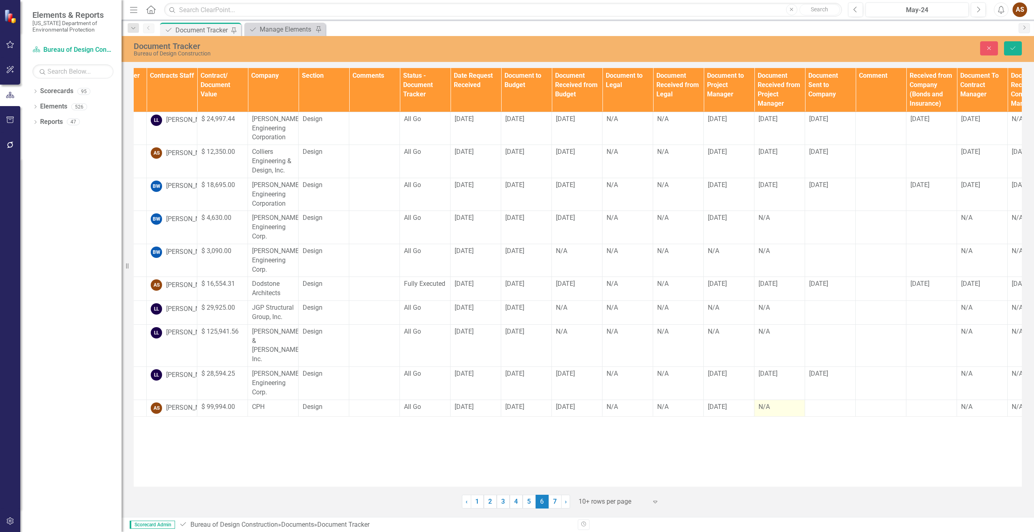
click at [778, 409] on div "N/A" at bounding box center [779, 407] width 42 height 9
click at [777, 409] on div "N/A" at bounding box center [779, 407] width 42 height 9
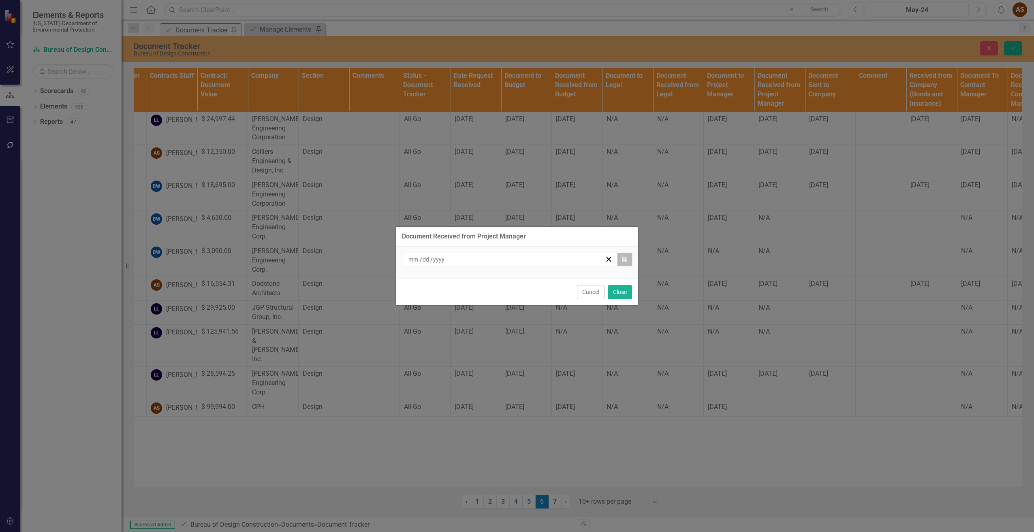
click at [625, 260] on icon "button" at bounding box center [624, 259] width 5 height 6
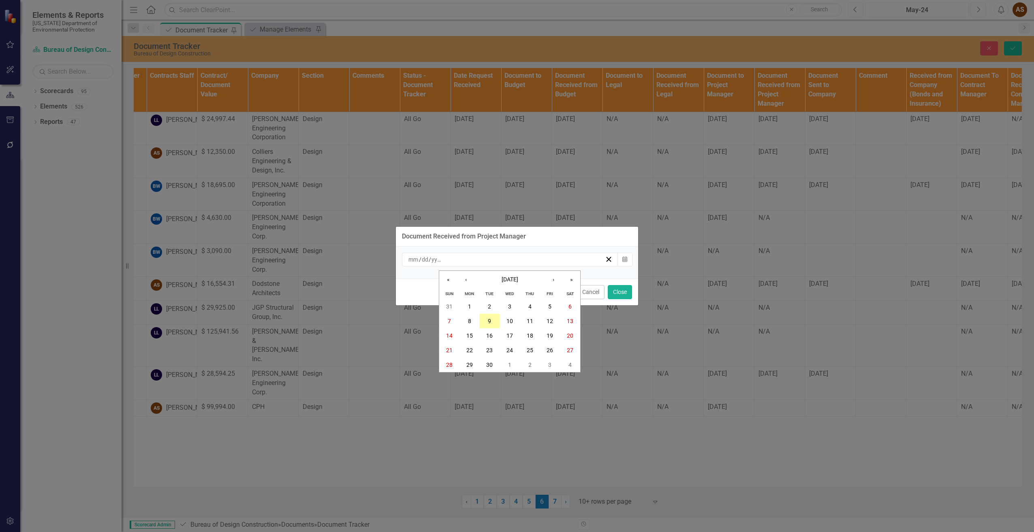
click at [490, 324] on abbr "9" at bounding box center [489, 321] width 3 height 6
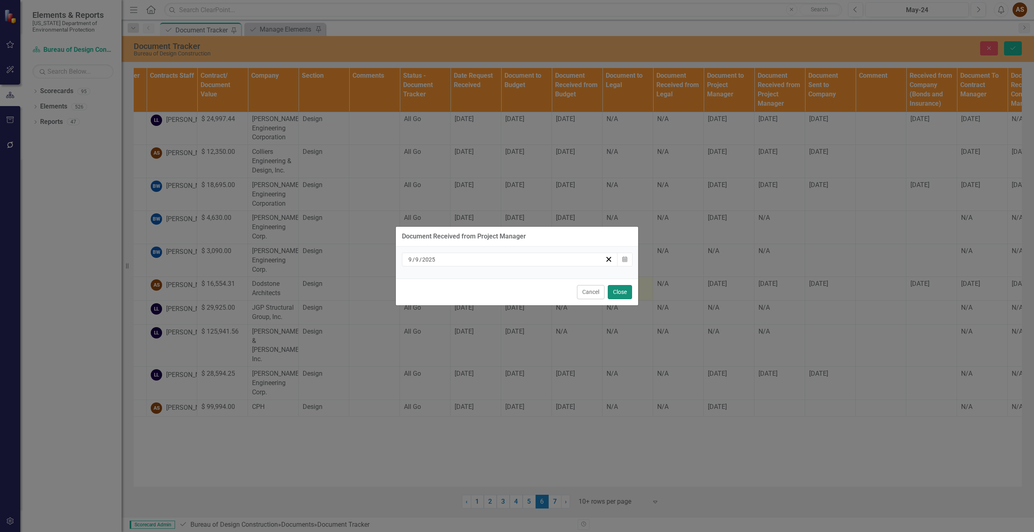
drag, startPoint x: 625, startPoint y: 293, endPoint x: 631, endPoint y: 298, distance: 8.0
click at [624, 292] on button "Close" at bounding box center [620, 292] width 24 height 14
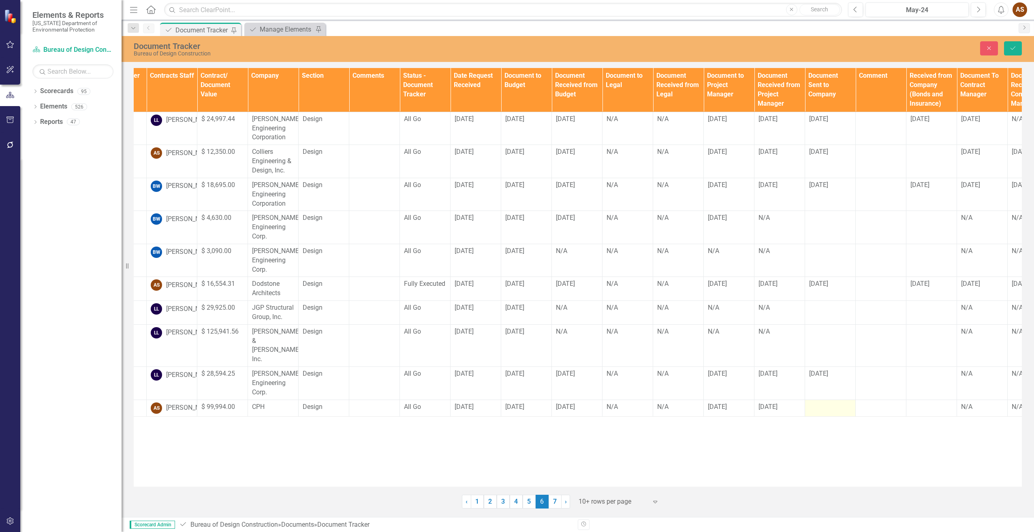
click at [822, 413] on td at bounding box center [830, 408] width 51 height 17
click at [822, 412] on input "text" at bounding box center [830, 410] width 42 height 15
type input "[DATE]"
click at [1010, 49] on icon "Save" at bounding box center [1012, 48] width 7 height 6
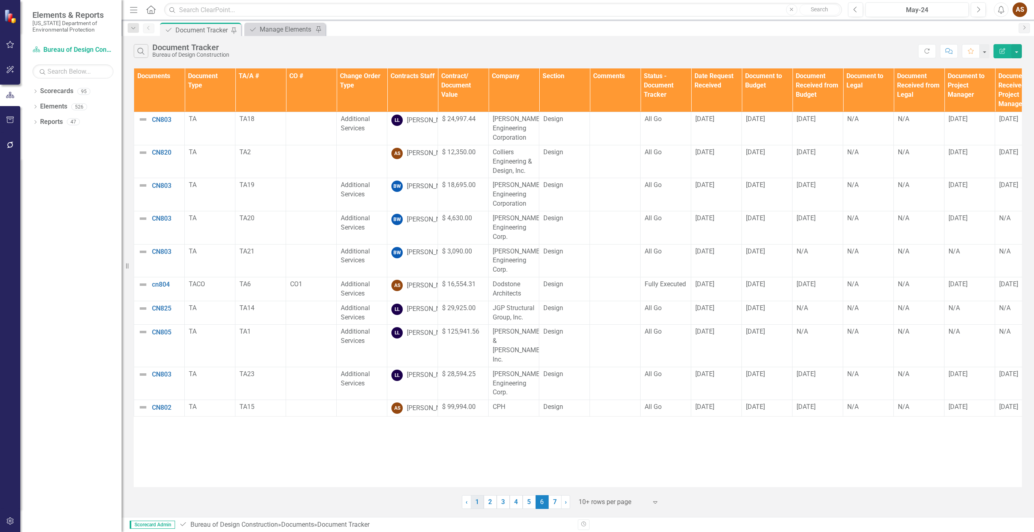
click at [478, 503] on link "1" at bounding box center [477, 502] width 13 height 14
